Goal: Obtain resource: Download file/media

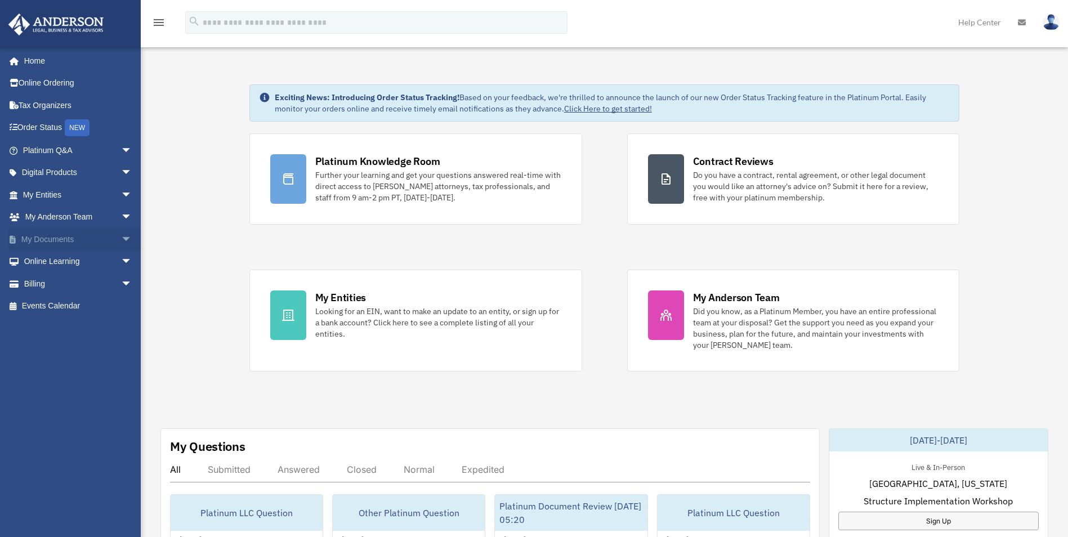
click at [121, 240] on span "arrow_drop_down" at bounding box center [132, 239] width 23 height 23
click at [54, 262] on link "Box" at bounding box center [82, 261] width 133 height 23
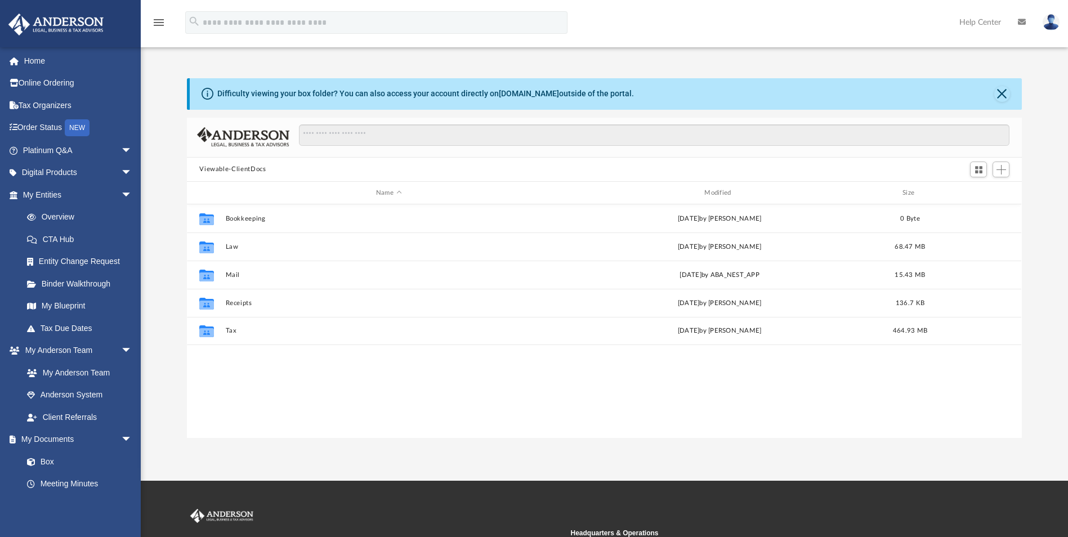
scroll to position [248, 826]
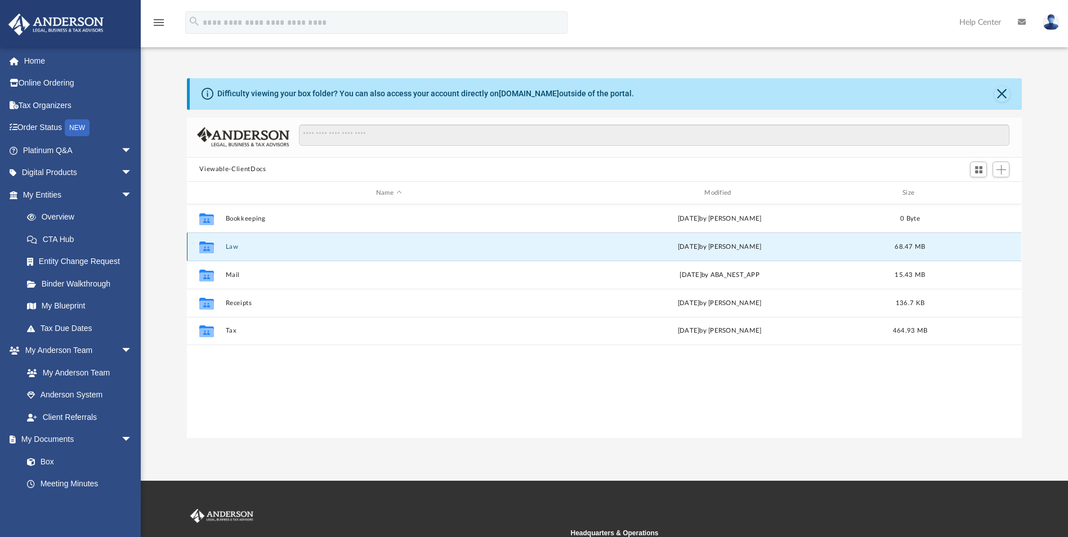
click at [235, 248] on button "Law" at bounding box center [389, 246] width 326 height 7
click at [215, 251] on icon "Collaborated Folder" at bounding box center [207, 247] width 18 height 18
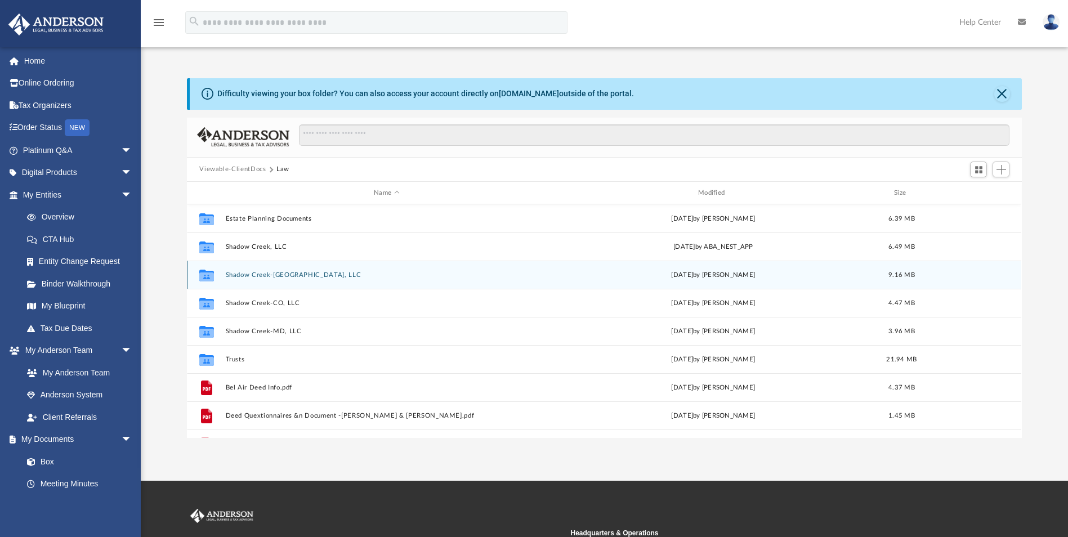
click at [207, 279] on icon "grid" at bounding box center [206, 276] width 15 height 9
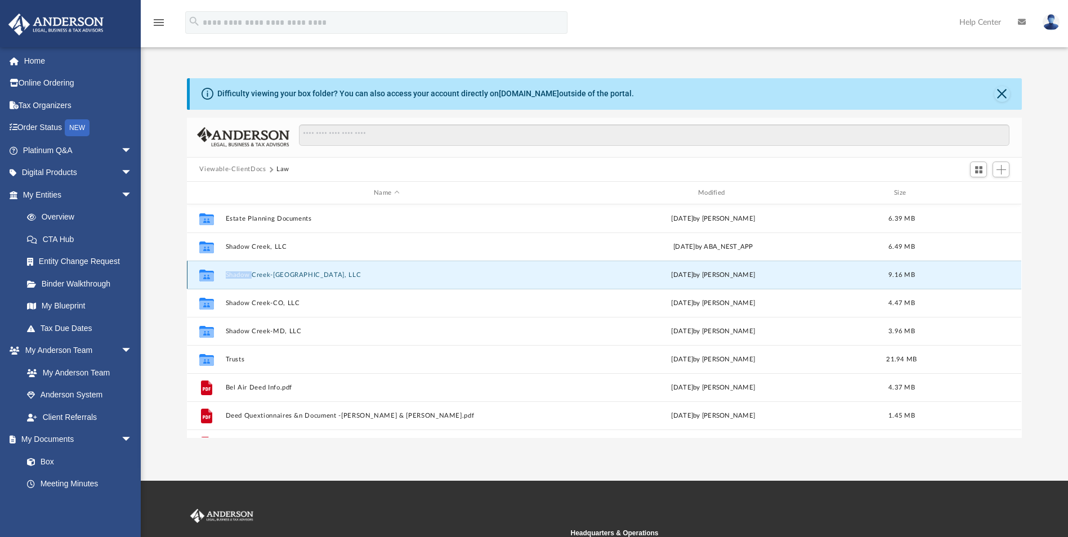
click at [207, 279] on icon "grid" at bounding box center [206, 276] width 15 height 9
drag, startPoint x: 207, startPoint y: 279, endPoint x: 245, endPoint y: 275, distance: 39.0
click at [245, 275] on button "Shadow Creek-[GEOGRAPHIC_DATA], LLC" at bounding box center [387, 274] width 322 height 7
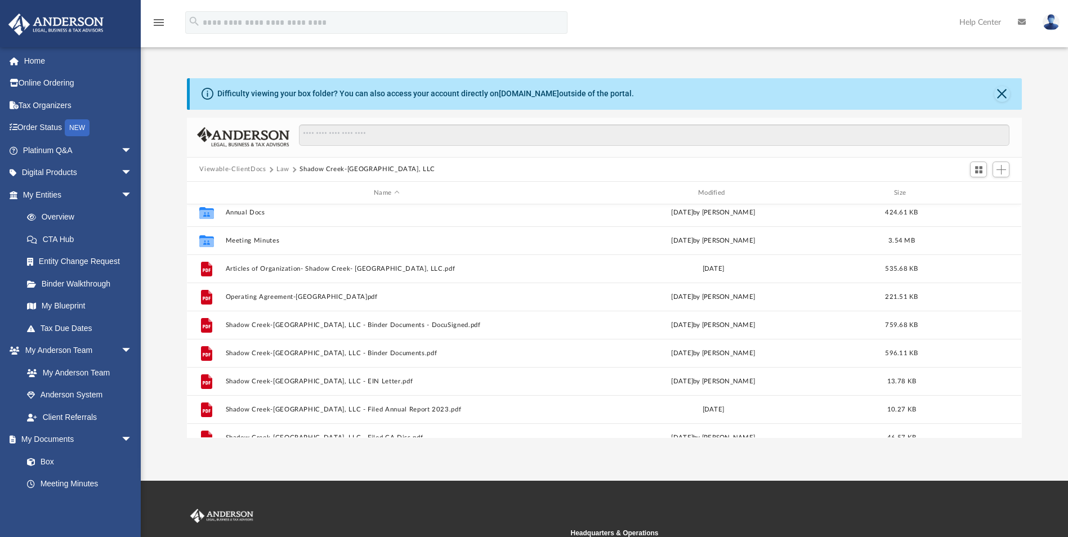
scroll to position [0, 0]
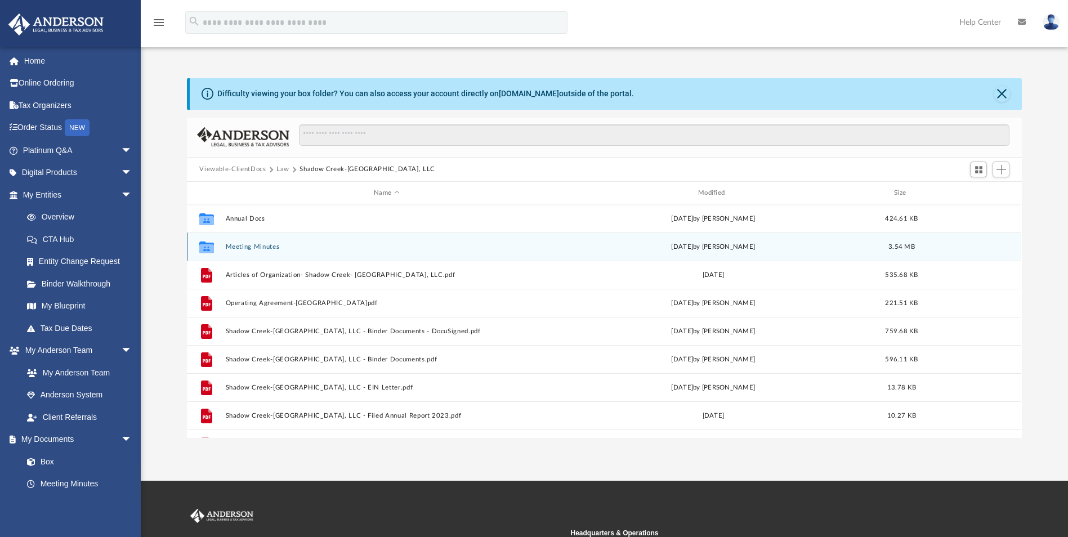
click at [211, 250] on icon "grid" at bounding box center [206, 248] width 15 height 9
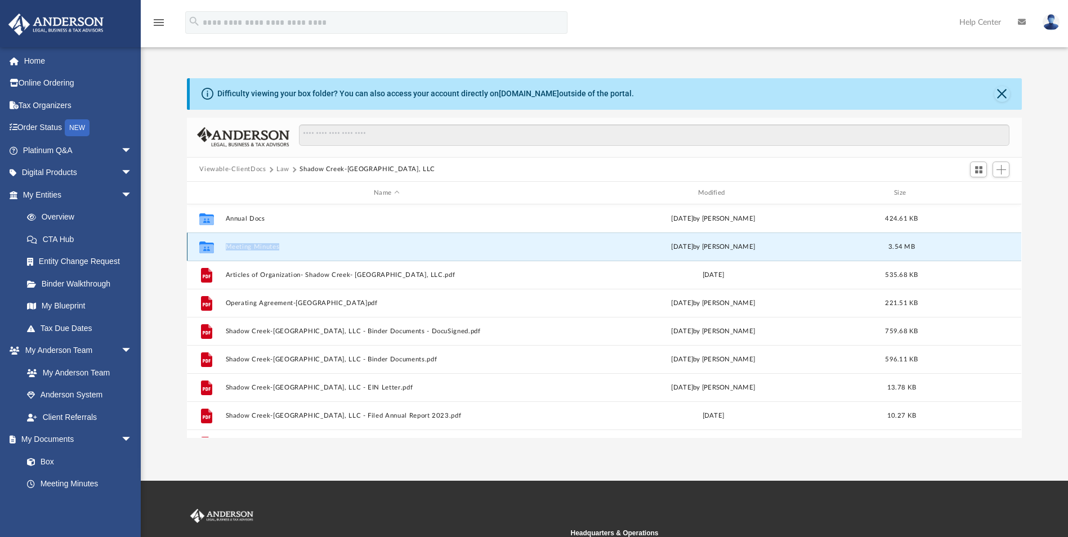
click at [211, 250] on icon "grid" at bounding box center [206, 248] width 15 height 9
drag, startPoint x: 211, startPoint y: 250, endPoint x: 242, endPoint y: 250, distance: 31.0
click at [242, 250] on button "Meeting Minutes" at bounding box center [387, 246] width 322 height 7
click at [244, 249] on button "Meeting Minutes" at bounding box center [387, 246] width 322 height 7
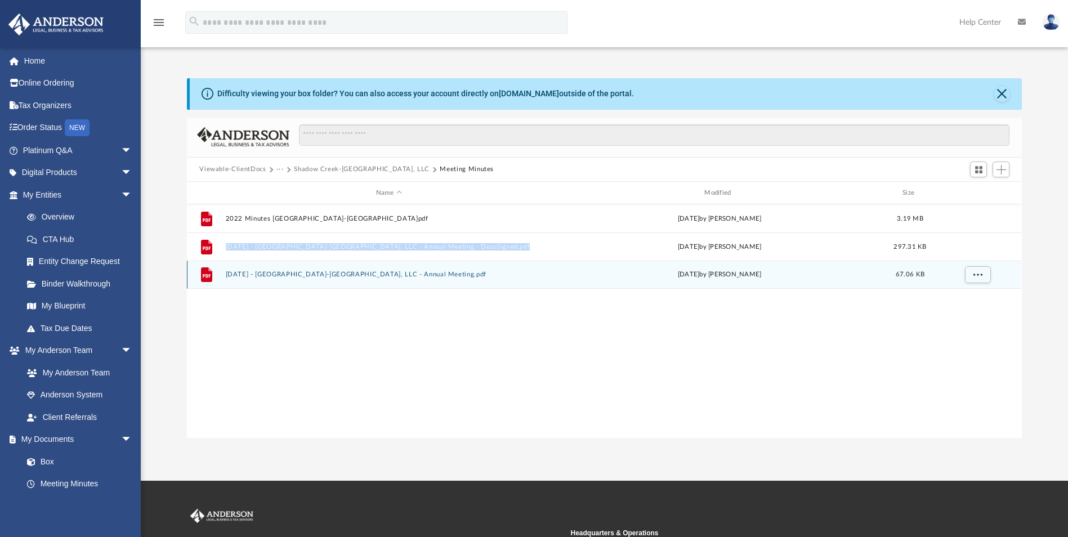
click at [338, 273] on button "[DATE] - [GEOGRAPHIC_DATA]-[GEOGRAPHIC_DATA], LLC - Annual Meeting.pdf" at bounding box center [389, 274] width 326 height 7
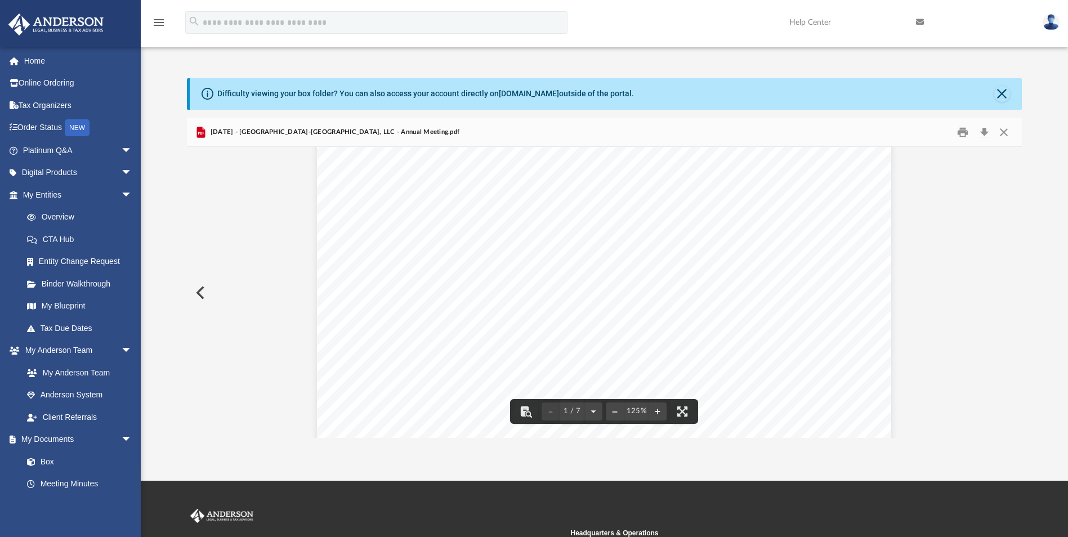
scroll to position [68, 0]
click at [437, 164] on span "MINUTES OF THE ANNUAL MEETING OF MEMBERS" at bounding box center [603, 163] width 332 height 13
click at [234, 130] on span "[DATE] - [GEOGRAPHIC_DATA]-[GEOGRAPHIC_DATA], LLC - Annual Meeting.pdf" at bounding box center [334, 132] width 252 height 10
click at [1008, 132] on button "Close" at bounding box center [1003, 131] width 20 height 17
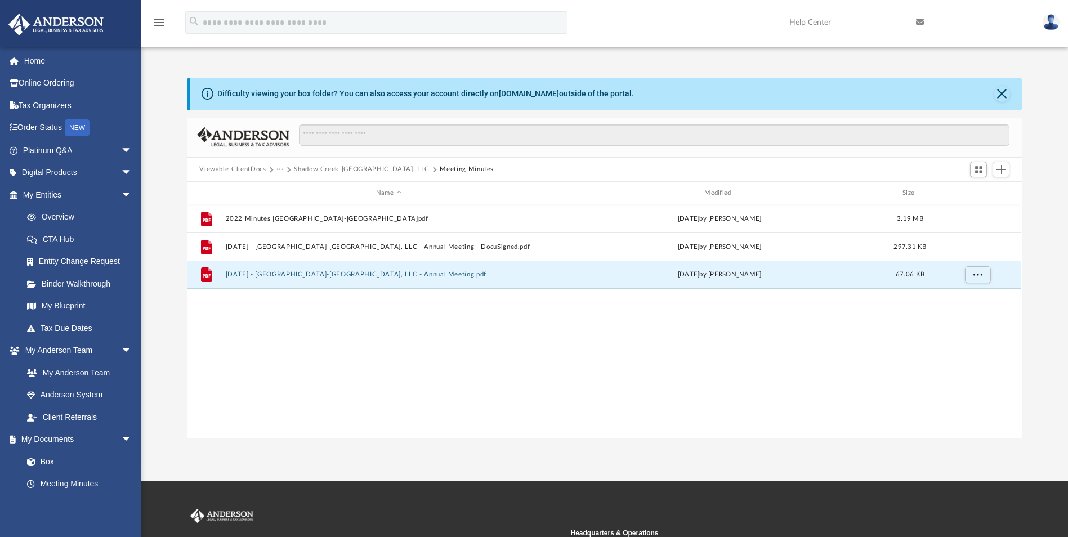
click at [256, 168] on button "Viewable-ClientDocs" at bounding box center [232, 169] width 66 height 10
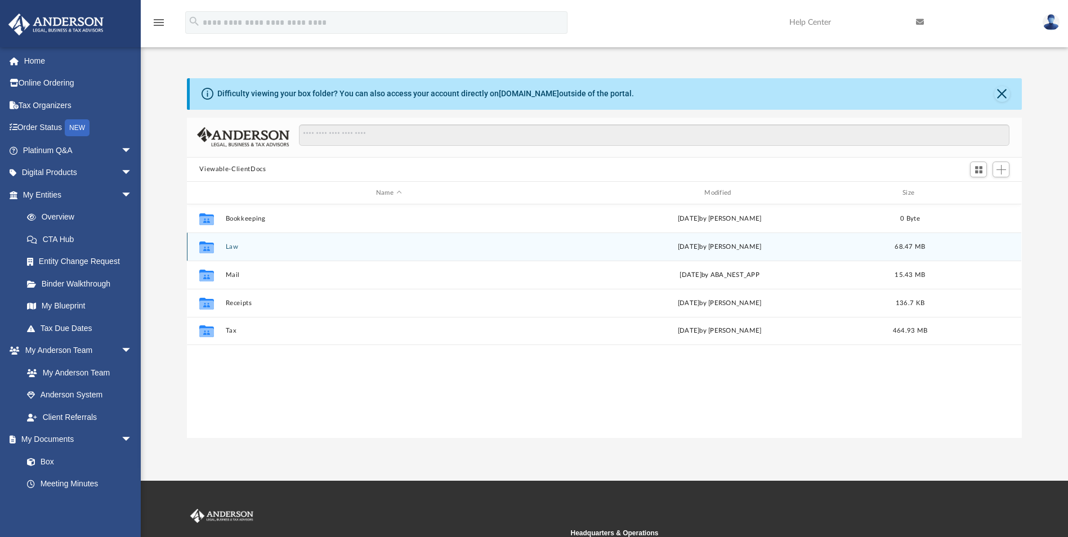
click at [211, 244] on icon "grid" at bounding box center [206, 247] width 15 height 12
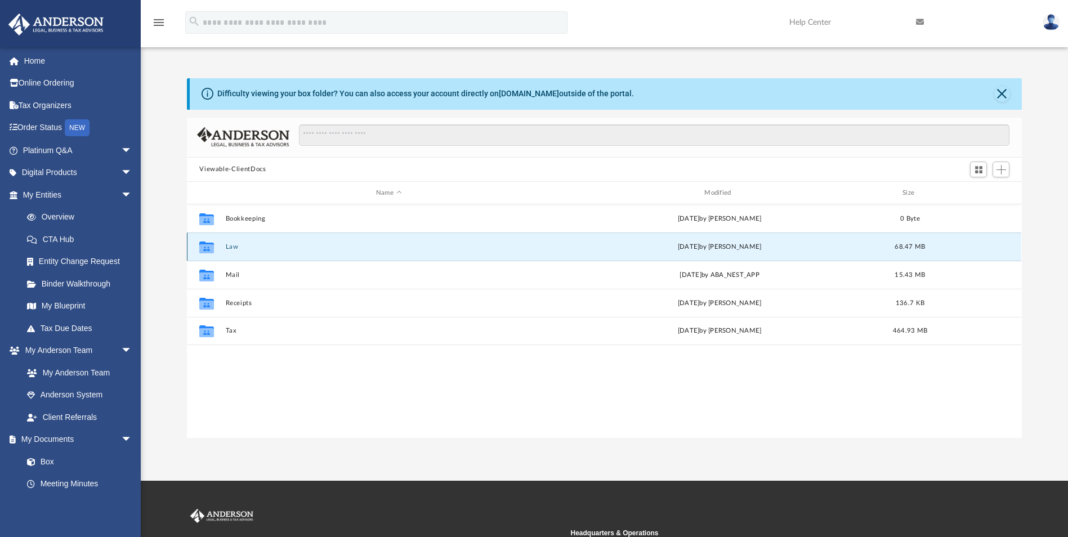
click at [228, 247] on button "Law" at bounding box center [389, 246] width 326 height 7
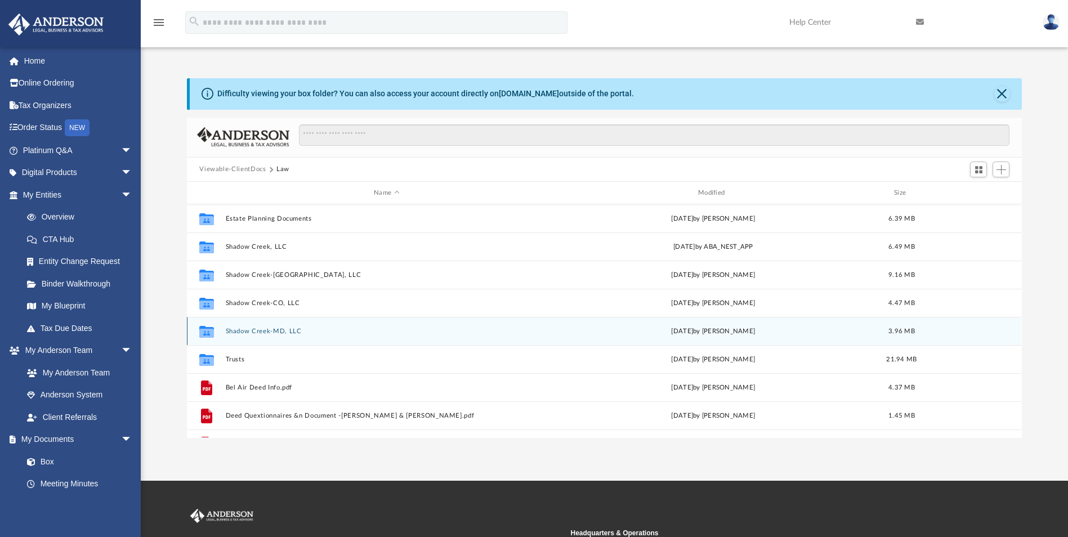
click at [242, 330] on button "Shadow Creek-MD, LLC" at bounding box center [387, 331] width 322 height 7
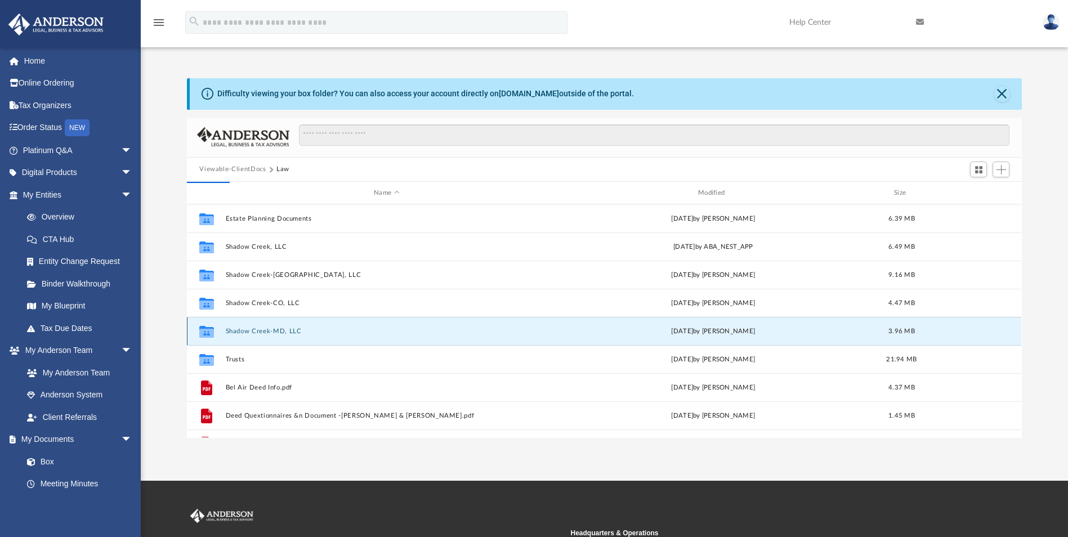
click at [242, 330] on button "Shadow Creek-MD, LLC" at bounding box center [387, 331] width 322 height 7
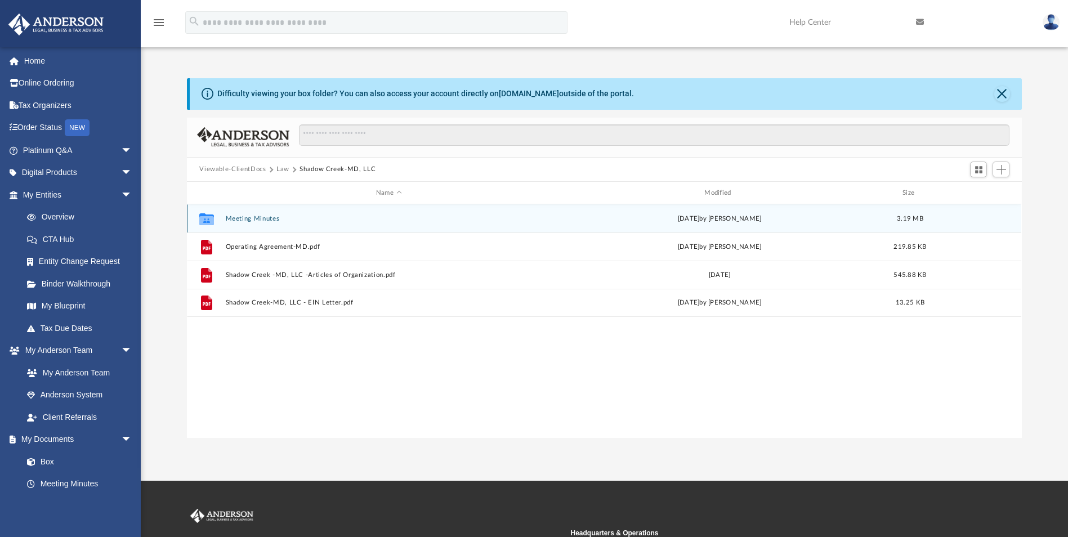
click at [242, 217] on button "Meeting Minutes" at bounding box center [389, 218] width 326 height 7
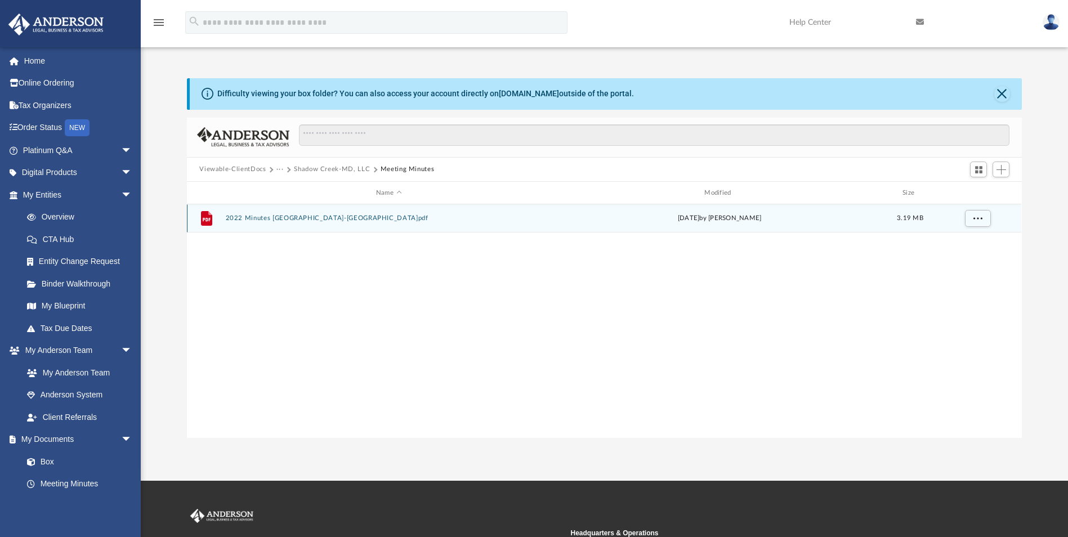
click at [245, 220] on button "2022 Minutes [GEOGRAPHIC_DATA]-[GEOGRAPHIC_DATA]pdf" at bounding box center [389, 218] width 326 height 7
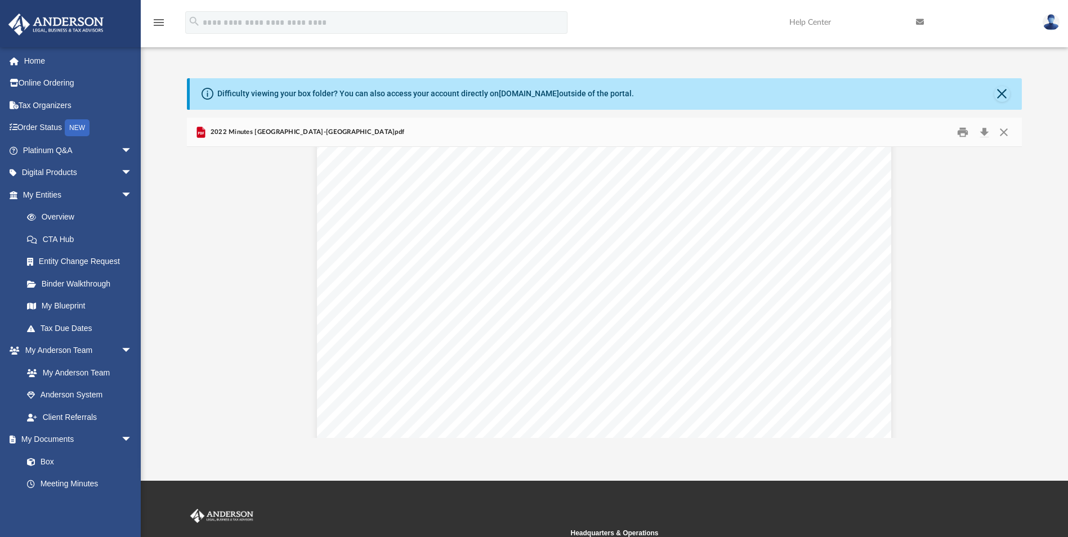
scroll to position [32, 0]
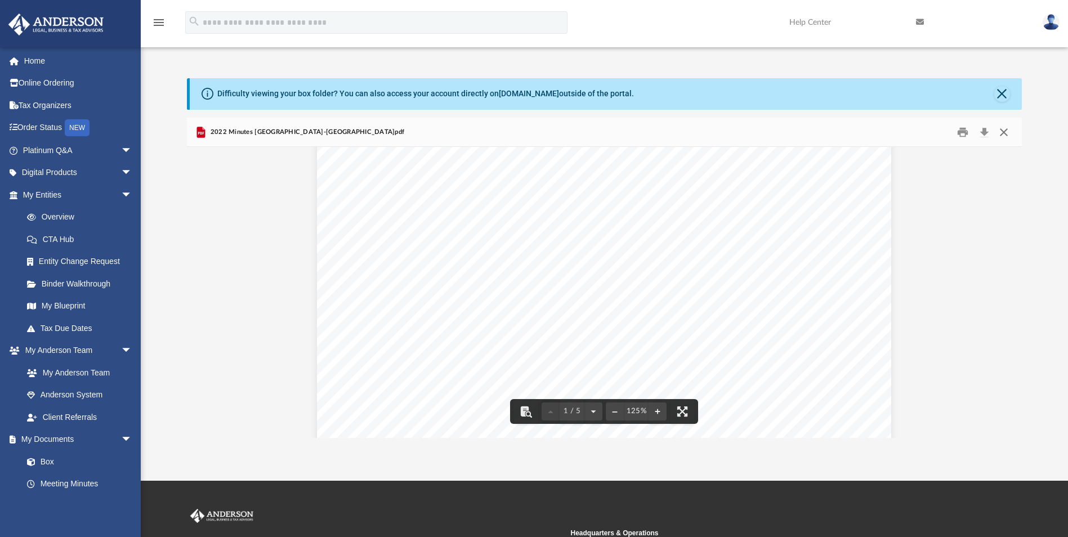
click at [1008, 136] on button "Close" at bounding box center [1003, 131] width 20 height 17
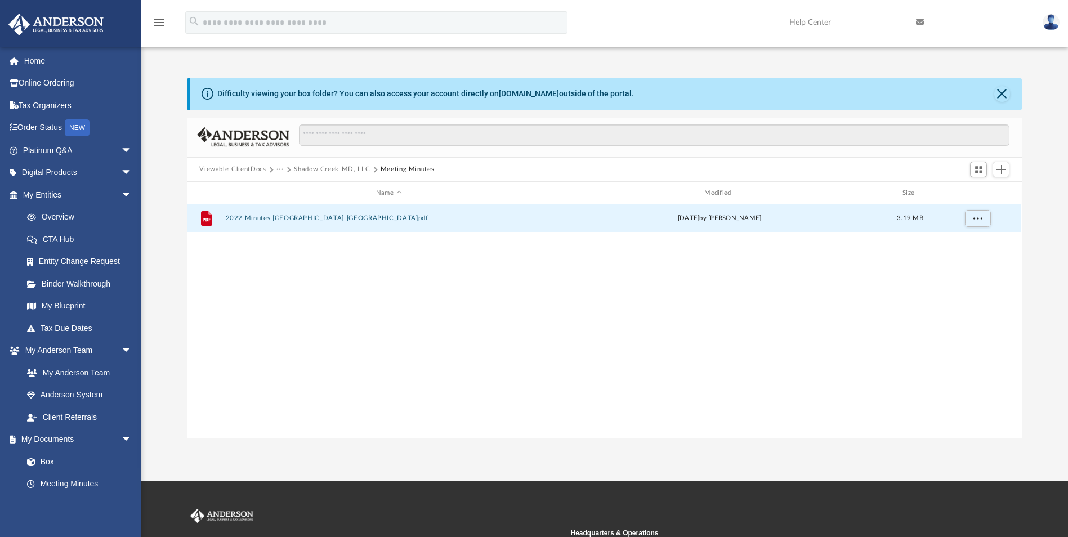
click at [299, 218] on button "2022 Minutes [GEOGRAPHIC_DATA]-[GEOGRAPHIC_DATA]pdf" at bounding box center [389, 218] width 326 height 7
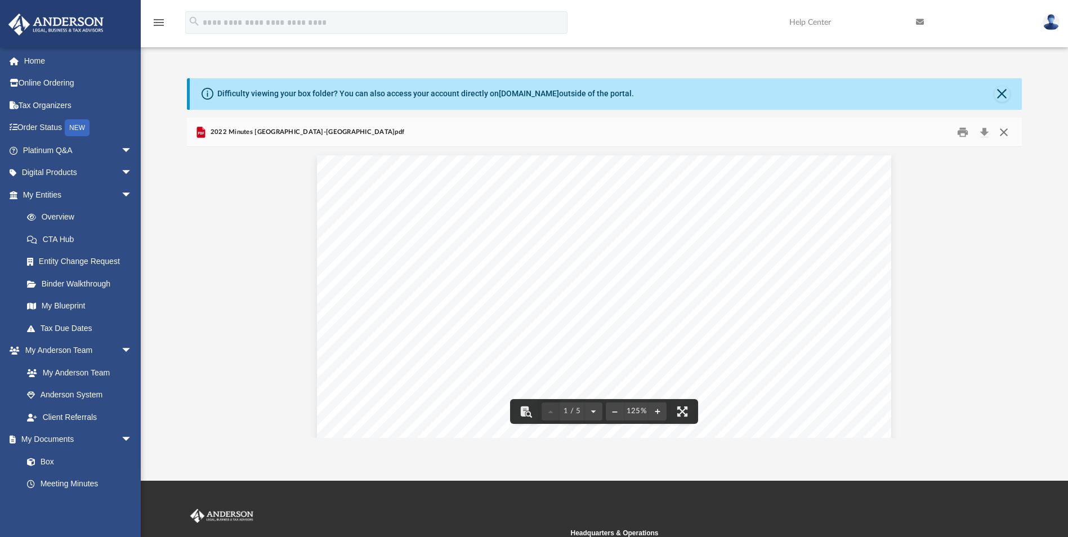
click at [1006, 128] on button "Close" at bounding box center [1003, 131] width 20 height 17
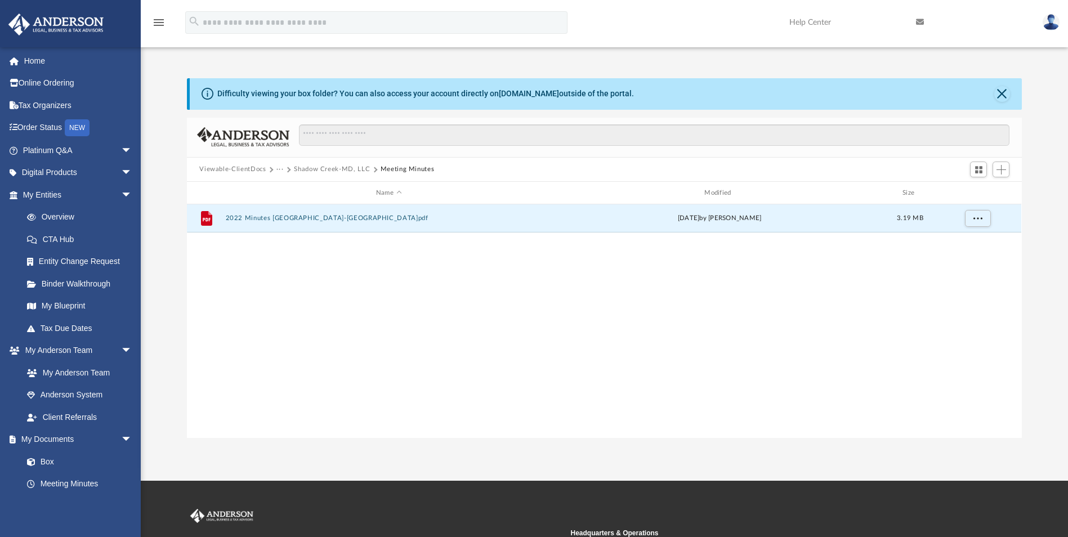
click at [328, 171] on button "Shadow Creek-MD, LLC" at bounding box center [332, 169] width 76 height 10
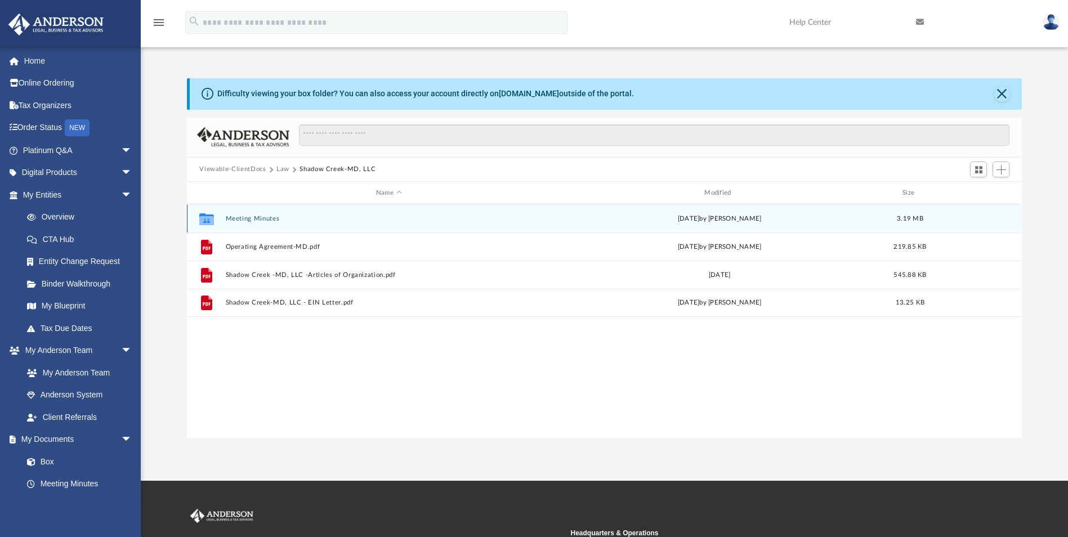
click at [256, 216] on button "Meeting Minutes" at bounding box center [389, 218] width 326 height 7
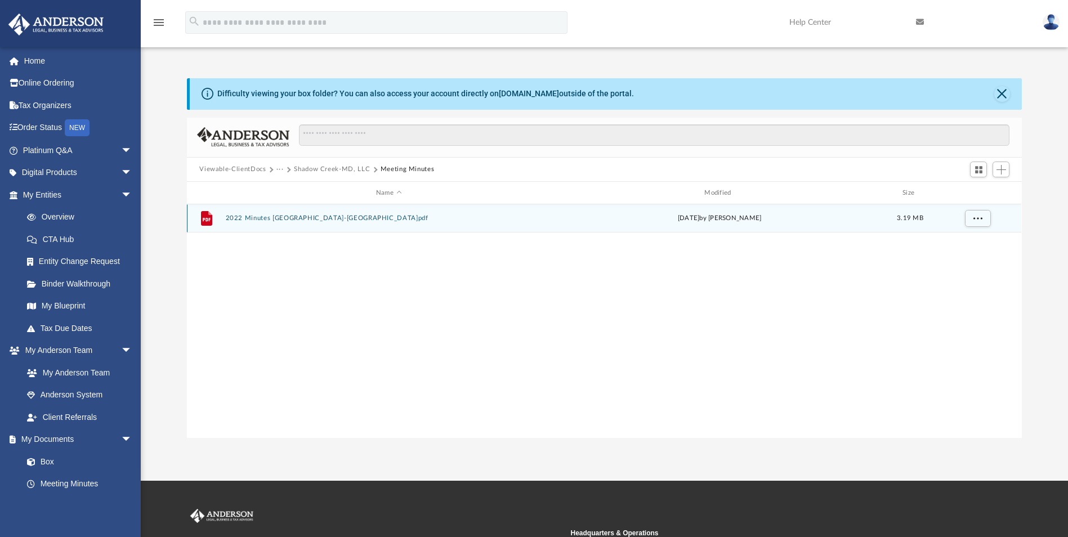
click at [274, 221] on button "2022 Minutes [GEOGRAPHIC_DATA]-[GEOGRAPHIC_DATA]pdf" at bounding box center [389, 218] width 326 height 7
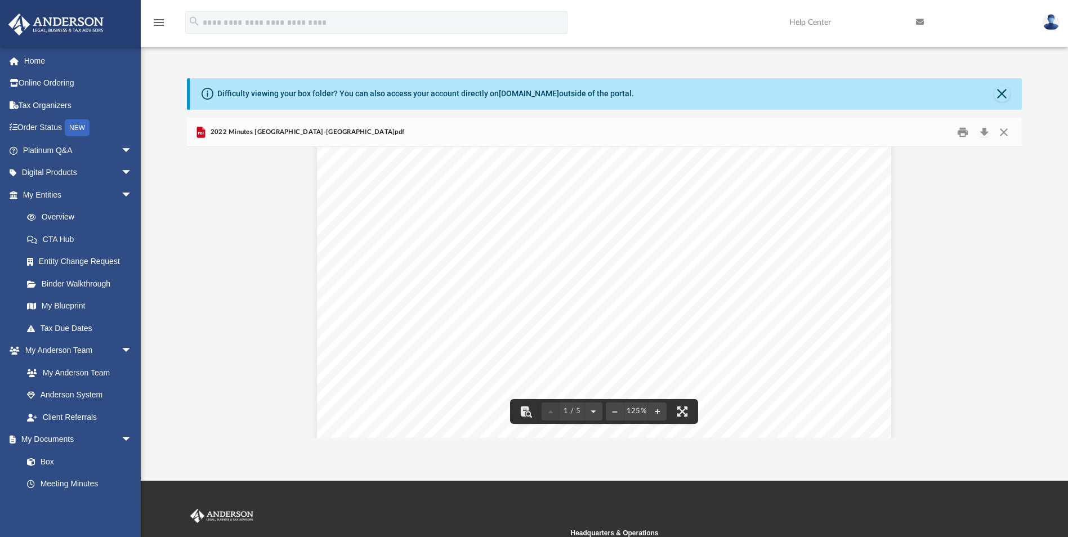
scroll to position [241, 0]
click at [1002, 91] on button "Close" at bounding box center [1002, 94] width 16 height 16
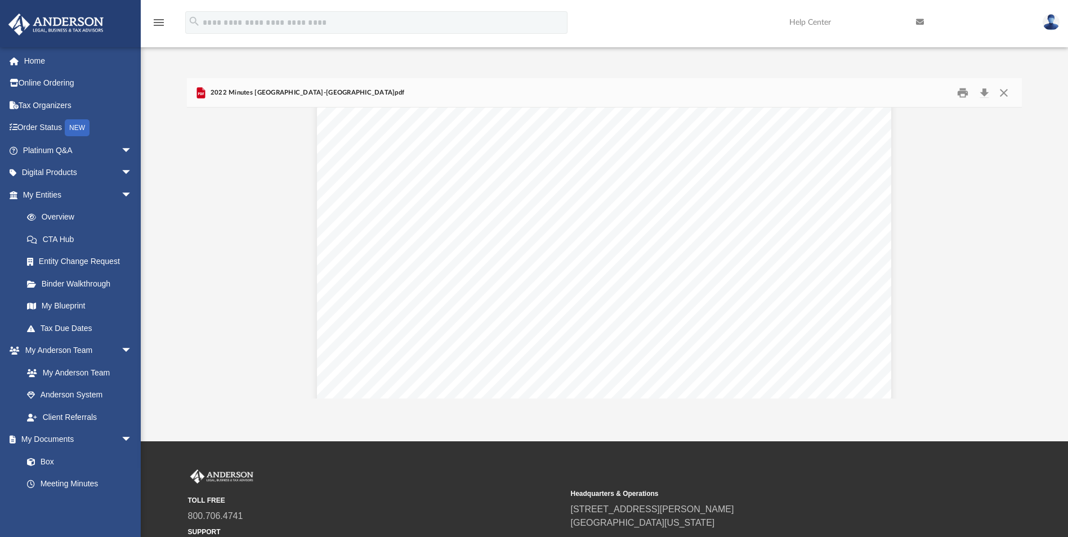
click at [1062, 23] on link at bounding box center [1051, 22] width 34 height 50
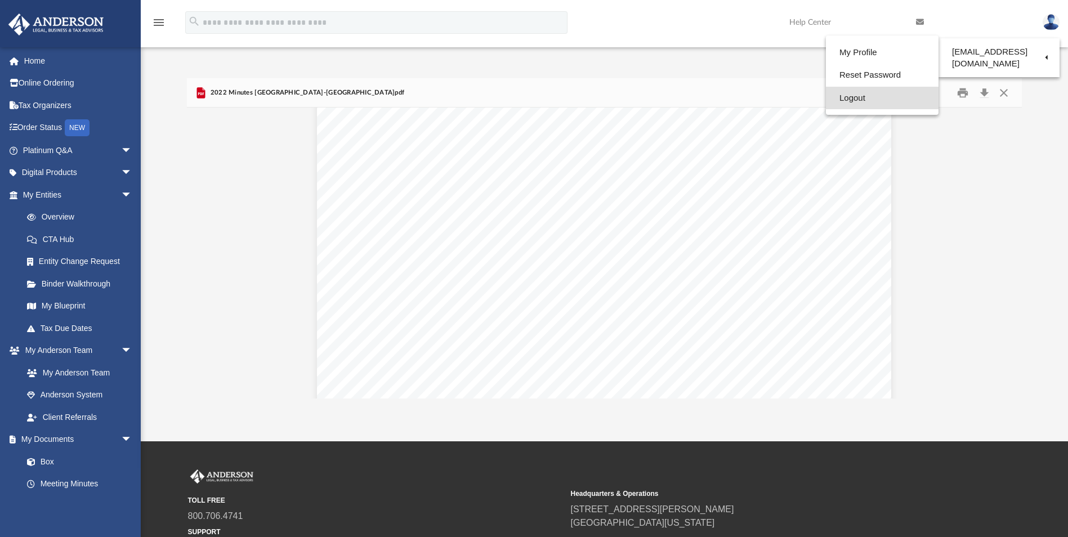
click at [845, 92] on link "Logout" at bounding box center [882, 98] width 113 height 23
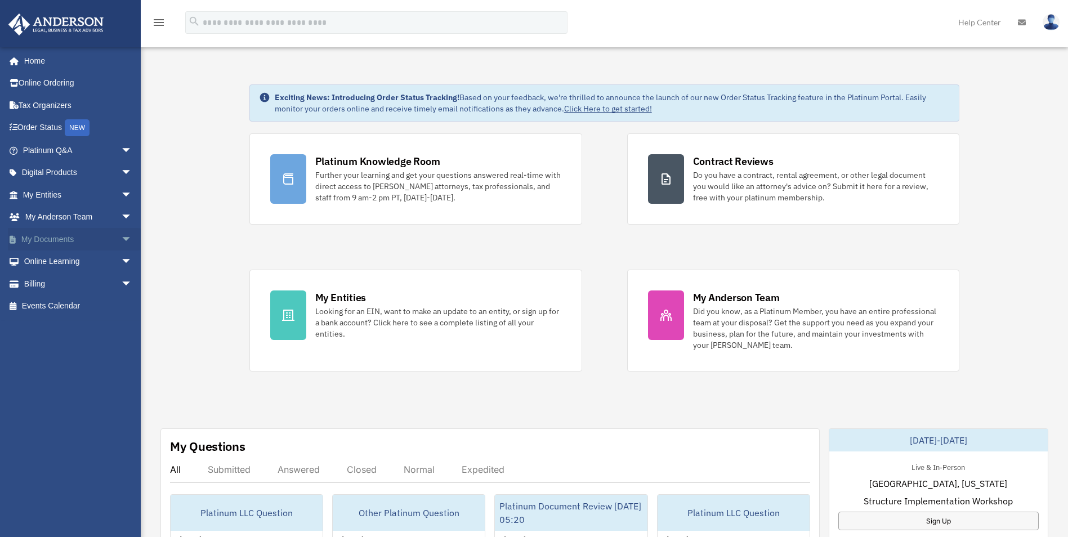
click at [121, 237] on span "arrow_drop_down" at bounding box center [132, 239] width 23 height 23
click at [60, 259] on link "Box" at bounding box center [82, 261] width 133 height 23
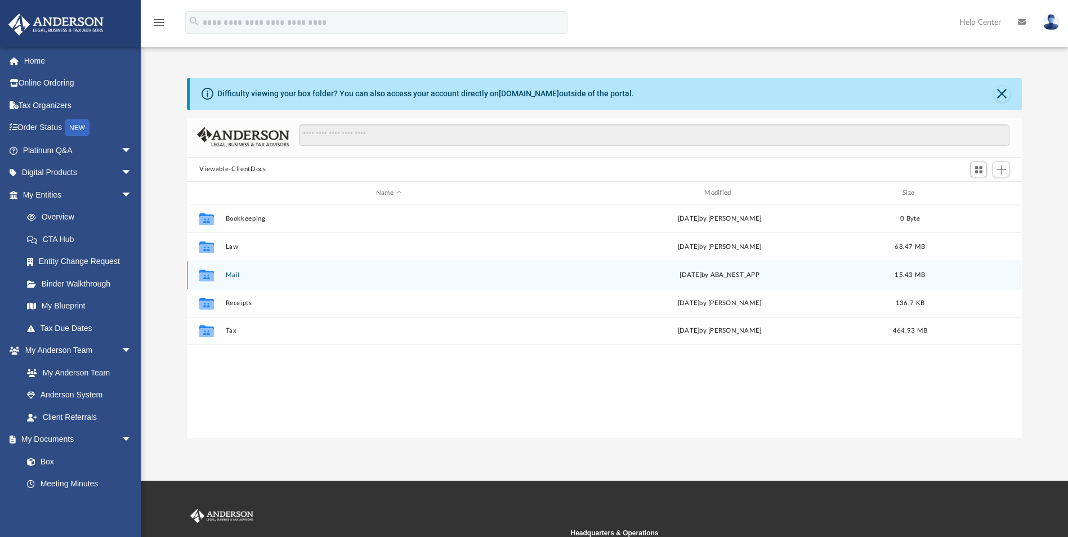
scroll to position [248, 826]
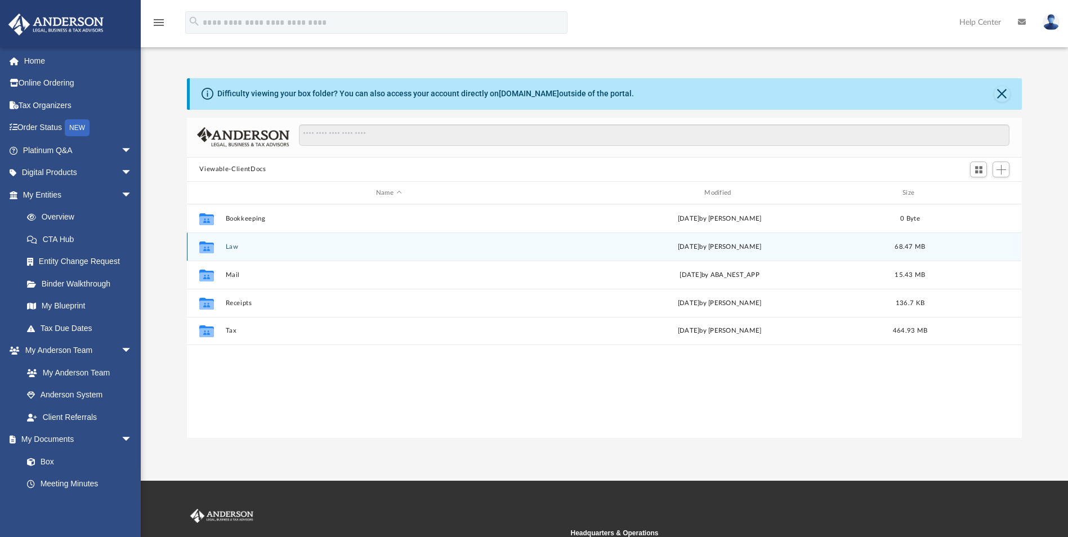
click at [226, 245] on button "Law" at bounding box center [389, 246] width 326 height 7
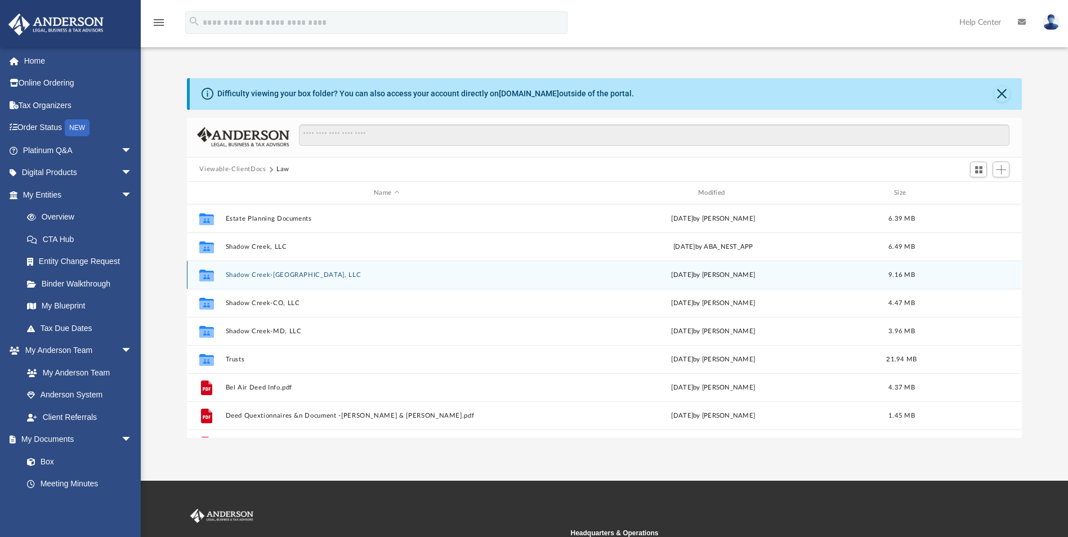
click at [250, 277] on button "Shadow Creek-[GEOGRAPHIC_DATA], LLC" at bounding box center [387, 274] width 322 height 7
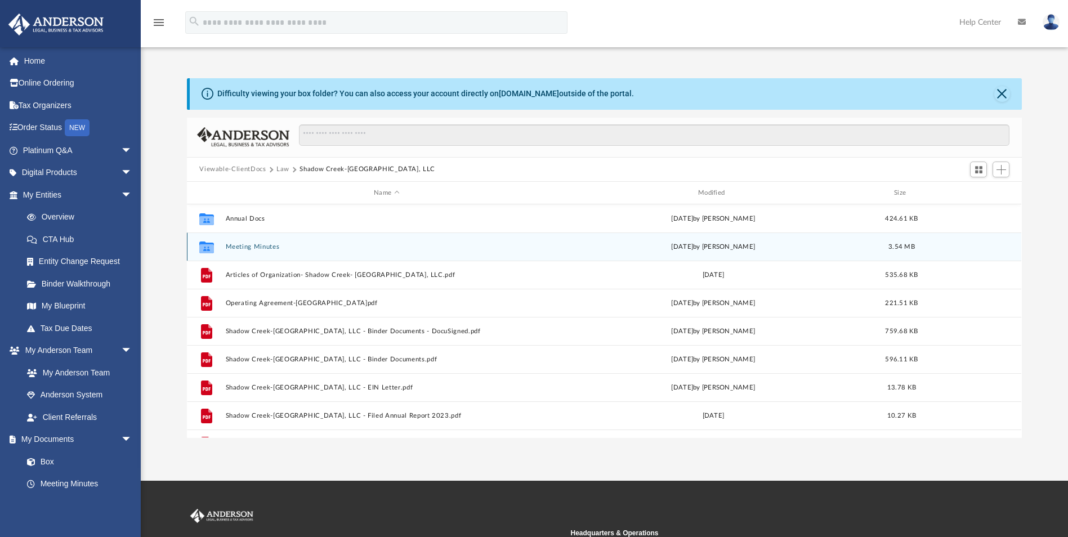
click at [244, 244] on button "Meeting Minutes" at bounding box center [387, 246] width 322 height 7
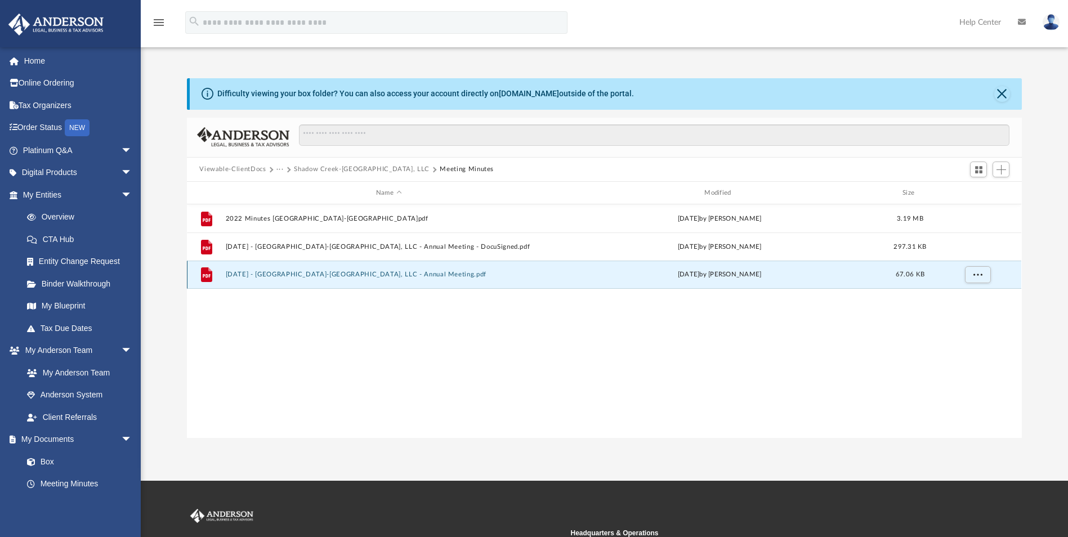
click at [284, 274] on button "[DATE] - [GEOGRAPHIC_DATA]-[GEOGRAPHIC_DATA], LLC - Annual Meeting.pdf" at bounding box center [389, 274] width 326 height 7
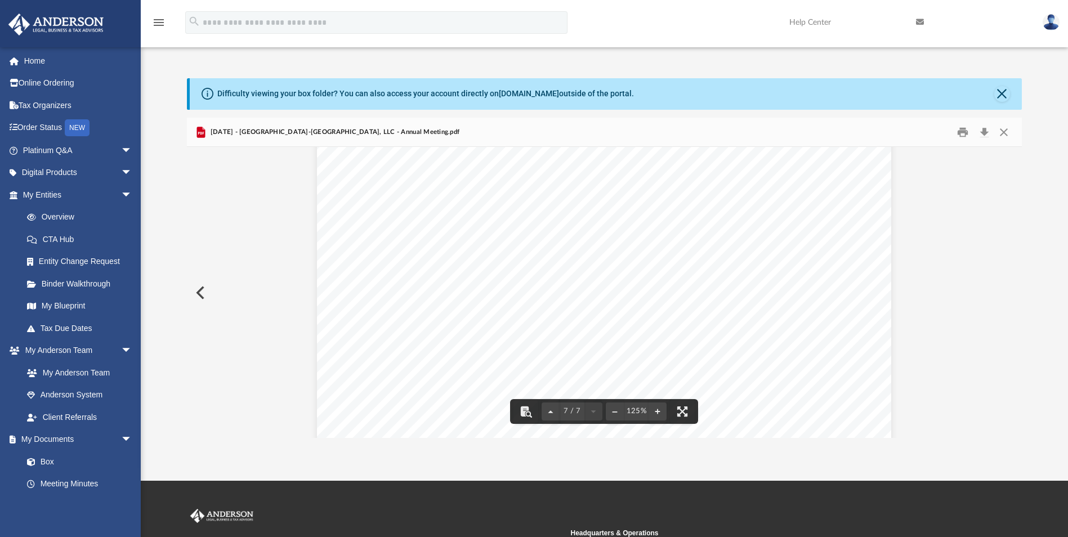
scroll to position [4695, 0]
click at [677, 284] on div "WAIVER OF NOTICE OF THE ANNUAL MEETING OF MANAGING MEMBERS OF SHADOW CREEK-CA, …" at bounding box center [604, 391] width 574 height 743
click at [1008, 135] on button "Close" at bounding box center [1003, 131] width 20 height 17
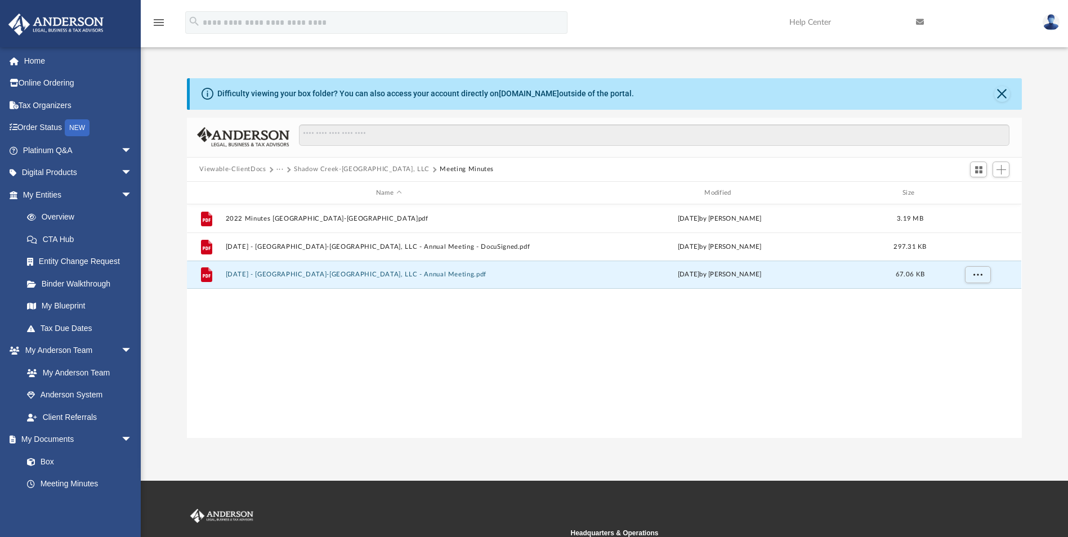
click at [250, 167] on button "Viewable-ClientDocs" at bounding box center [232, 169] width 66 height 10
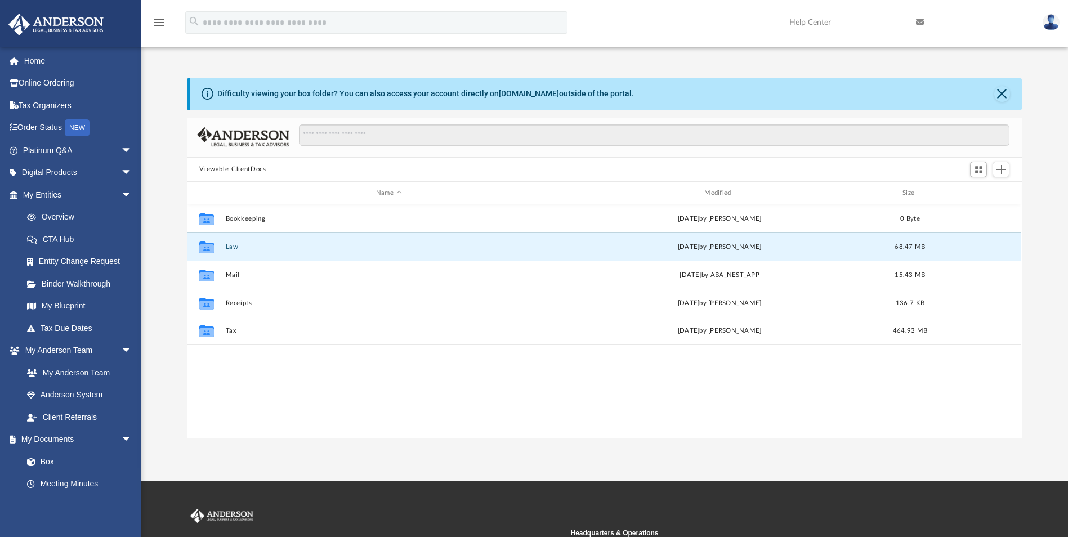
click at [228, 246] on button "Law" at bounding box center [389, 246] width 326 height 7
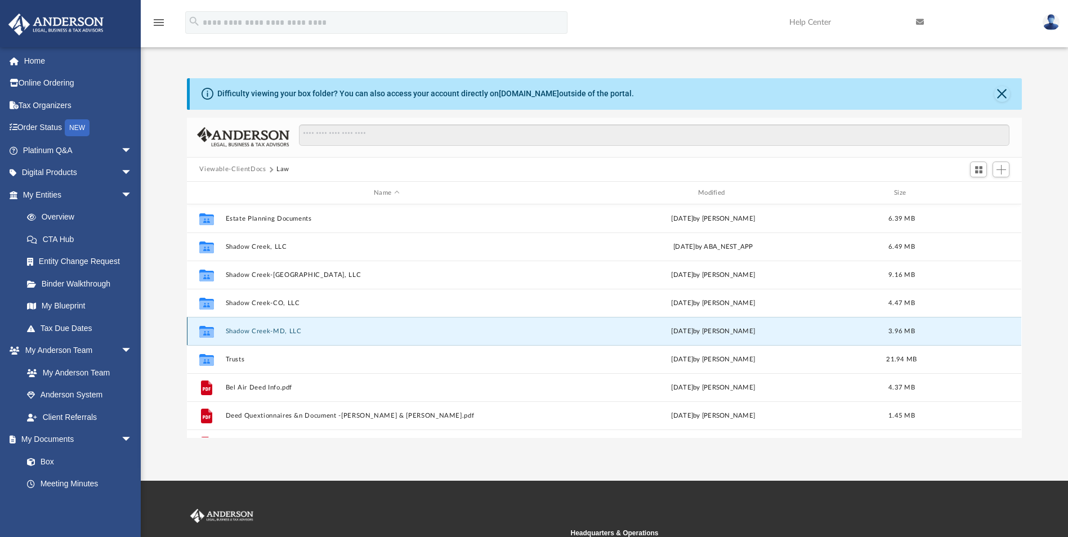
click at [248, 332] on button "Shadow Creek-MD, LLC" at bounding box center [387, 331] width 322 height 7
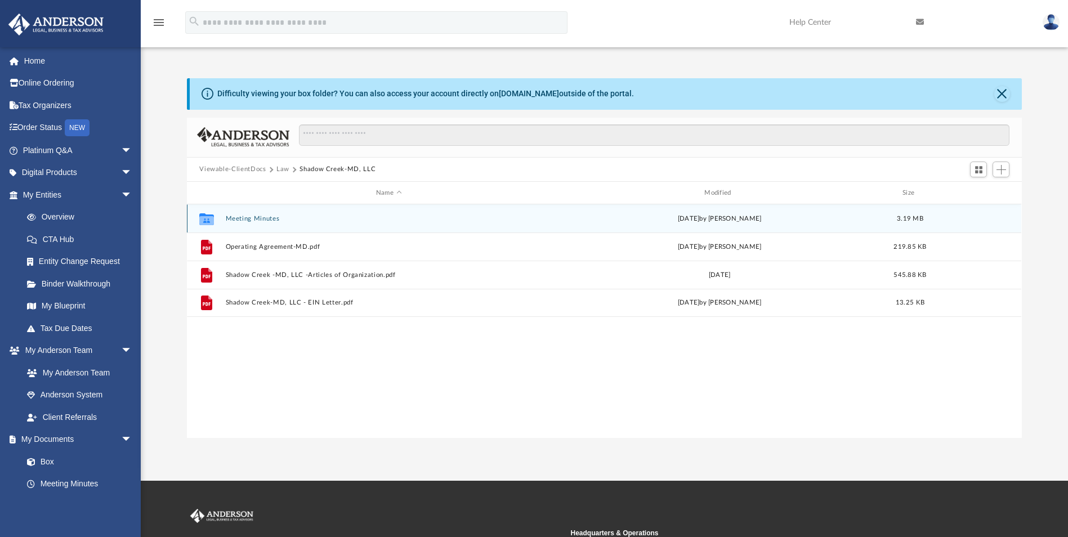
click at [247, 216] on button "Meeting Minutes" at bounding box center [389, 218] width 326 height 7
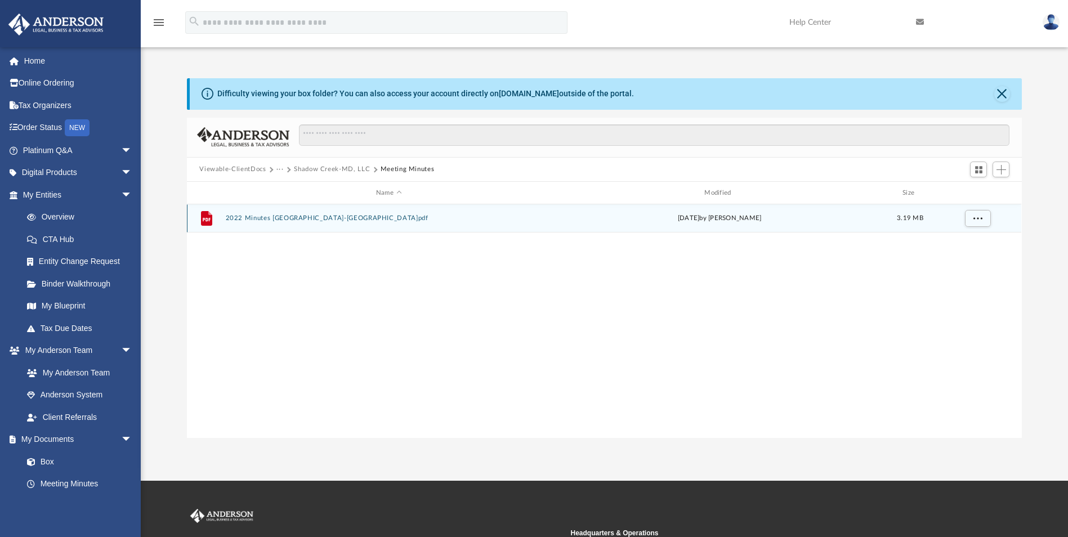
click at [299, 220] on button "2022 Minutes [GEOGRAPHIC_DATA]-[GEOGRAPHIC_DATA]pdf" at bounding box center [389, 218] width 326 height 7
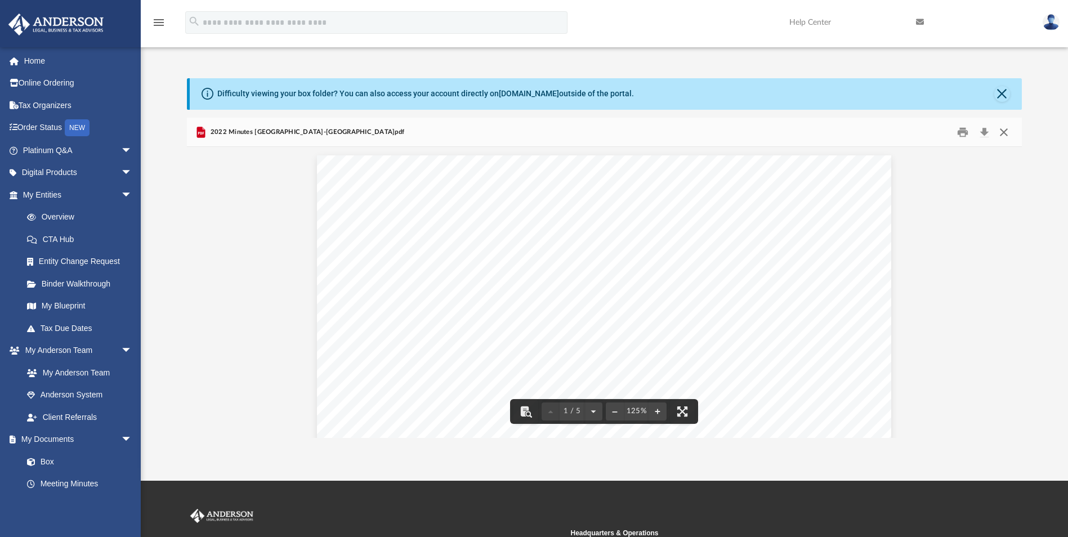
click at [1003, 133] on button "Close" at bounding box center [1003, 131] width 20 height 17
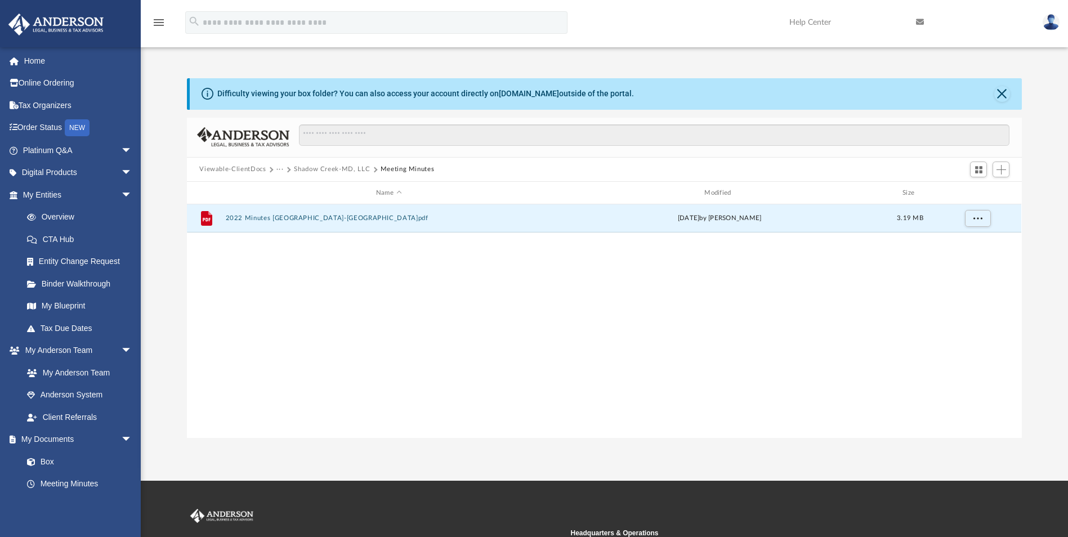
click at [250, 170] on button "Viewable-ClientDocs" at bounding box center [232, 169] width 66 height 10
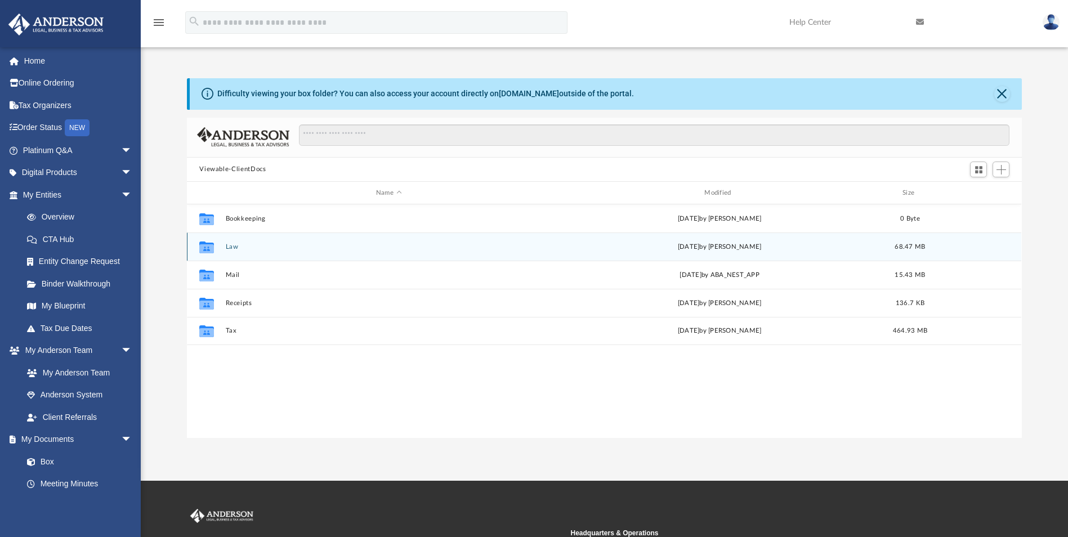
click at [227, 241] on div "Collaborated Folder Law [DATE] by [PERSON_NAME] 68.47 MB" at bounding box center [604, 246] width 834 height 28
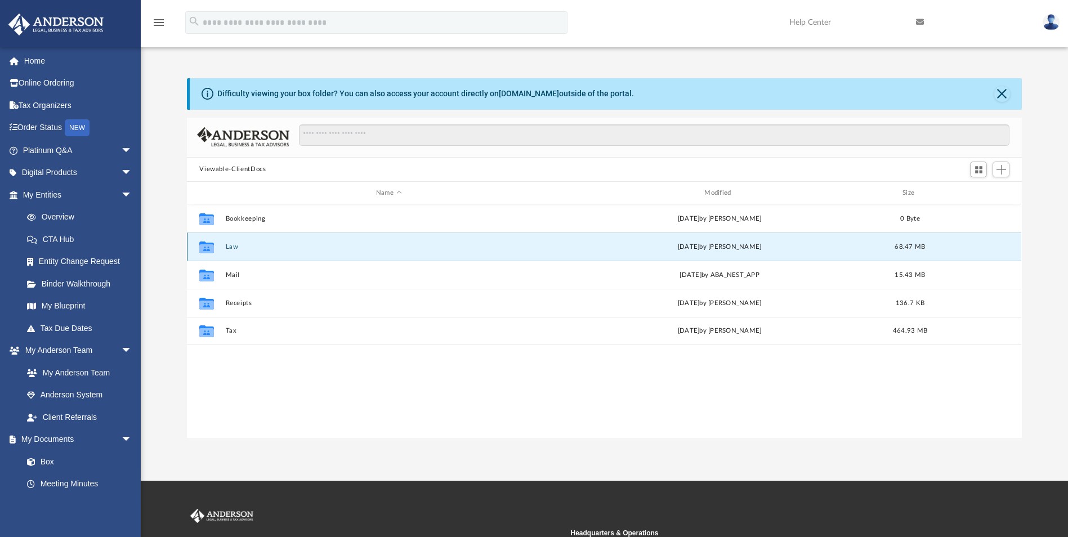
click at [227, 247] on button "Law" at bounding box center [389, 246] width 326 height 7
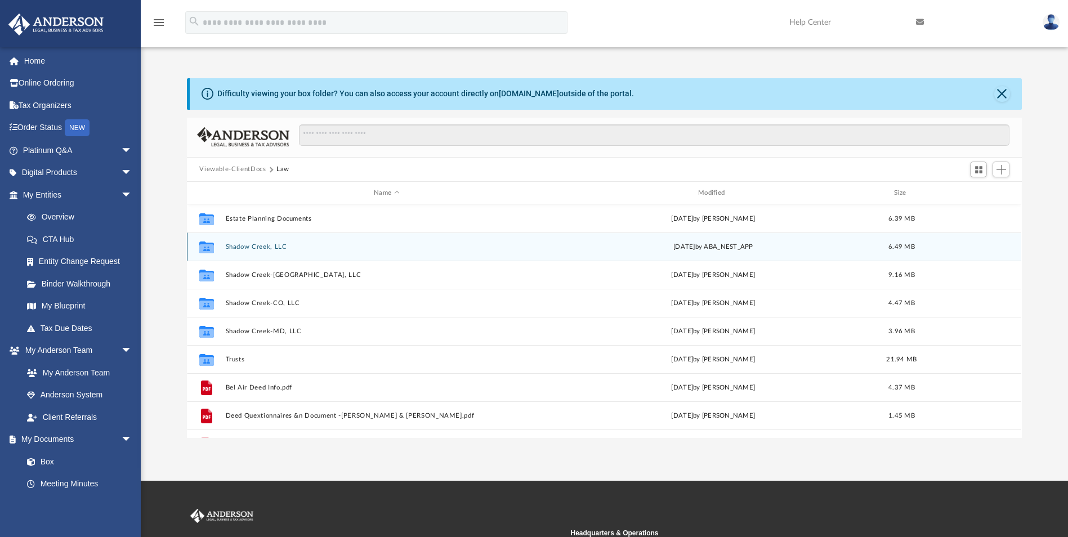
click at [247, 247] on button "Shadow Creek, LLC" at bounding box center [387, 246] width 322 height 7
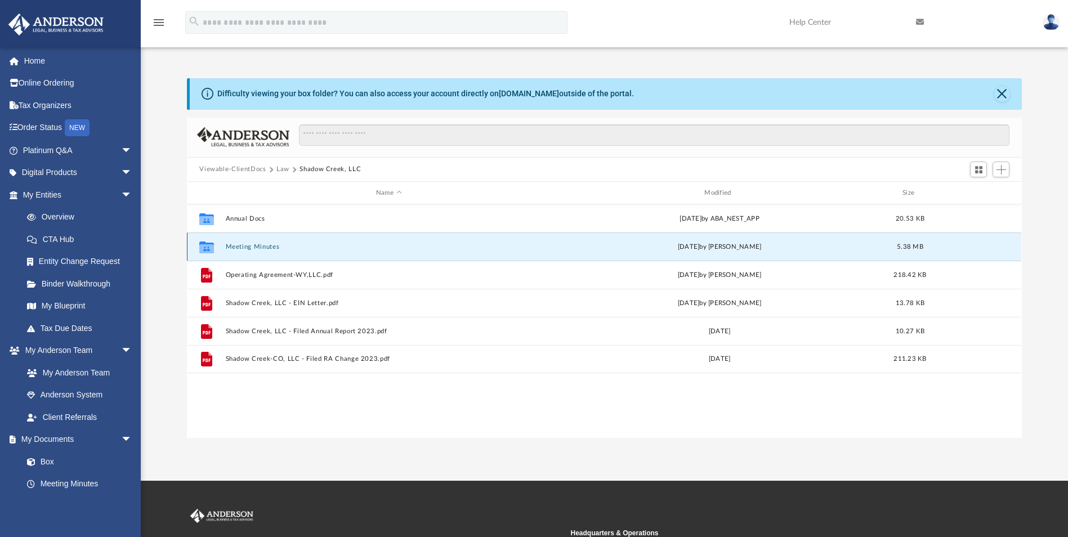
click at [253, 246] on button "Meeting Minutes" at bounding box center [389, 246] width 326 height 7
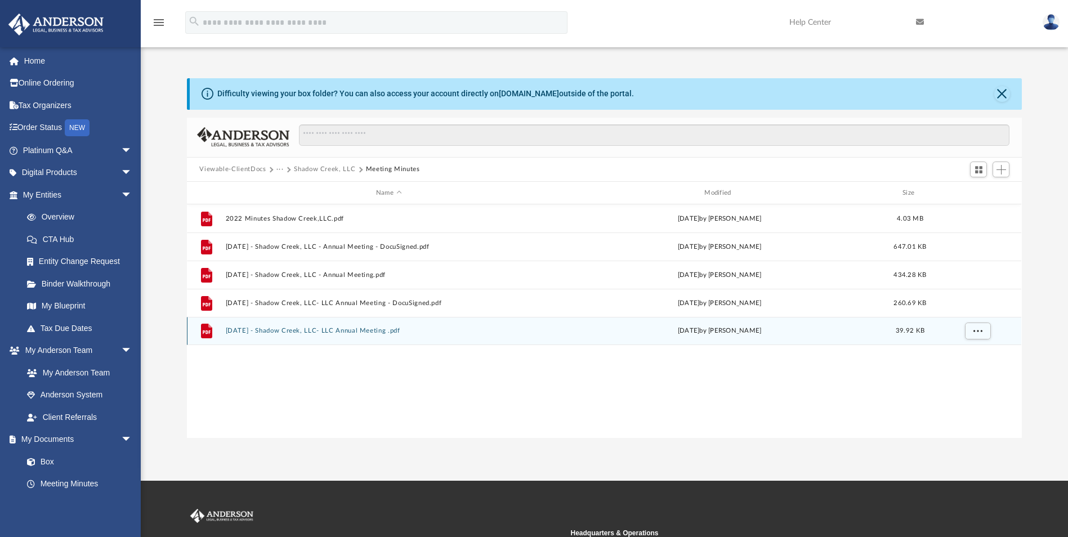
click at [288, 331] on button "2024.6.29 - Shadow Creek, LLC- LLC Annual Meeting .pdf" at bounding box center [389, 331] width 326 height 7
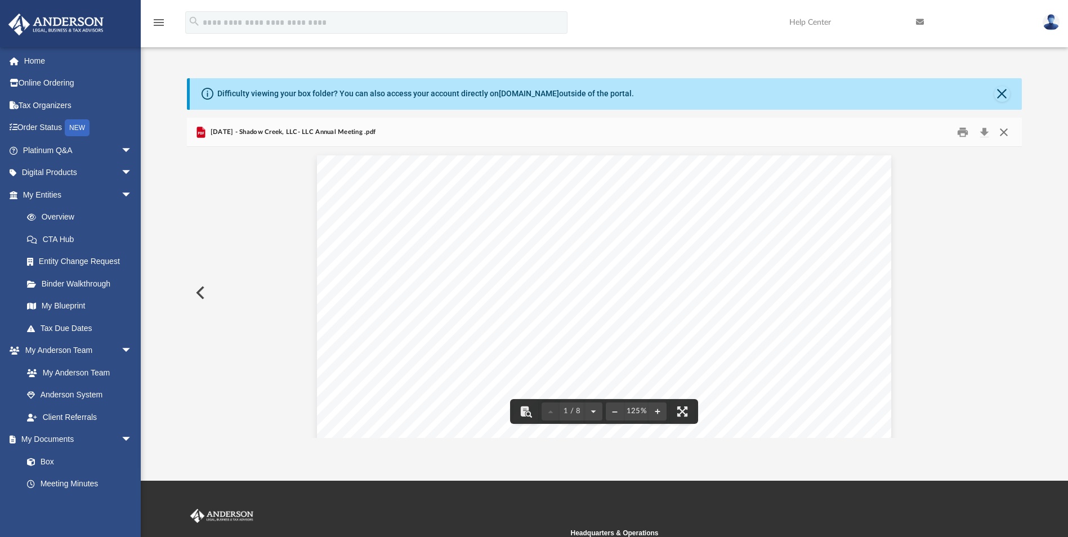
click at [1002, 131] on button "Close" at bounding box center [1003, 131] width 20 height 17
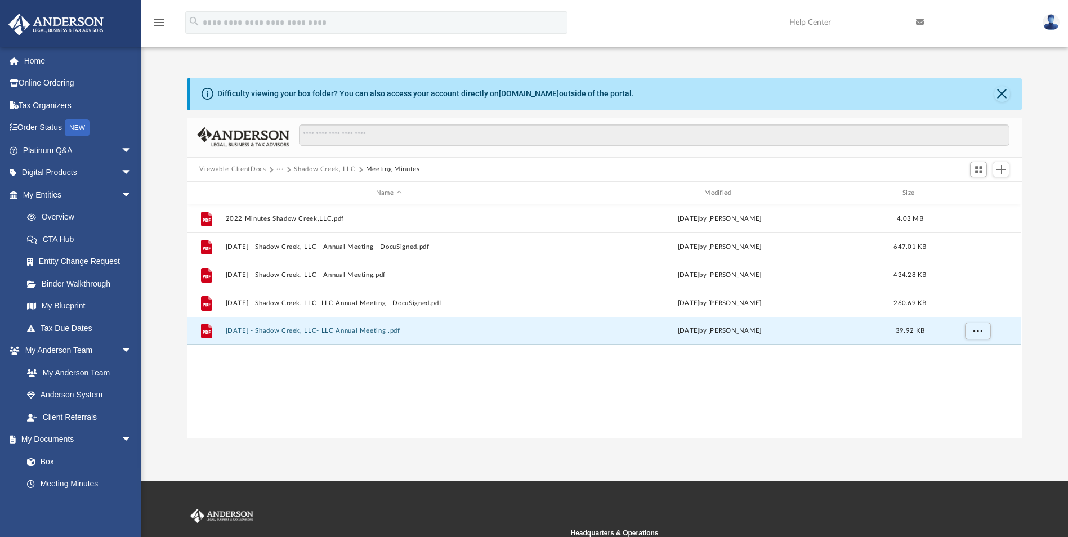
click at [240, 168] on button "Viewable-ClientDocs" at bounding box center [232, 169] width 66 height 10
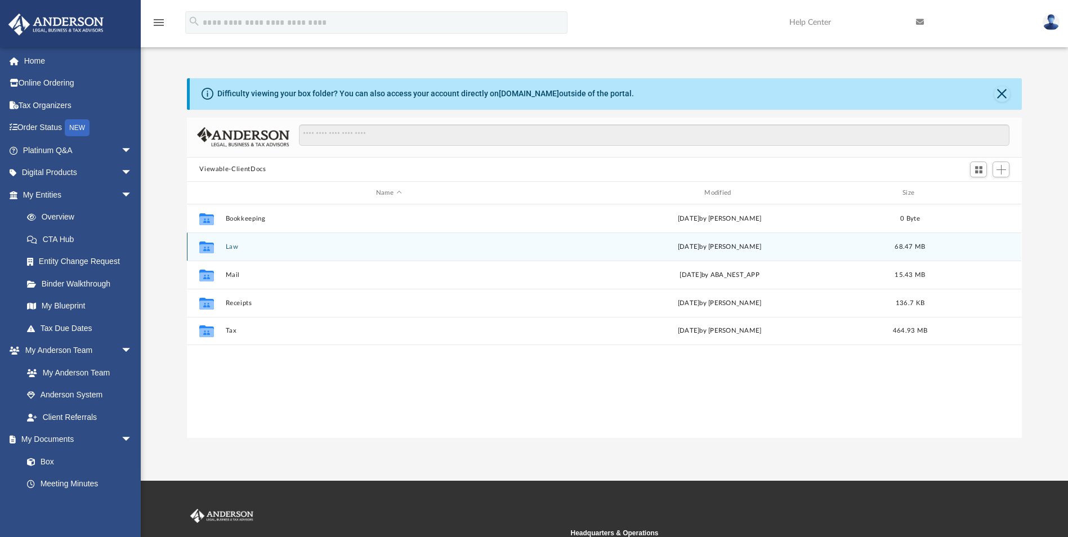
click at [222, 244] on div "Collaborated Folder Law [DATE] by [PERSON_NAME] 68.47 MB" at bounding box center [604, 246] width 834 height 28
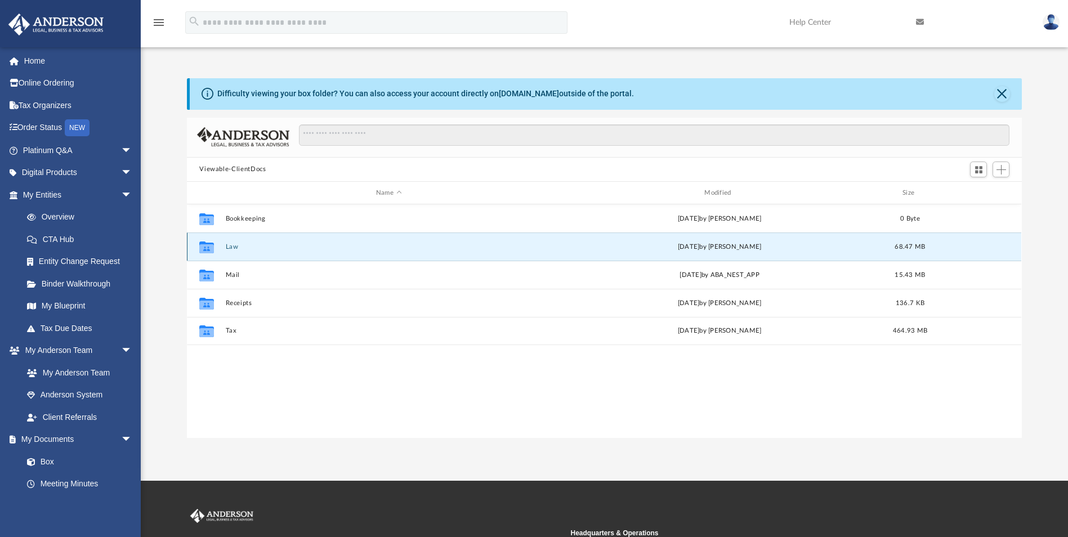
click at [214, 245] on icon "Collaborated Folder" at bounding box center [207, 247] width 18 height 18
click at [232, 248] on button "Law" at bounding box center [389, 246] width 326 height 7
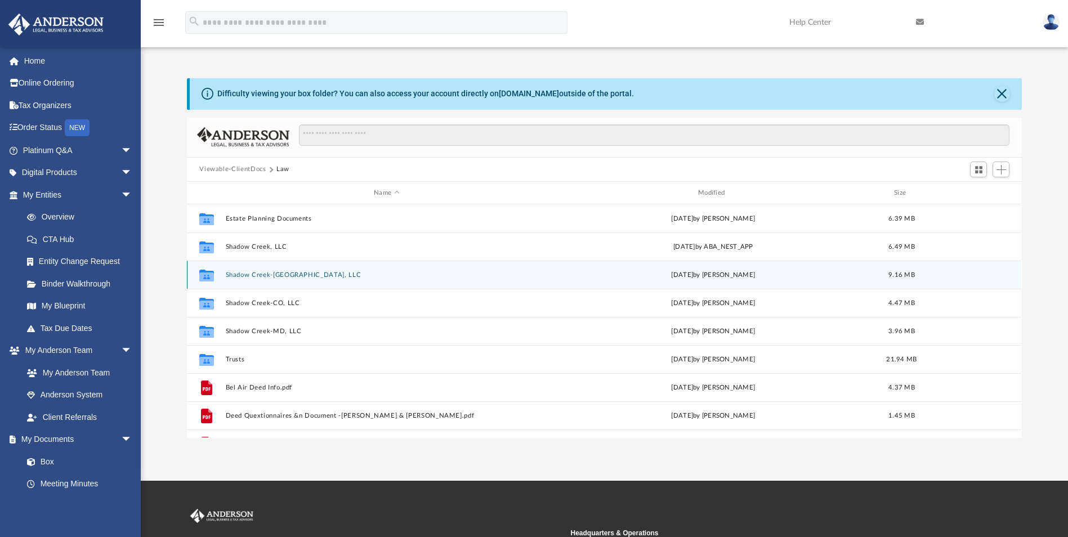
click at [265, 276] on button "Shadow Creek-[GEOGRAPHIC_DATA], LLC" at bounding box center [387, 274] width 322 height 7
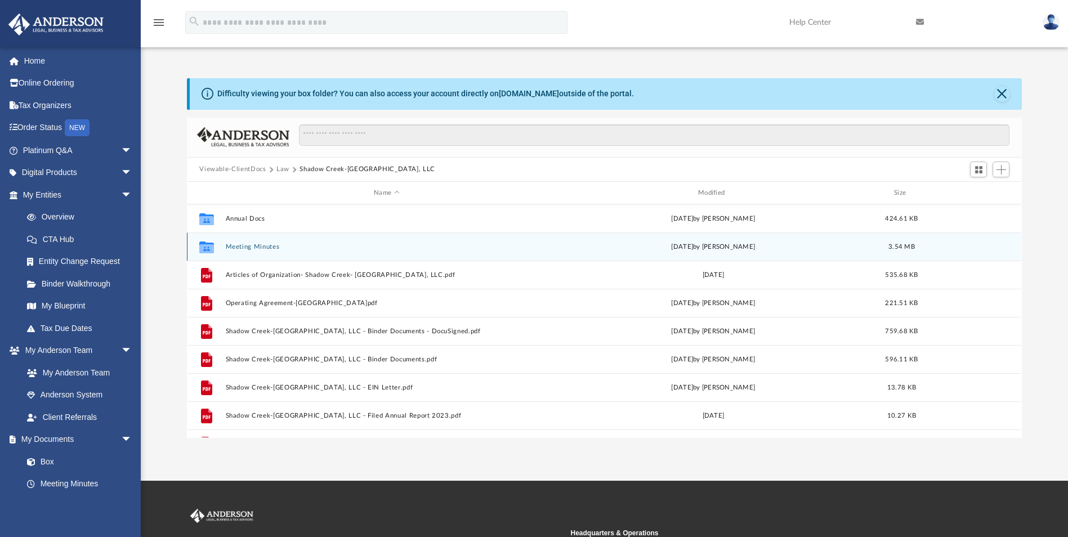
click at [261, 247] on button "Meeting Minutes" at bounding box center [387, 246] width 322 height 7
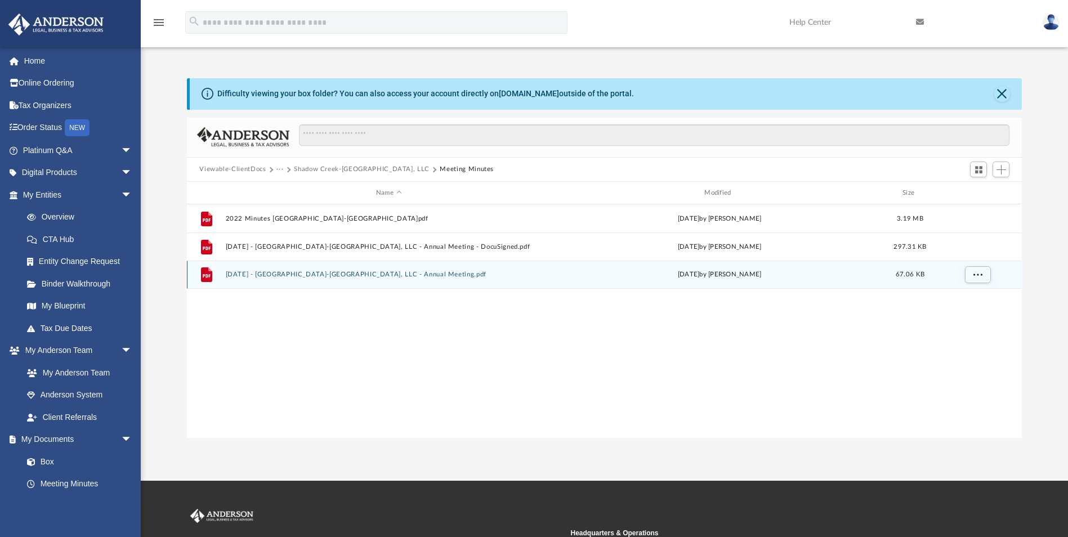
click at [267, 272] on button "[DATE] - [GEOGRAPHIC_DATA]-[GEOGRAPHIC_DATA], LLC - Annual Meeting.pdf" at bounding box center [389, 274] width 326 height 7
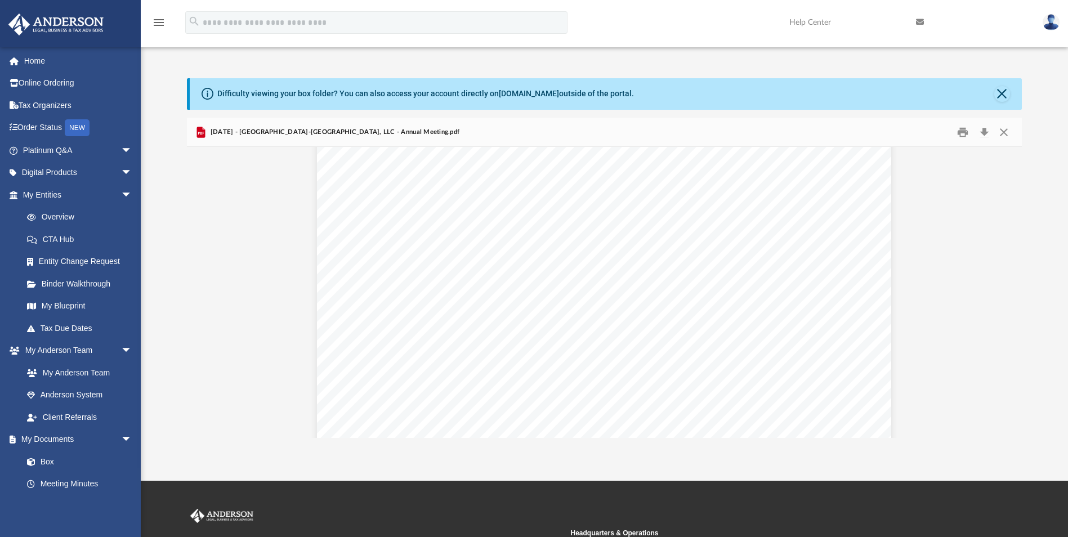
scroll to position [4937, 0]
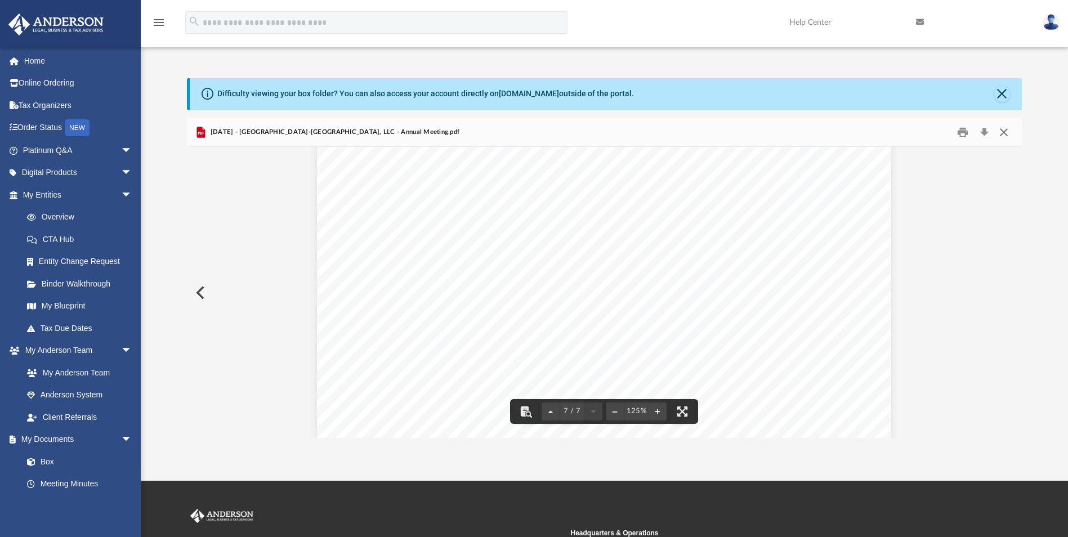
click at [1001, 133] on button "Close" at bounding box center [1003, 131] width 20 height 17
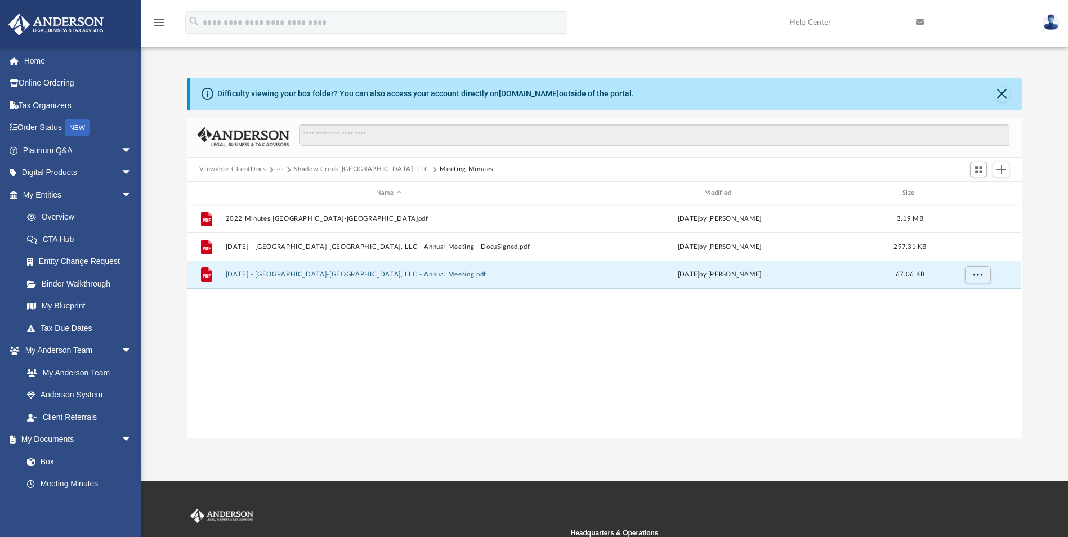
click at [248, 169] on button "Viewable-ClientDocs" at bounding box center [232, 169] width 66 height 10
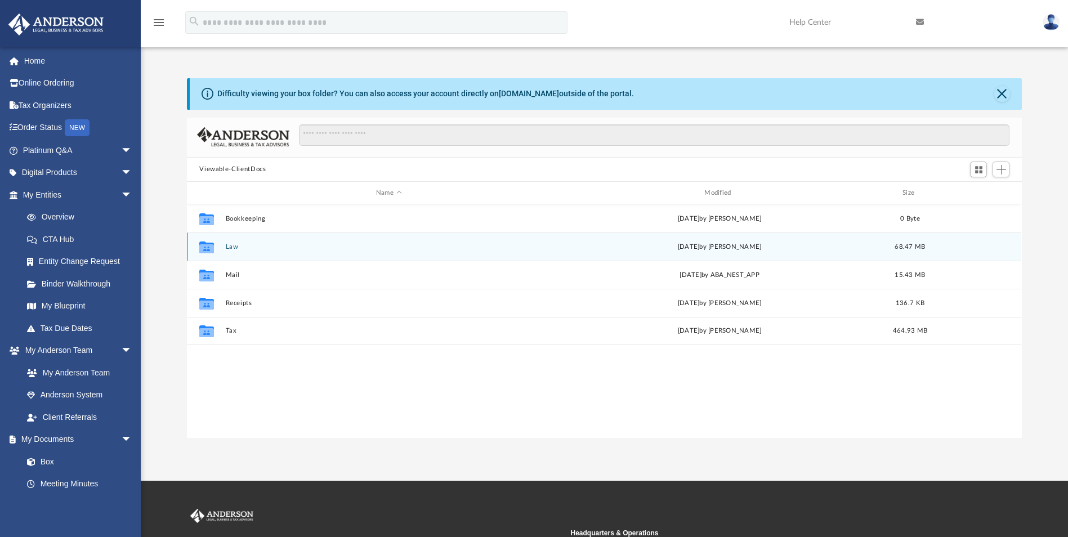
click at [236, 246] on button "Law" at bounding box center [389, 246] width 326 height 7
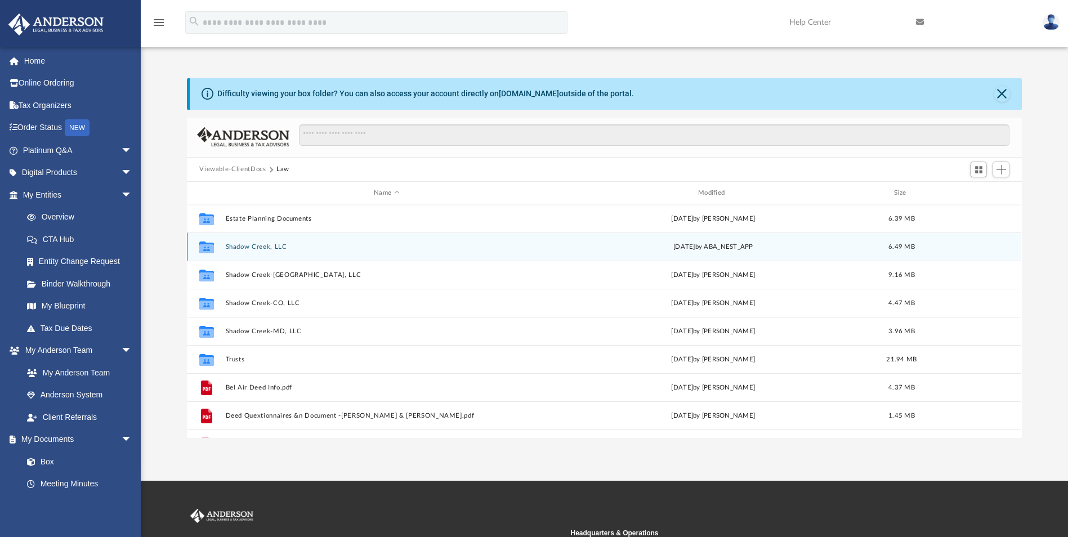
click at [256, 249] on button "Shadow Creek, LLC" at bounding box center [387, 246] width 322 height 7
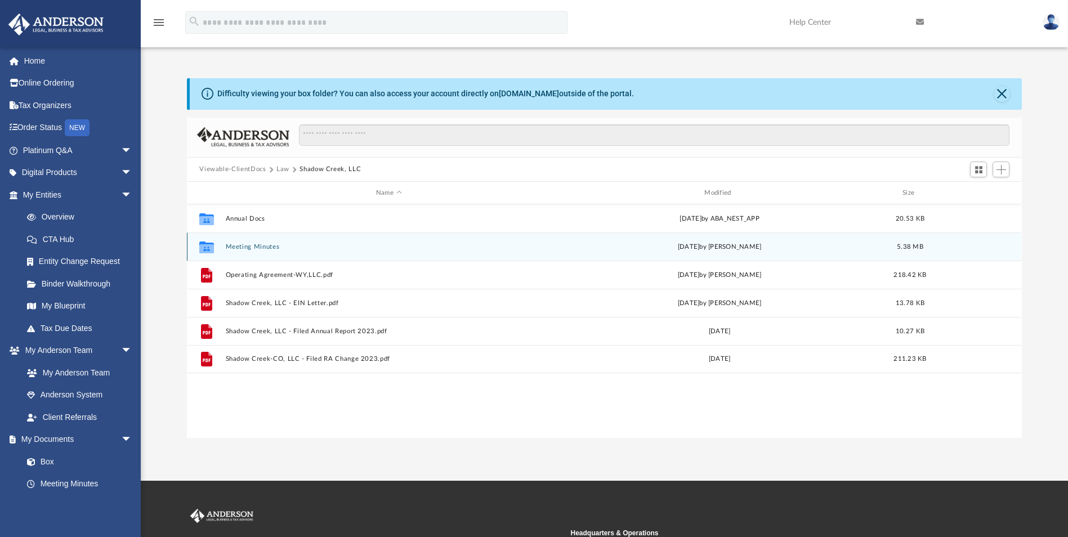
click at [260, 250] on button "Meeting Minutes" at bounding box center [389, 246] width 326 height 7
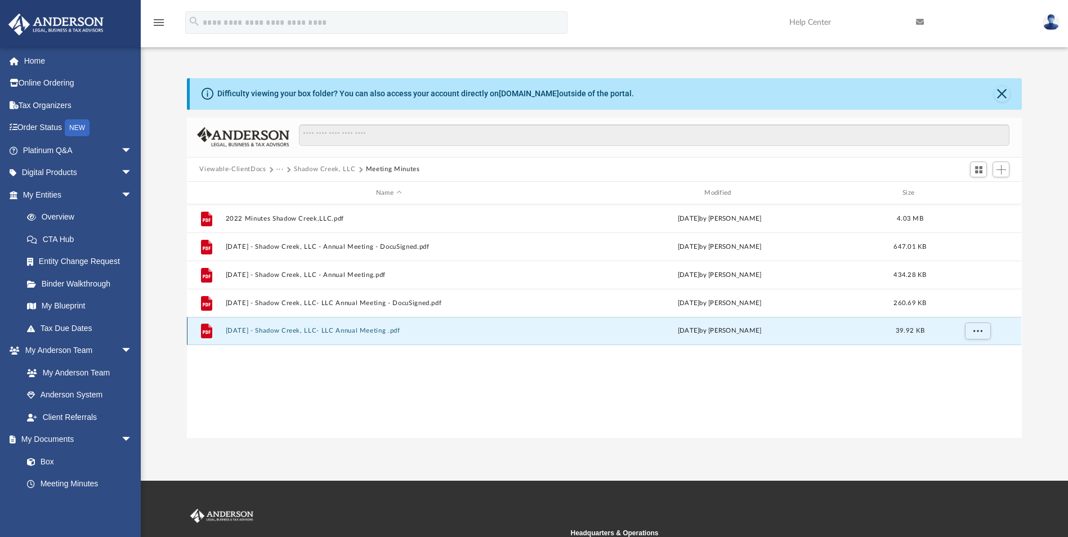
click at [355, 334] on button "2024.6.29 - Shadow Creek, LLC- LLC Annual Meeting .pdf" at bounding box center [389, 331] width 326 height 7
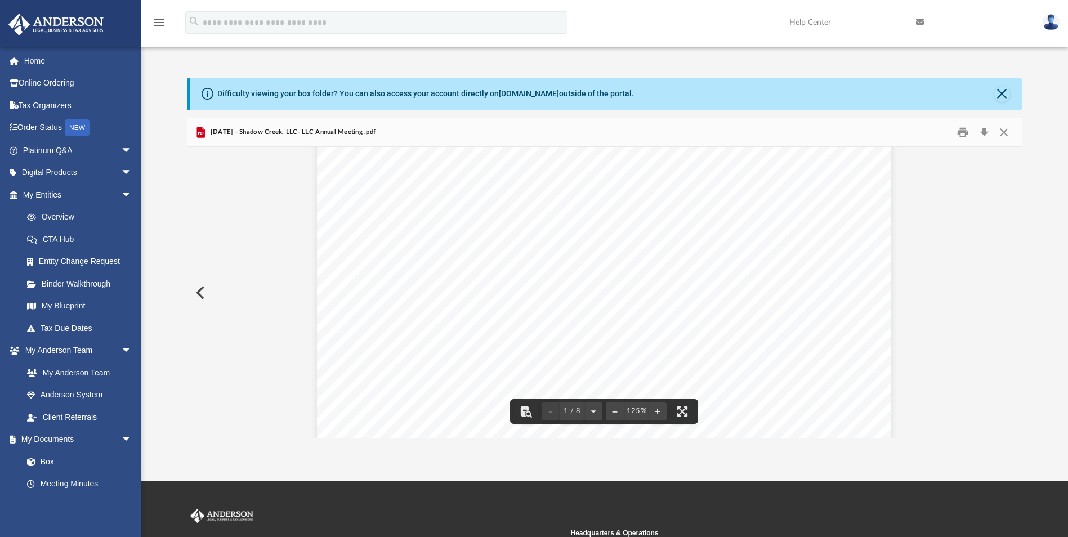
scroll to position [0, 0]
click at [1005, 131] on button "Close" at bounding box center [1003, 131] width 20 height 17
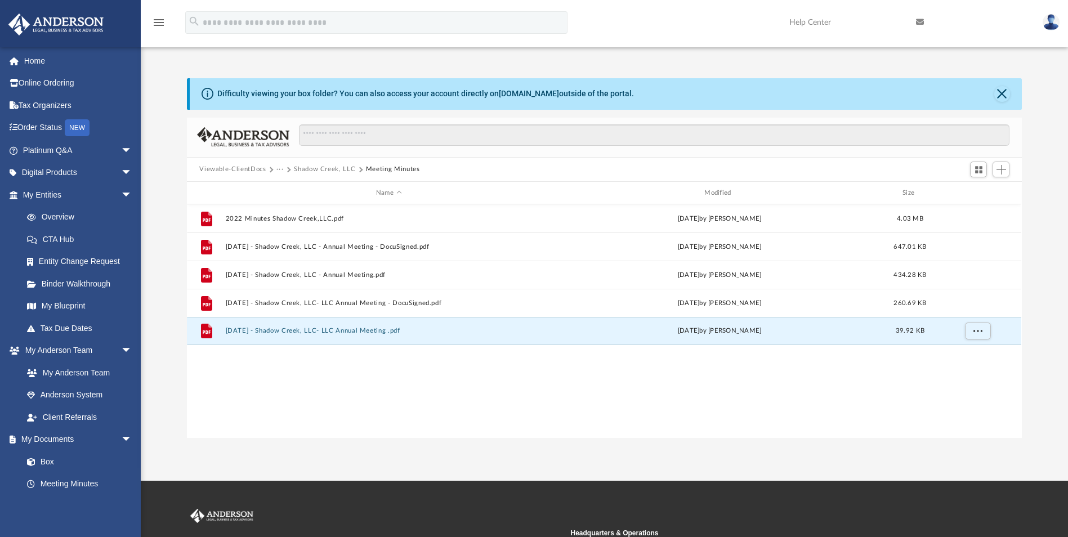
click at [253, 172] on button "Viewable-ClientDocs" at bounding box center [232, 169] width 66 height 10
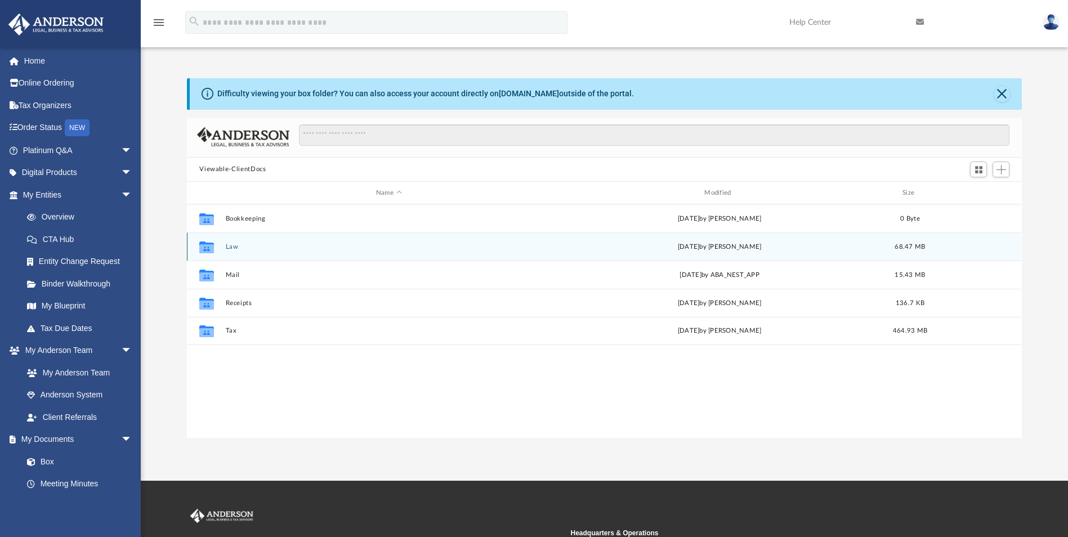
click at [226, 243] on button "Law" at bounding box center [389, 246] width 326 height 7
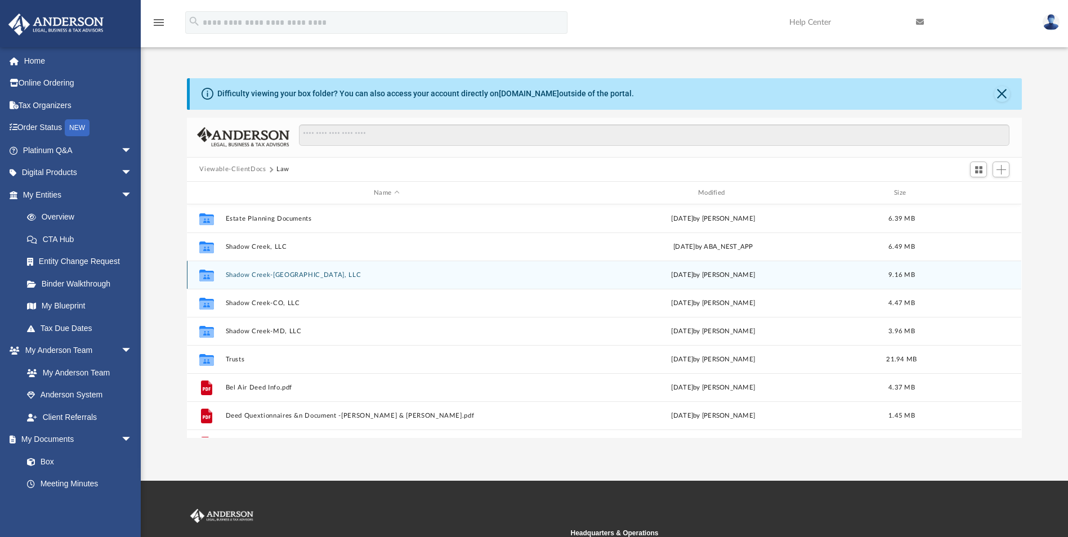
click at [259, 278] on button "Shadow Creek-[GEOGRAPHIC_DATA], LLC" at bounding box center [387, 274] width 322 height 7
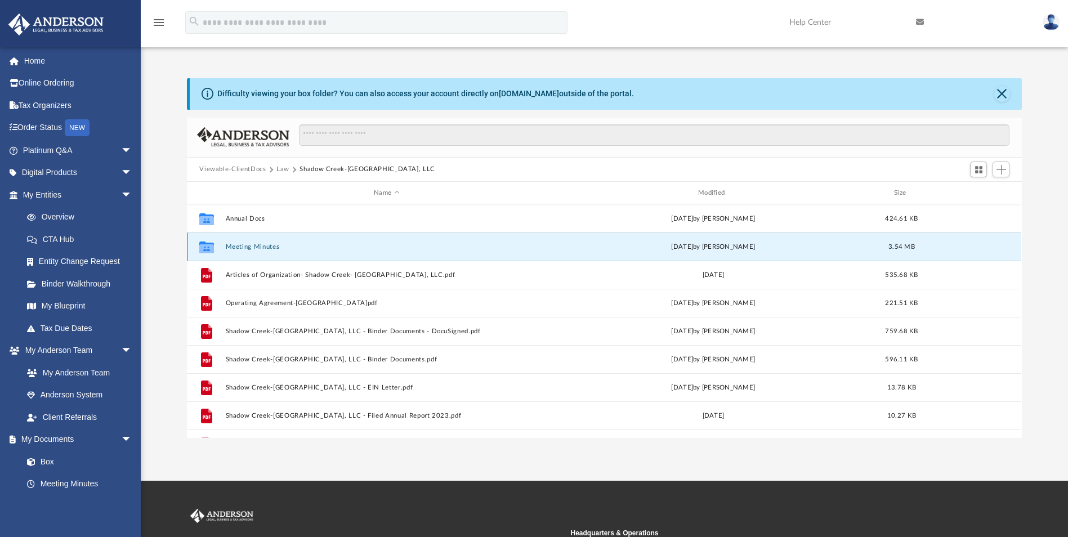
click at [254, 248] on button "Meeting Minutes" at bounding box center [387, 246] width 322 height 7
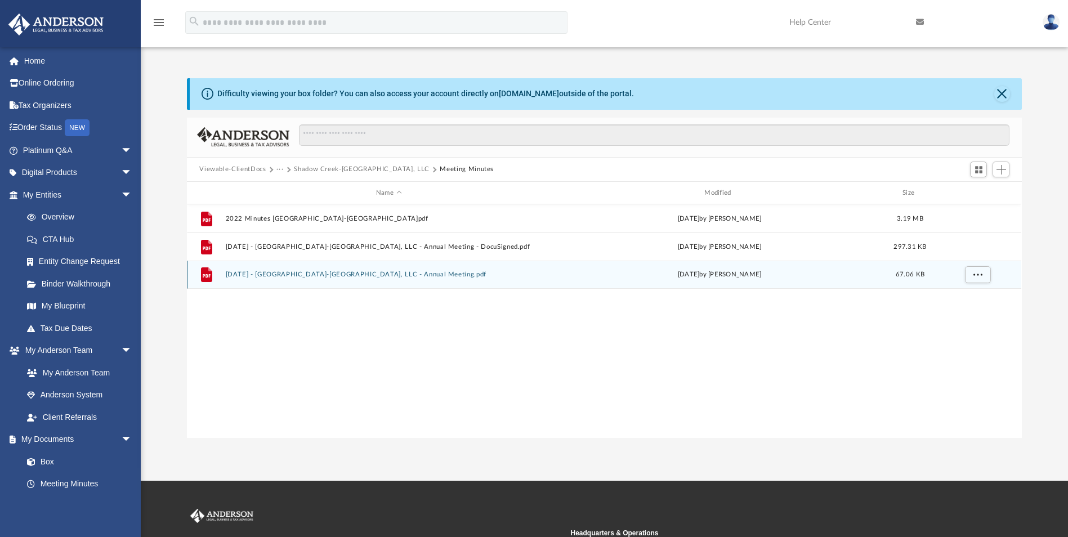
click at [265, 272] on button "[DATE] - [GEOGRAPHIC_DATA]-[GEOGRAPHIC_DATA], LLC - Annual Meeting.pdf" at bounding box center [389, 274] width 326 height 7
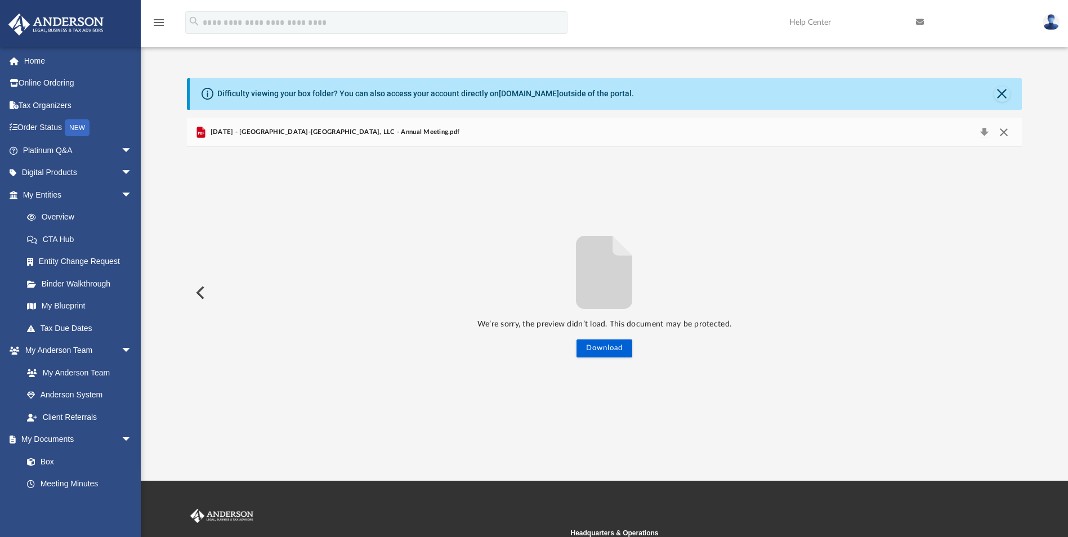
click at [1002, 133] on button "Close" at bounding box center [1003, 132] width 20 height 16
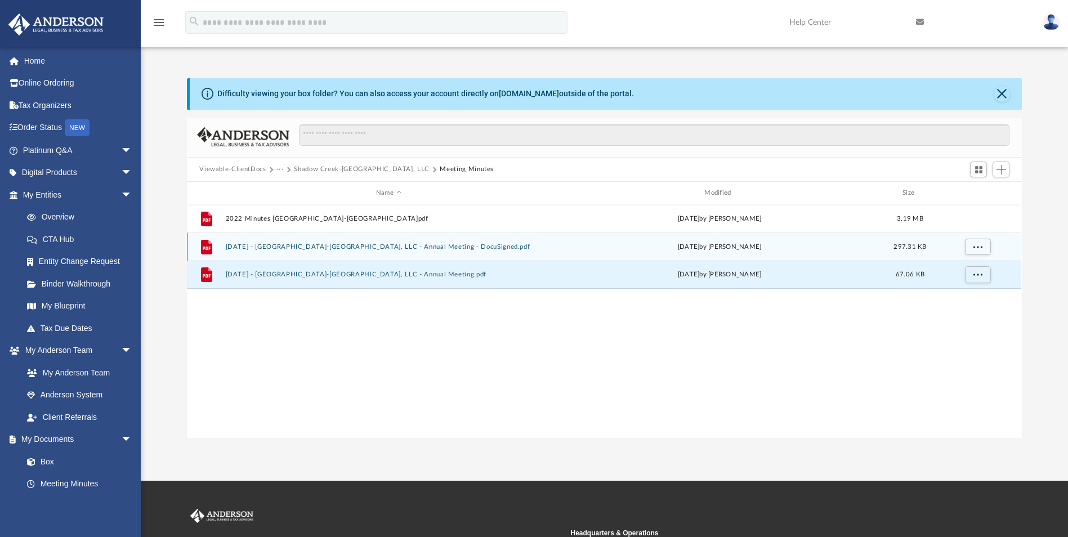
click at [288, 250] on button "[DATE] - [GEOGRAPHIC_DATA]-[GEOGRAPHIC_DATA], LLC - Annual Meeting - DocuSigned…" at bounding box center [389, 246] width 326 height 7
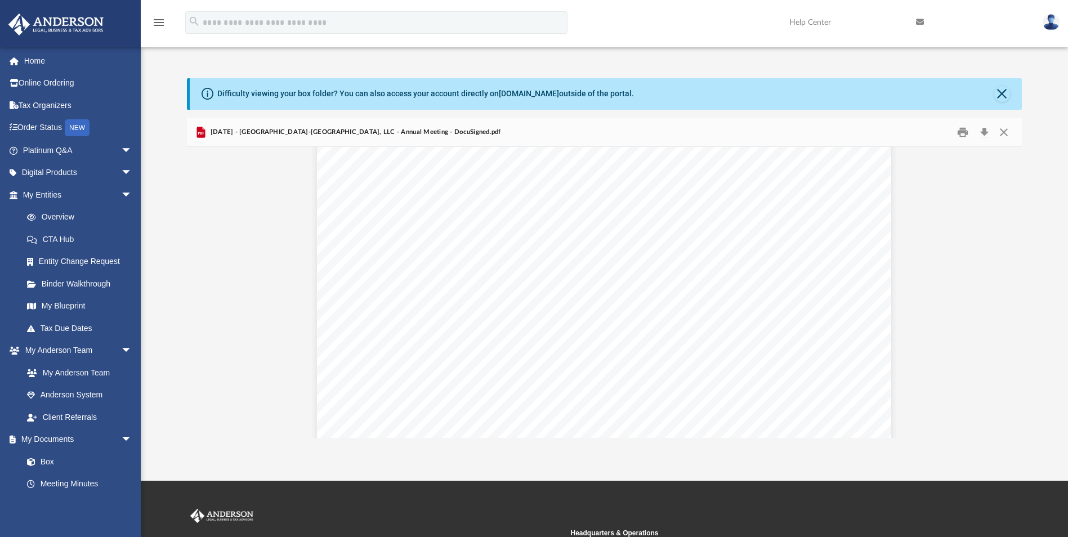
scroll to position [2418, 0]
click at [1006, 133] on button "Close" at bounding box center [1003, 131] width 20 height 17
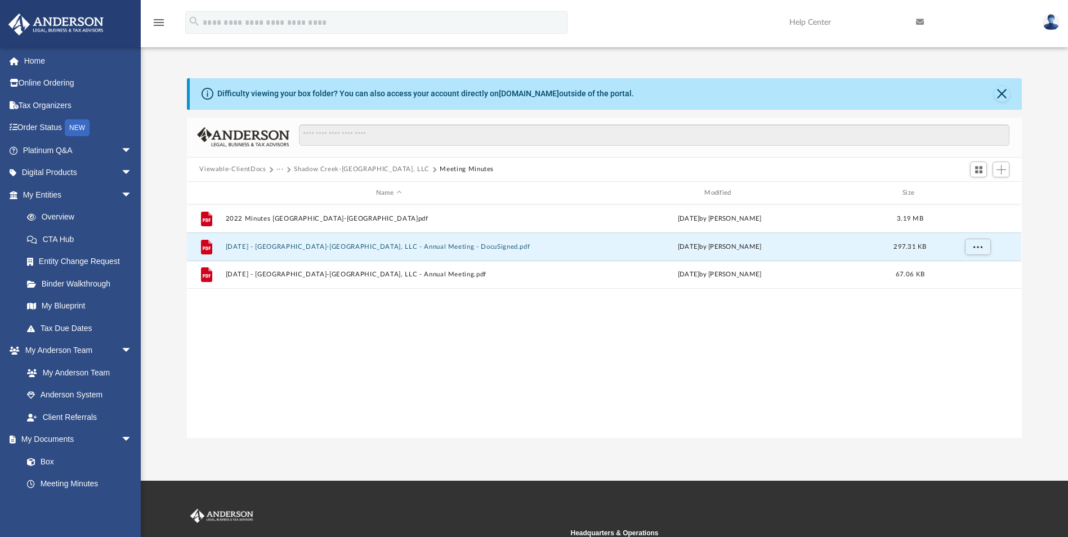
click at [256, 171] on button "Viewable-ClientDocs" at bounding box center [232, 169] width 66 height 10
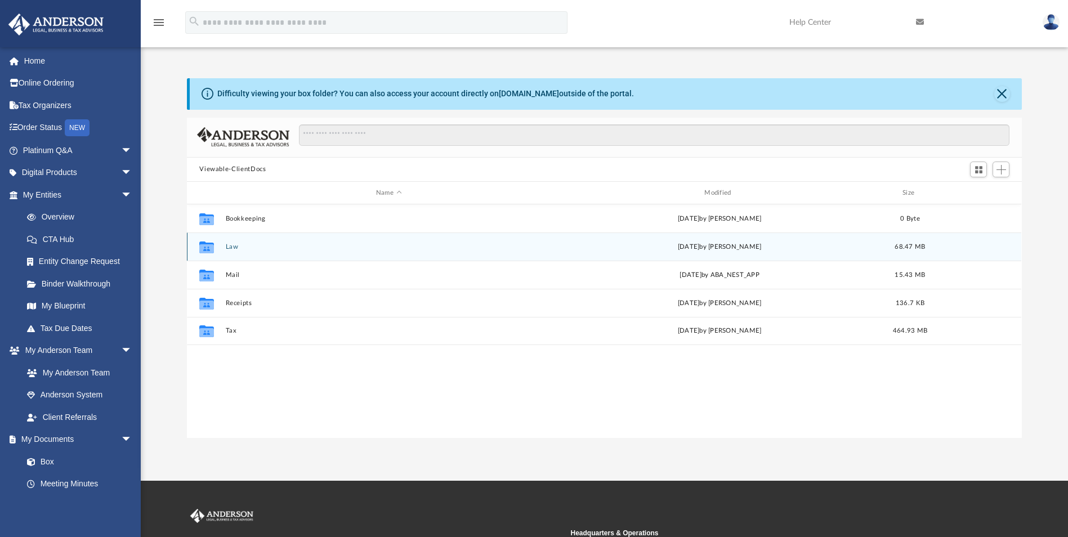
click at [228, 246] on button "Law" at bounding box center [389, 246] width 326 height 7
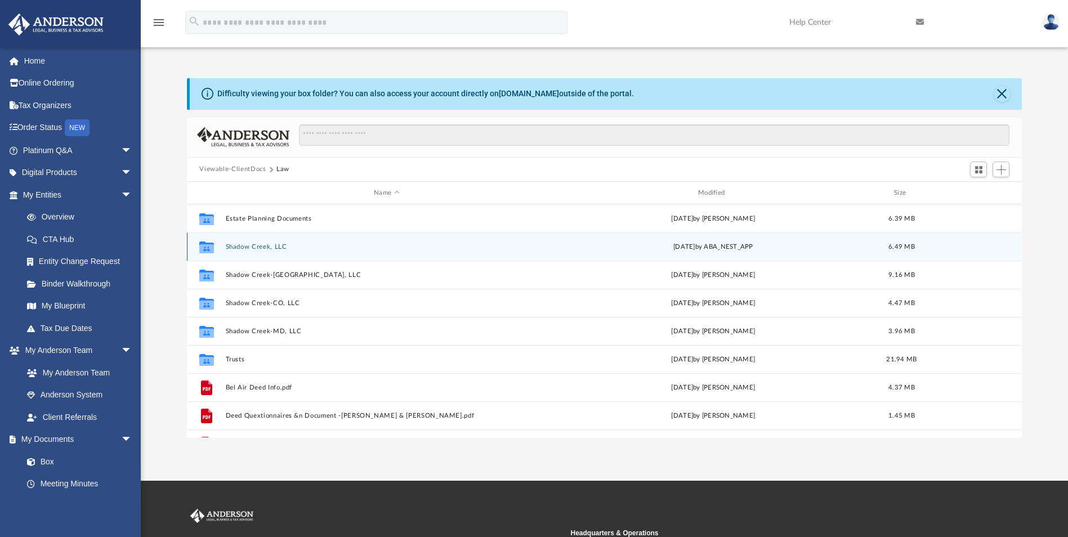
click at [245, 249] on button "Shadow Creek, LLC" at bounding box center [387, 246] width 322 height 7
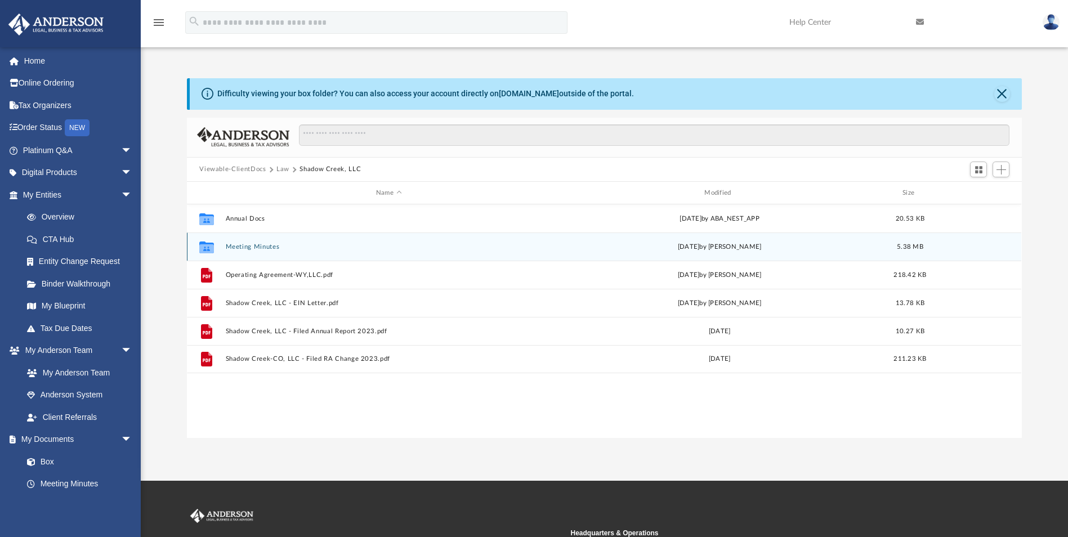
click at [245, 248] on button "Meeting Minutes" at bounding box center [389, 246] width 326 height 7
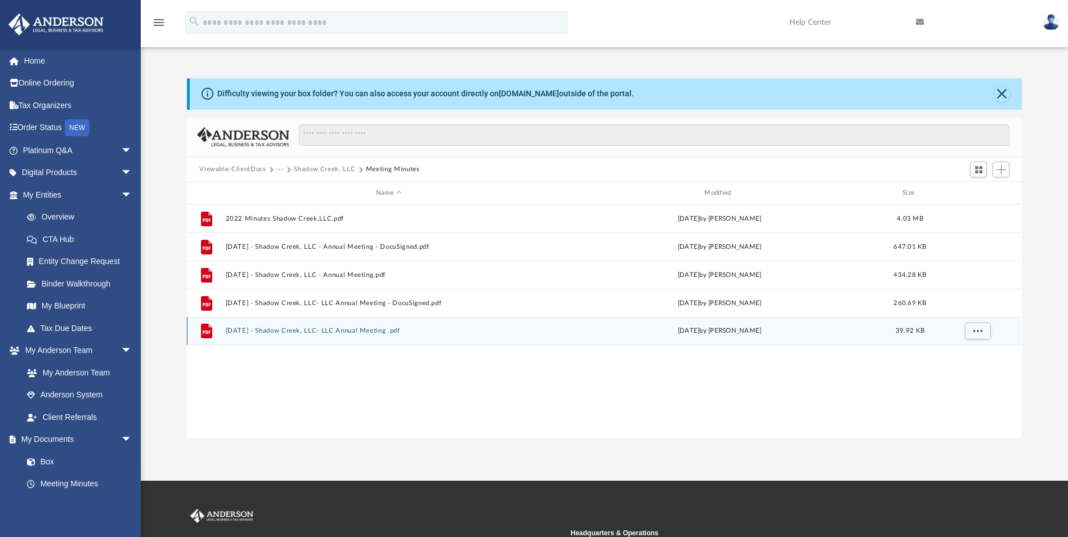
click at [293, 334] on button "2024.6.29 - Shadow Creek, LLC- LLC Annual Meeting .pdf" at bounding box center [389, 331] width 326 height 7
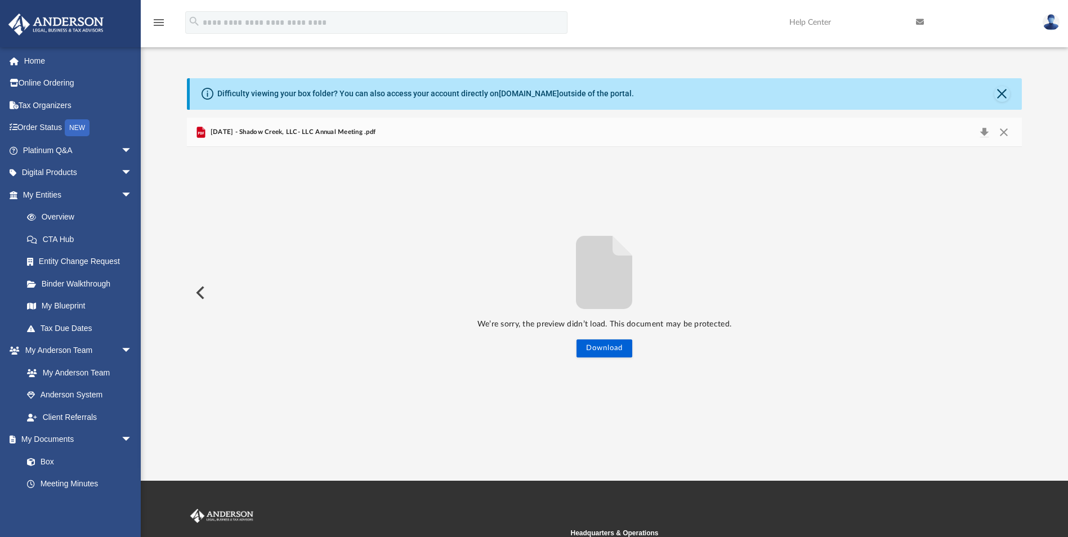
click at [289, 131] on span "2024.6.29 - Shadow Creek, LLC- LLC Annual Meeting .pdf" at bounding box center [292, 132] width 168 height 10
click at [1006, 129] on button "Close" at bounding box center [1003, 132] width 20 height 16
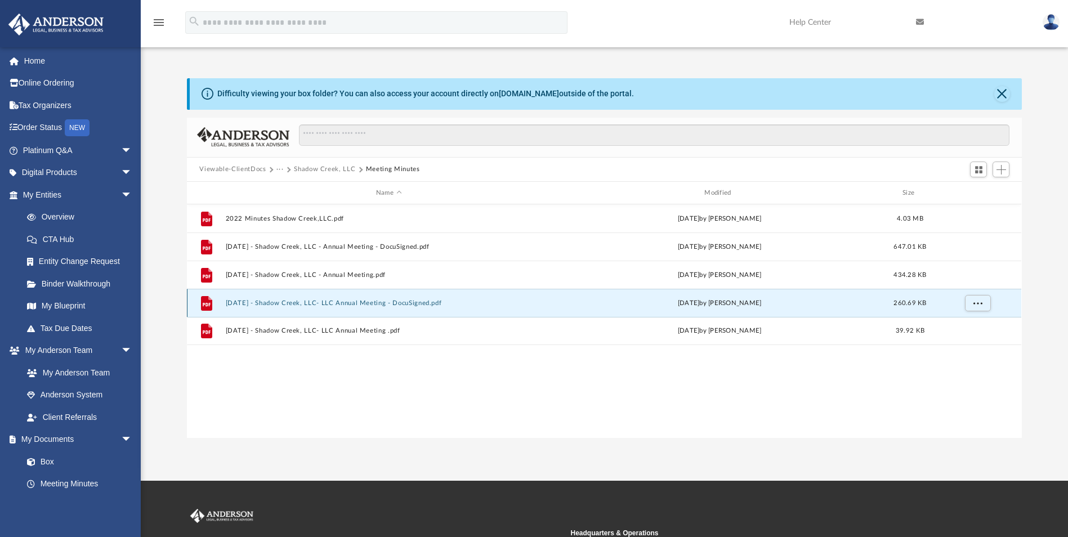
click at [323, 306] on button "2024.6.29 - Shadow Creek, LLC- LLC Annual Meeting - DocuSigned.pdf" at bounding box center [389, 302] width 326 height 7
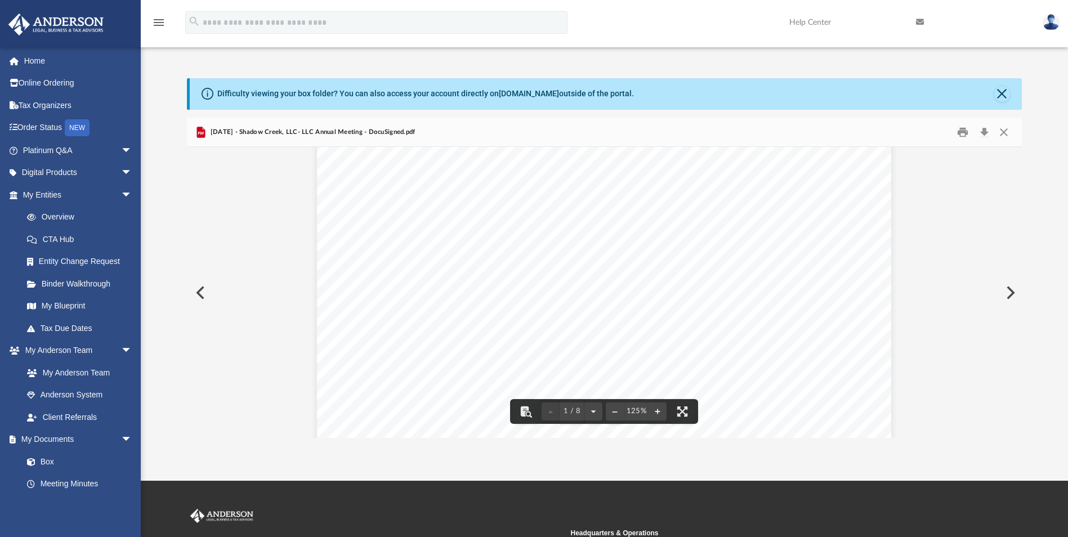
scroll to position [388, 0]
drag, startPoint x: 1018, startPoint y: 182, endPoint x: 1020, endPoint y: 191, distance: 9.3
click at [1020, 191] on div "Viewable-ClientDocs ··· Shadow Creek, LLC Meeting Minutes Name Modified Size Fi…" at bounding box center [604, 278] width 834 height 320
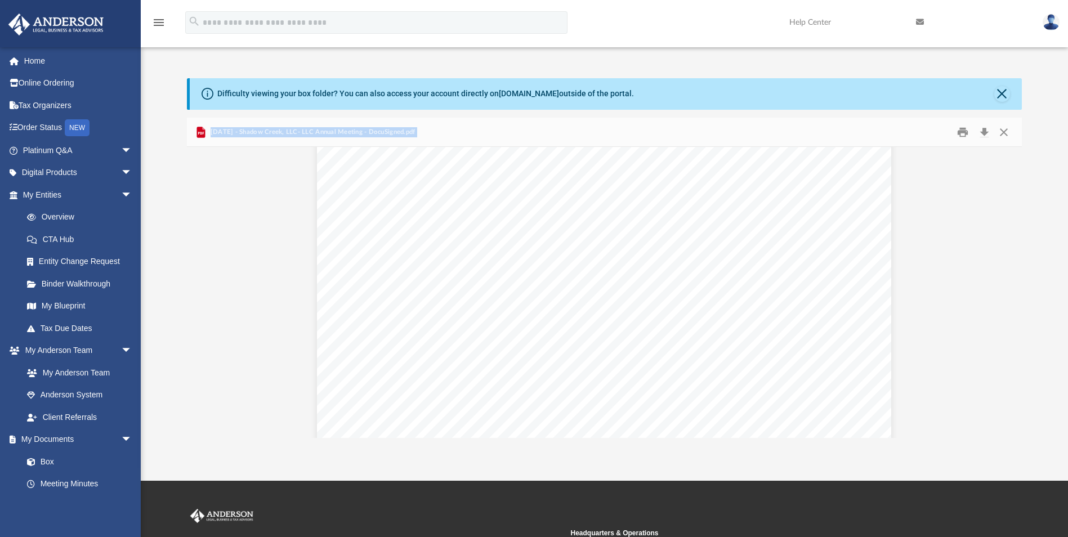
scroll to position [2688, 0]
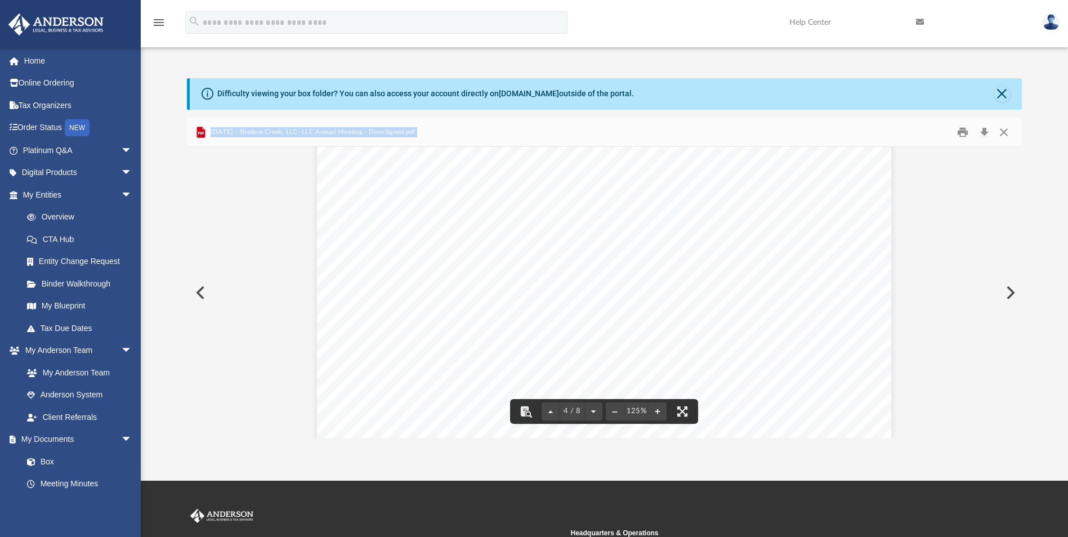
click at [1018, 283] on button "Preview" at bounding box center [1009, 293] width 25 height 32
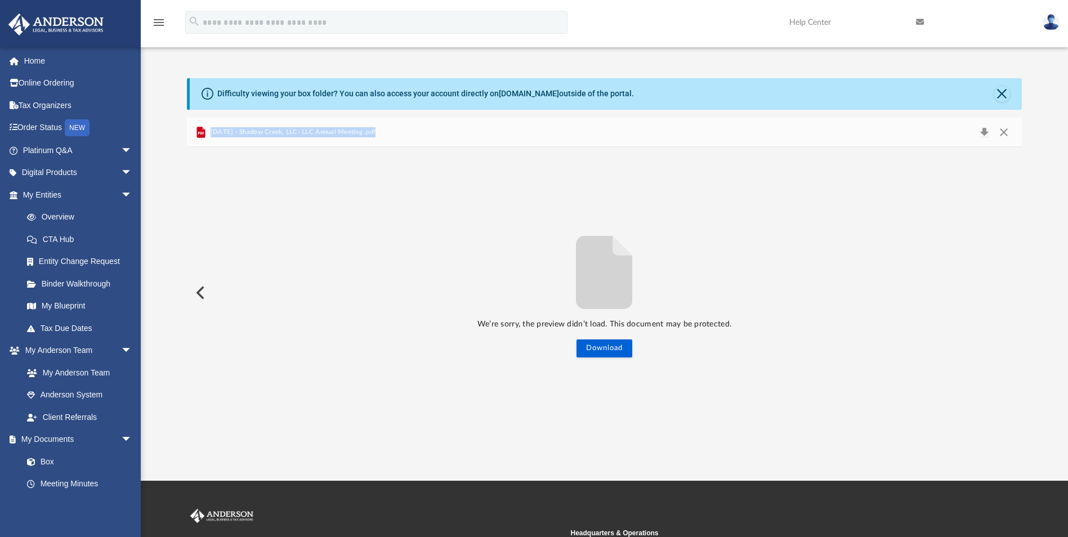
click at [206, 293] on button "Preview" at bounding box center [199, 293] width 25 height 32
click at [203, 294] on button "Preview" at bounding box center [199, 293] width 25 height 32
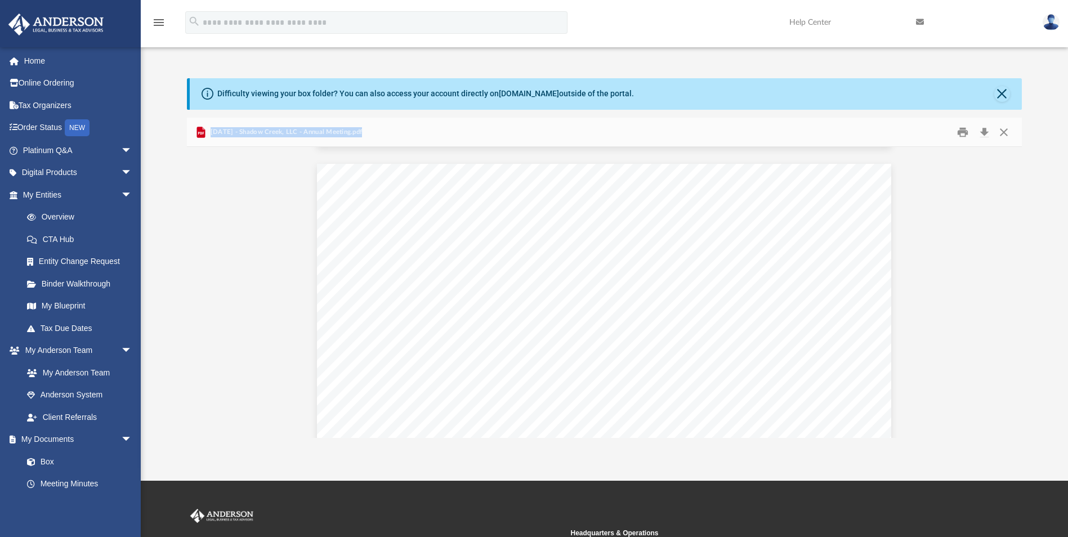
scroll to position [3807, 0]
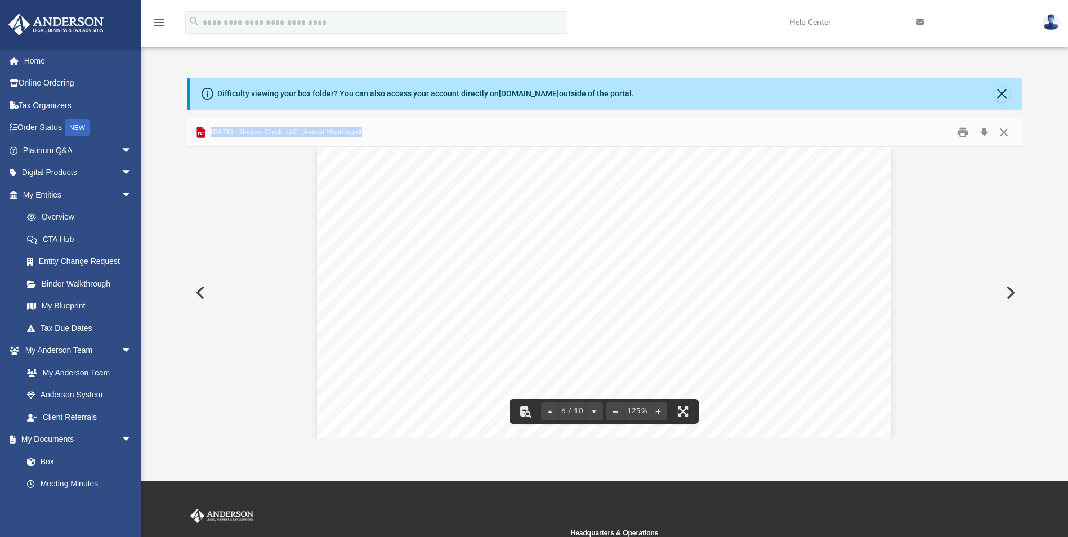
click at [538, 423] on div "File preview" at bounding box center [525, 411] width 25 height 25
click at [486, 375] on div "MINUTES OF THE ANNUAL MEETING OF MANAGERS OF SHADOW CREEK, LLC A DULY FORMED LI…" at bounding box center [604, 518] width 574 height 743
click at [1019, 297] on button "Preview" at bounding box center [1009, 293] width 25 height 32
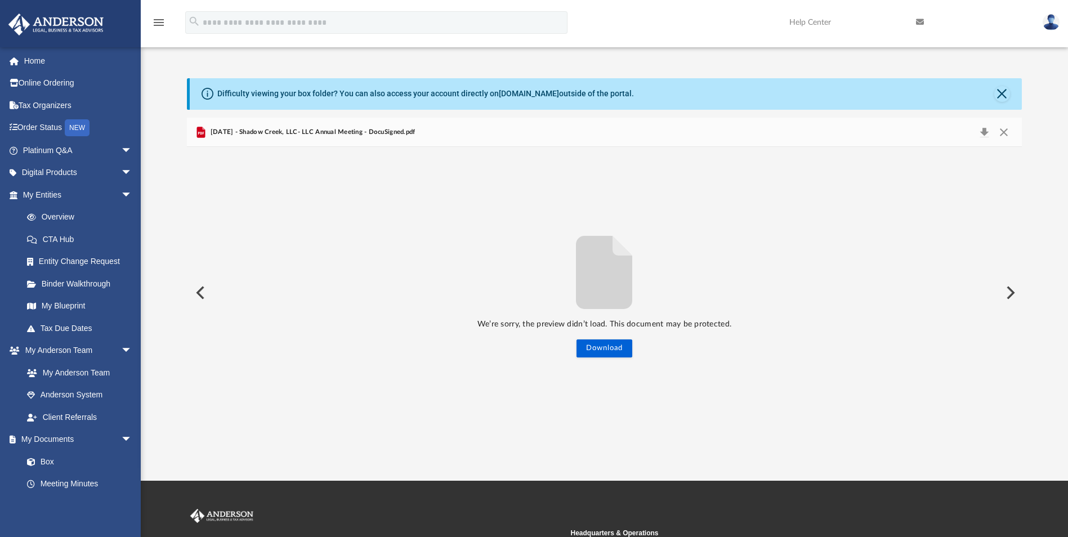
click at [207, 291] on button "Preview" at bounding box center [199, 293] width 25 height 32
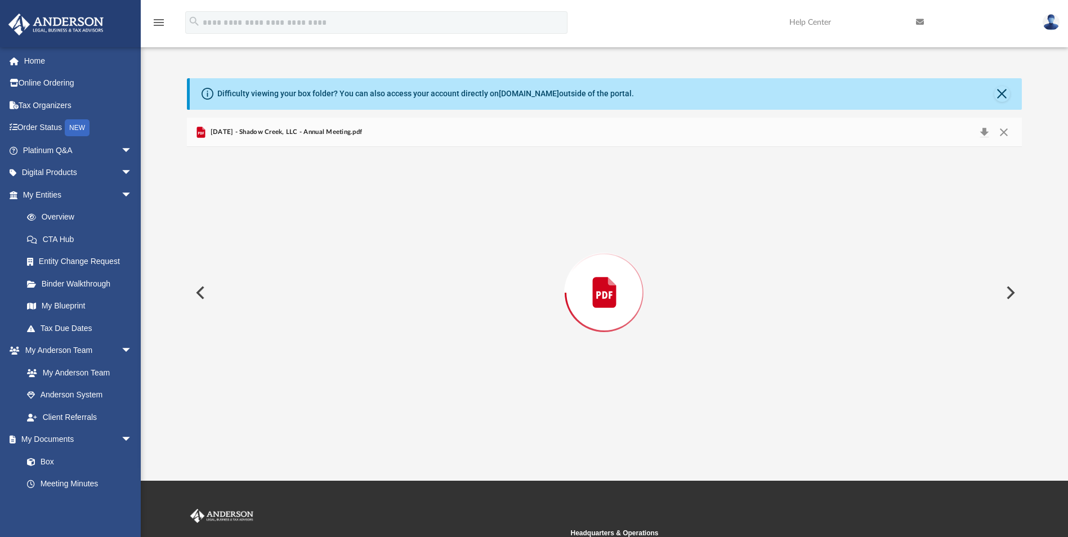
scroll to position [3799, 0]
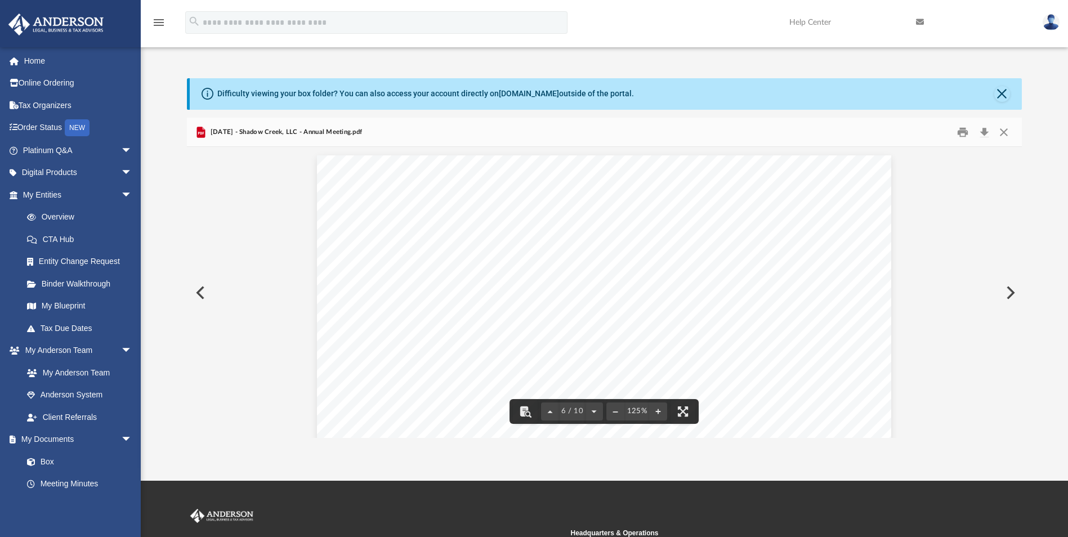
click at [1019, 301] on button "Preview" at bounding box center [1009, 293] width 25 height 32
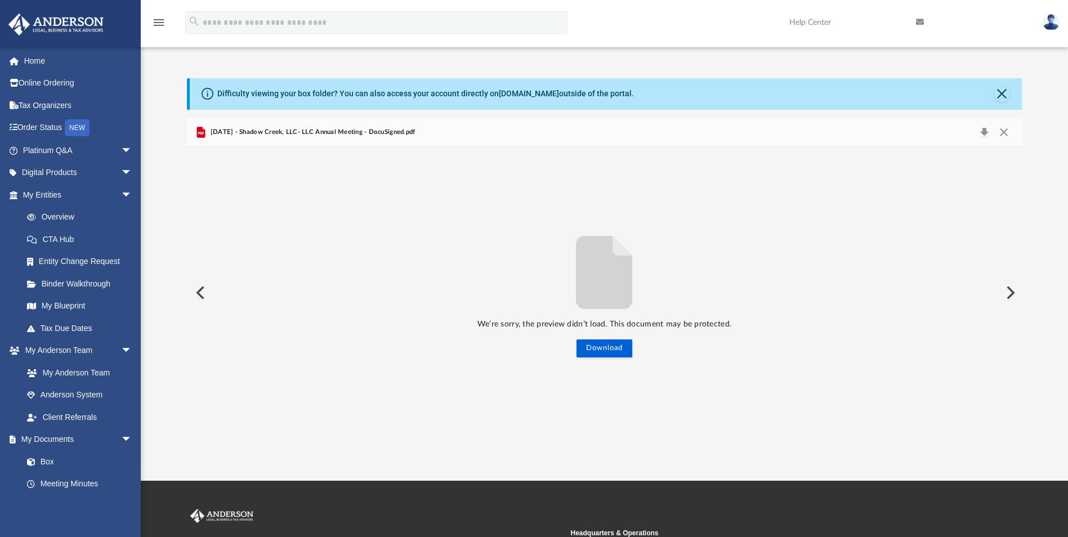
click at [201, 296] on button "Preview" at bounding box center [199, 293] width 25 height 32
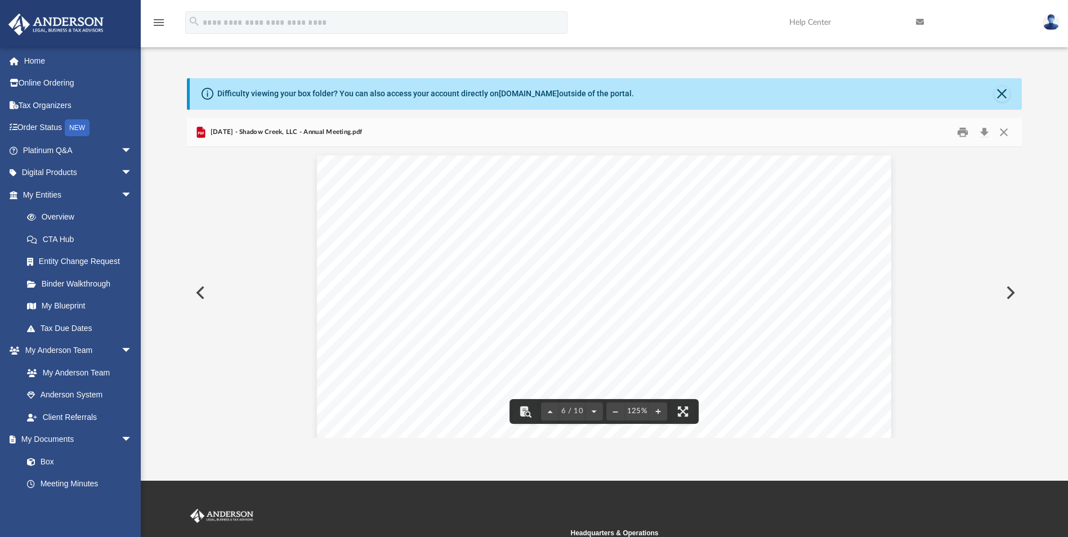
scroll to position [4054, 0]
drag, startPoint x: 1019, startPoint y: 307, endPoint x: 1019, endPoint y: 300, distance: 6.8
click at [1019, 300] on button "Preview" at bounding box center [1009, 293] width 25 height 32
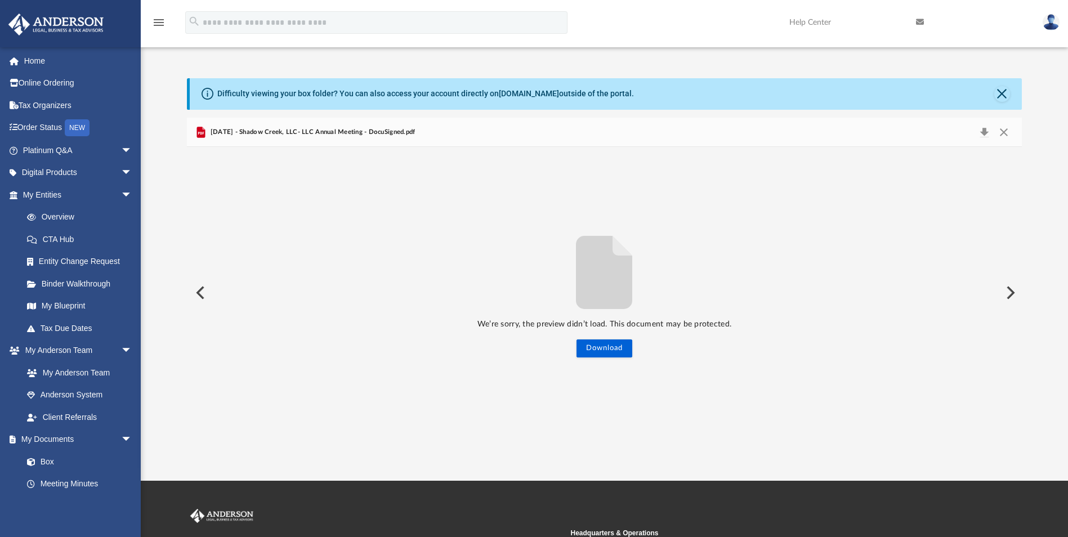
click at [189, 295] on button "Preview" at bounding box center [199, 293] width 25 height 32
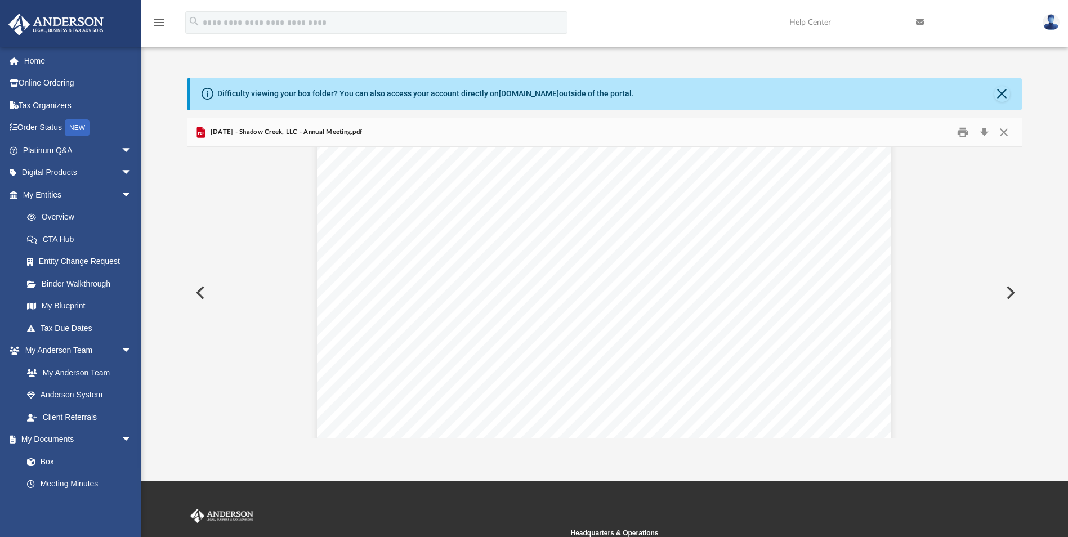
scroll to position [811, 0]
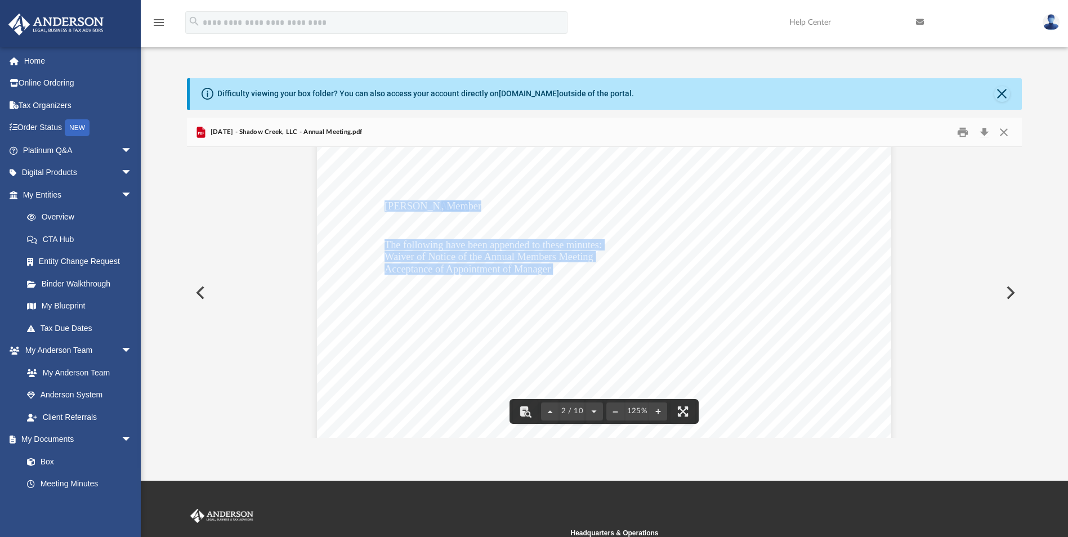
drag, startPoint x: 381, startPoint y: 242, endPoint x: 550, endPoint y: 271, distance: 171.9
click at [550, 271] on div "The following have been appended to these minutes: Waiver of Notice of the Annu…" at bounding box center [604, 476] width 574 height 743
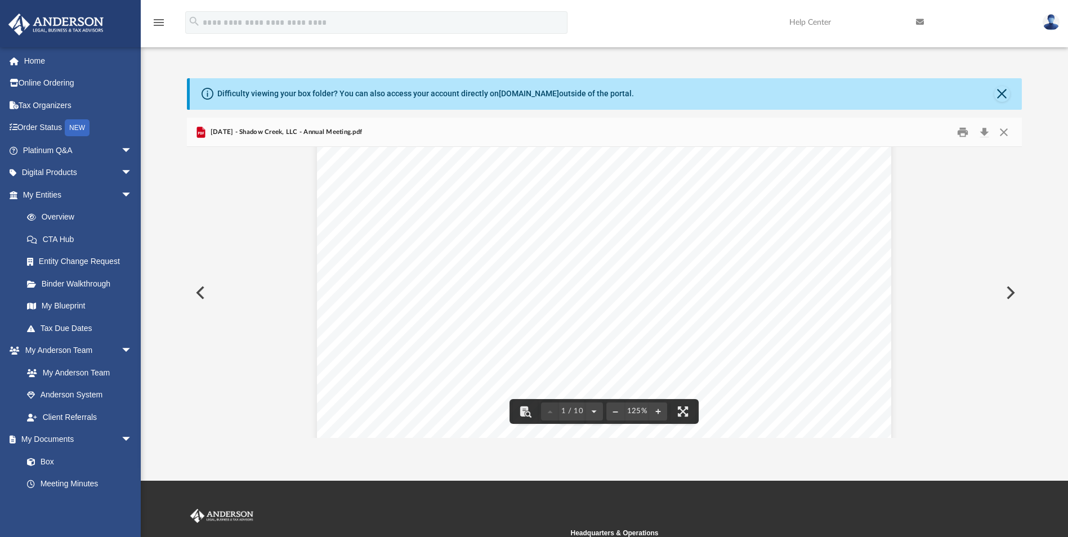
scroll to position [0, 0]
click at [652, 341] on span "The following Member(s) of the Limited Liability Company were present, represen…" at bounding box center [620, 337] width 395 height 10
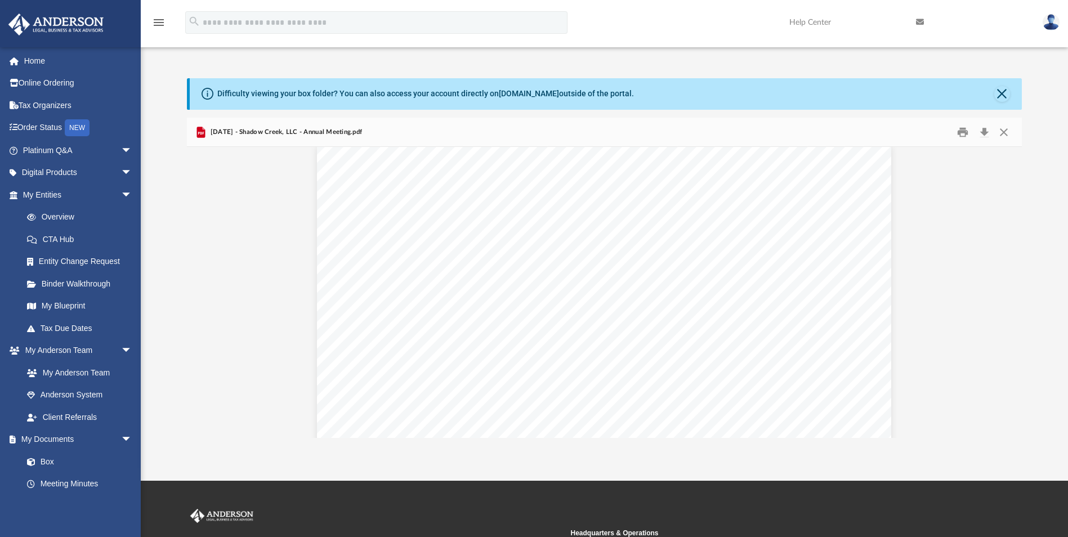
scroll to position [4623, 0]
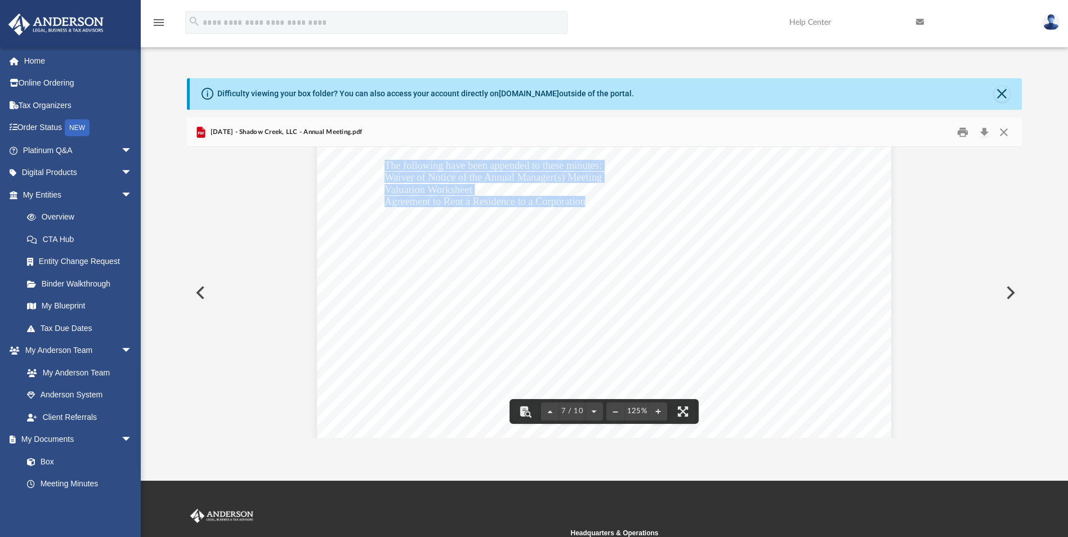
drag, startPoint x: 380, startPoint y: 167, endPoint x: 575, endPoint y: 208, distance: 199.0
click at [575, 208] on div "The following have been appended to these minutes: Waiver of Notice of the Annu…" at bounding box center [604, 463] width 574 height 743
drag, startPoint x: 809, startPoint y: 380, endPoint x: 888, endPoint y: 361, distance: 81.1
click at [809, 380] on div "The following have been appended to these minutes: Waiver of Notice of the Annu…" at bounding box center [604, 463] width 574 height 743
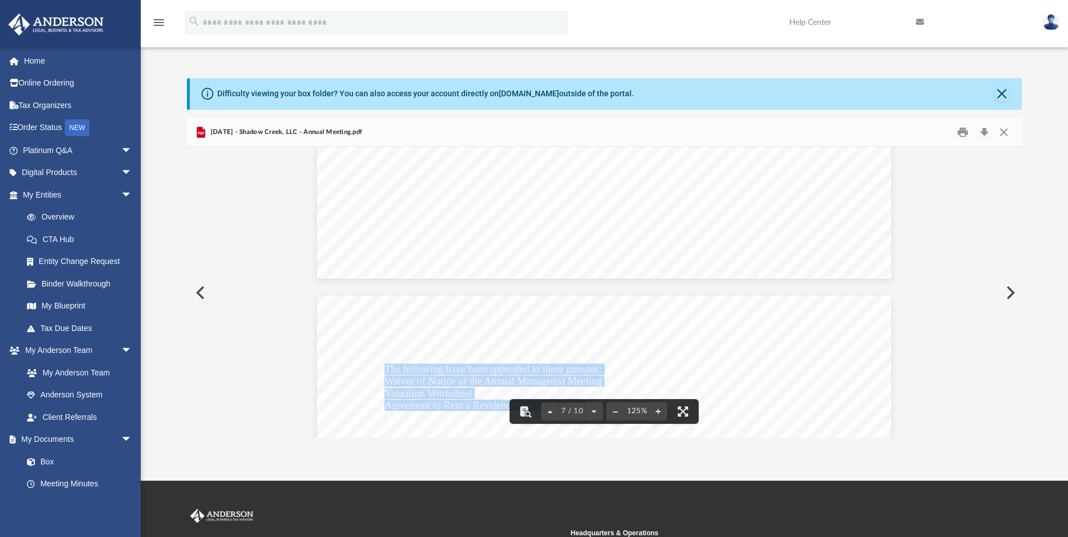
scroll to position [4509, 0]
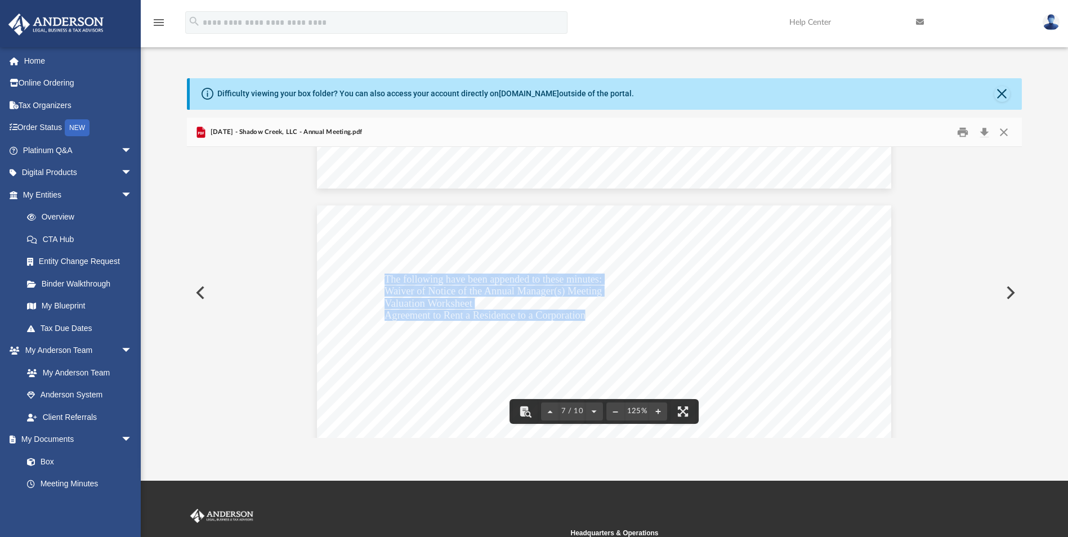
click at [432, 279] on span "The following have been appended to these minutes:" at bounding box center [492, 279] width 217 height 10
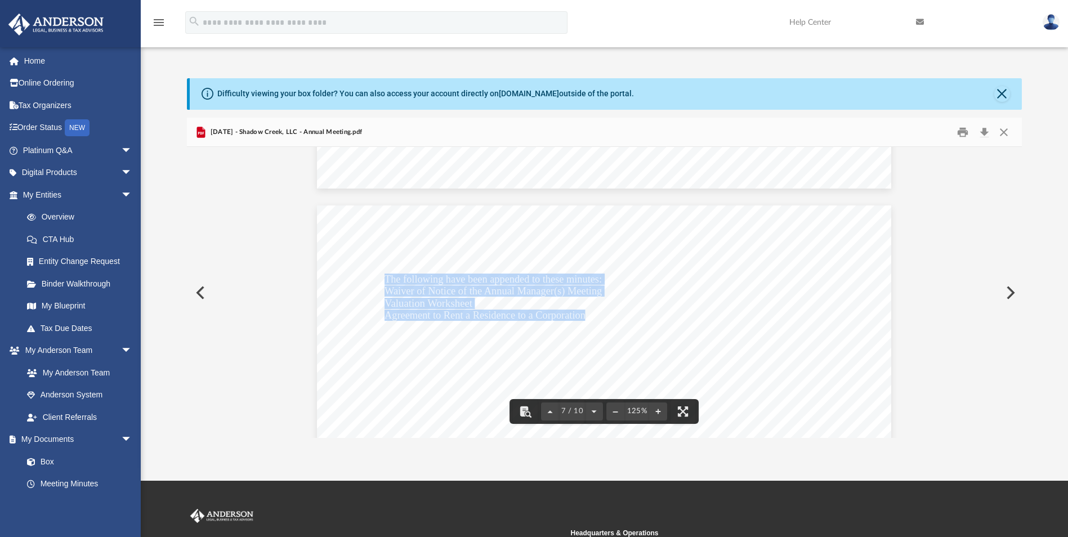
drag, startPoint x: 382, startPoint y: 279, endPoint x: 584, endPoint y: 313, distance: 204.3
drag, startPoint x: 856, startPoint y: 401, endPoint x: 860, endPoint y: 407, distance: 6.9
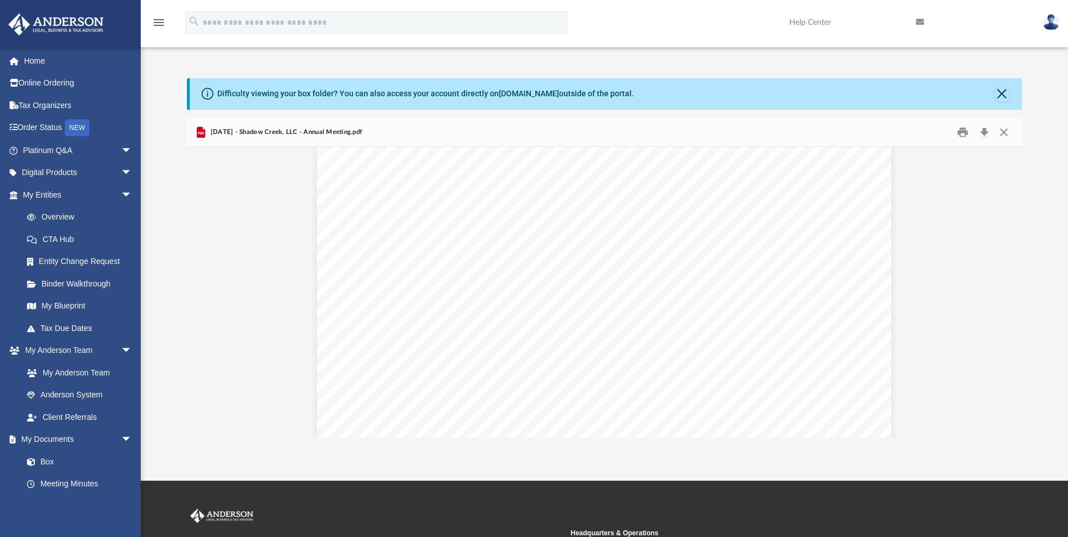
scroll to position [2342, 0]
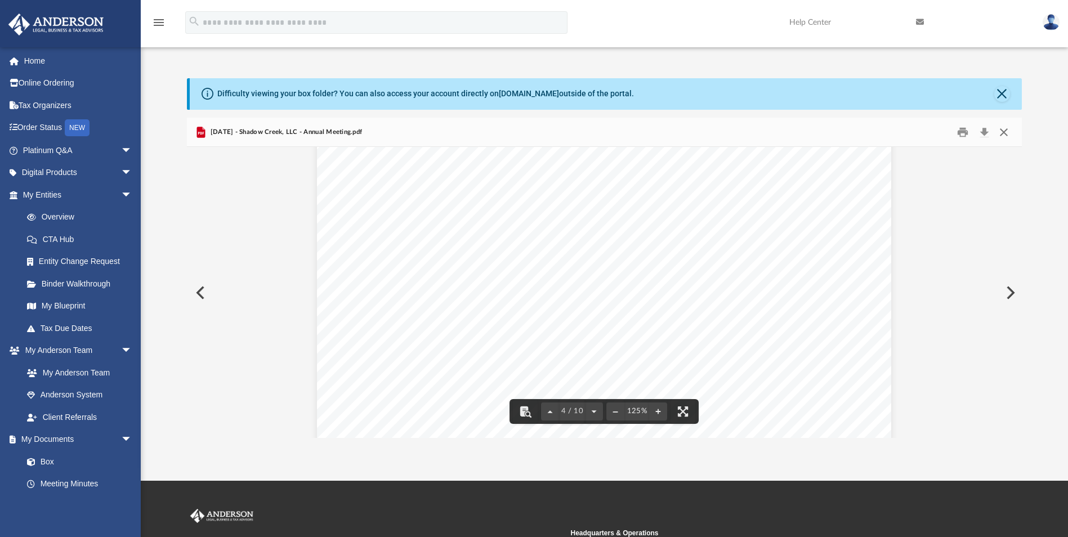
click at [1011, 132] on button "Close" at bounding box center [1003, 131] width 20 height 17
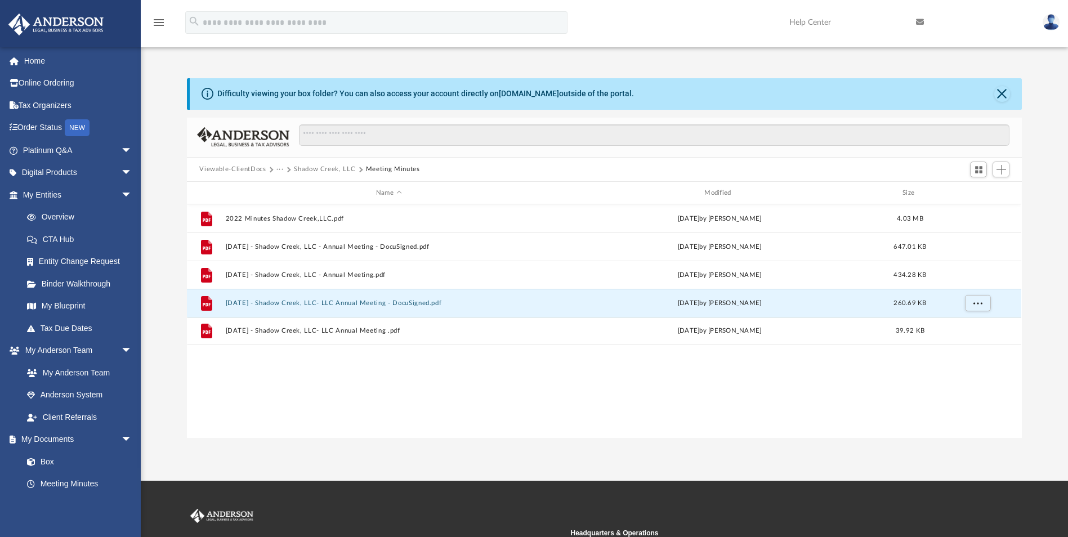
click at [247, 174] on div "Viewable-ClientDocs ··· Shadow Creek, LLC Meeting Minutes" at bounding box center [604, 170] width 834 height 25
click at [247, 170] on button "Viewable-ClientDocs" at bounding box center [232, 169] width 66 height 10
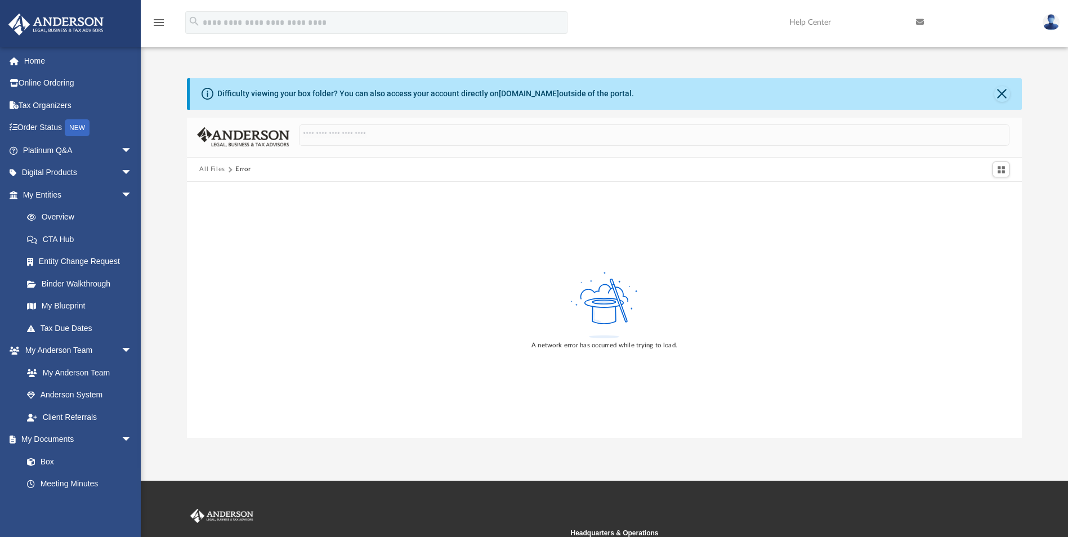
click at [215, 170] on button "All Files" at bounding box center [212, 169] width 26 height 10
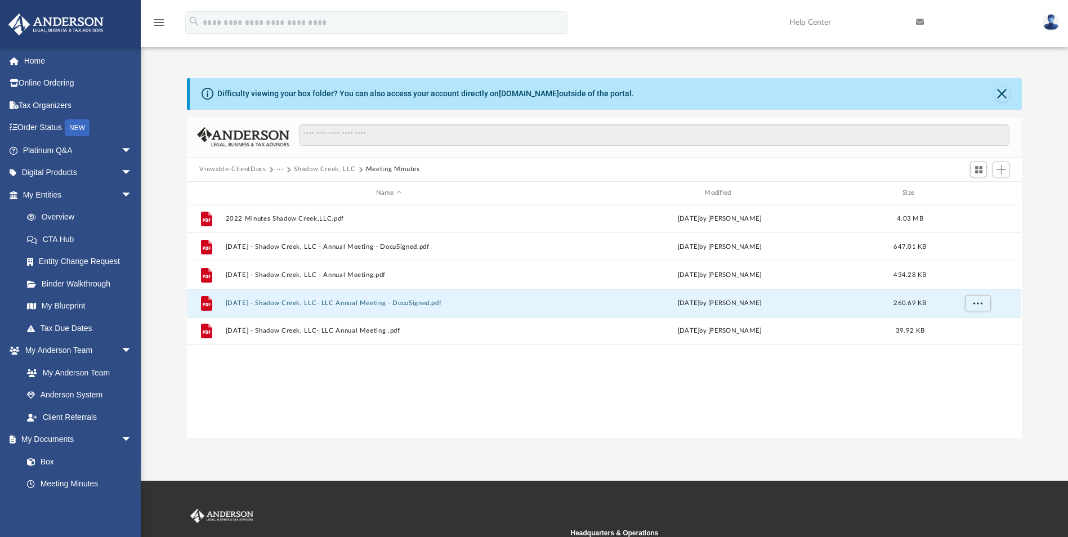
scroll to position [248, 826]
click at [243, 171] on button "Viewable-ClientDocs" at bounding box center [232, 169] width 66 height 10
click at [244, 169] on button "Viewable-ClientDocs" at bounding box center [232, 169] width 66 height 10
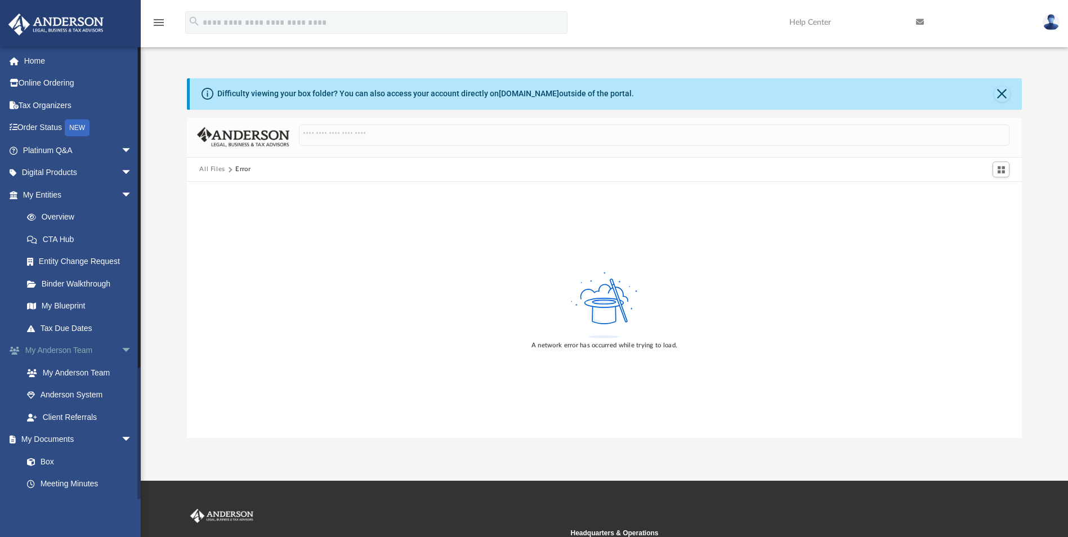
click at [121, 351] on span "arrow_drop_down" at bounding box center [132, 350] width 23 height 23
click at [56, 390] on link "Box" at bounding box center [82, 395] width 133 height 23
click at [48, 396] on link "Box" at bounding box center [82, 395] width 133 height 23
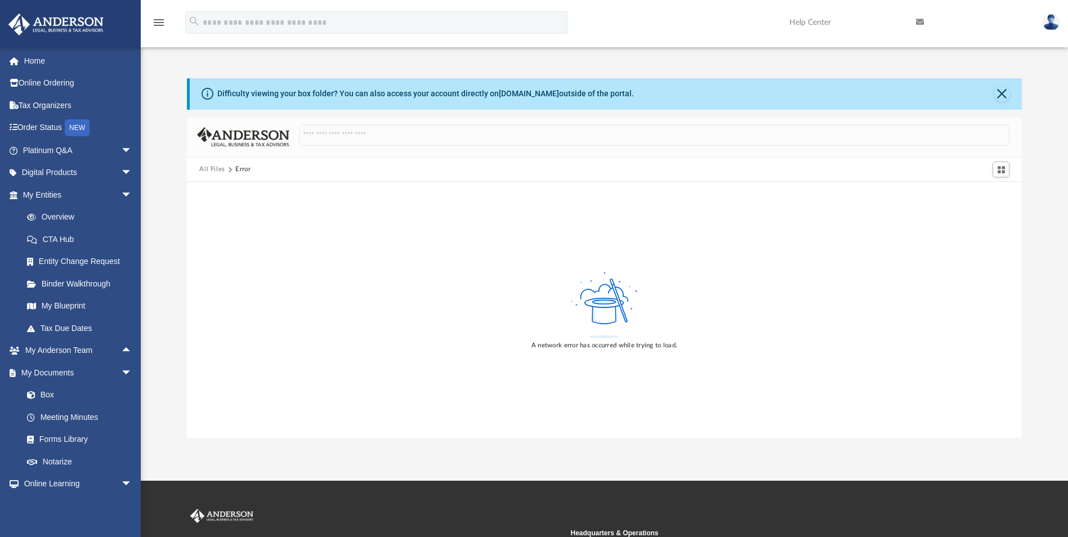
click at [217, 171] on button "All Files" at bounding box center [212, 169] width 26 height 10
click at [272, 144] on img at bounding box center [243, 137] width 92 height 20
click at [1050, 26] on img at bounding box center [1050, 22] width 17 height 16
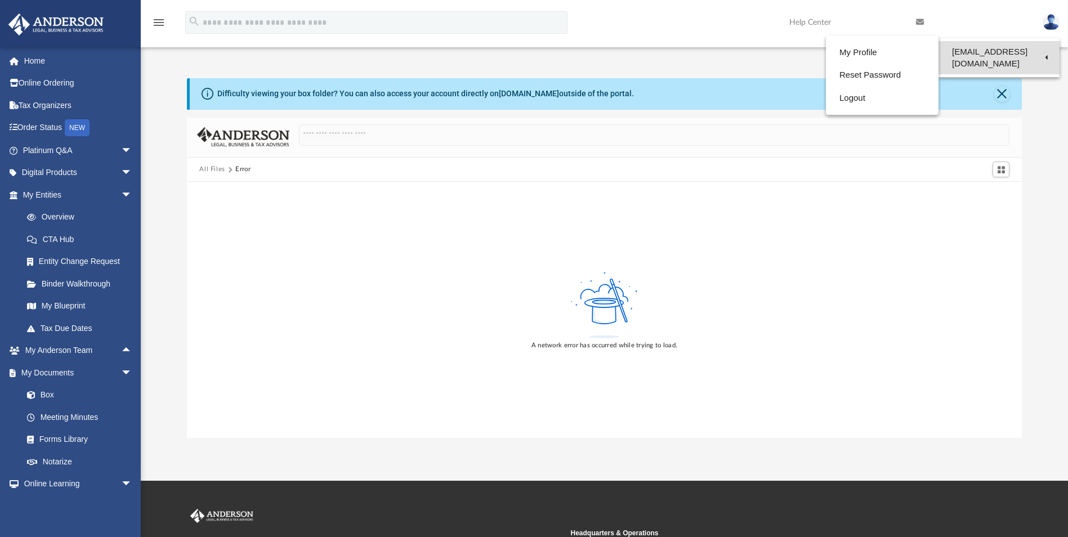
click at [999, 47] on link "[EMAIL_ADDRESS][DOMAIN_NAME]" at bounding box center [998, 57] width 121 height 33
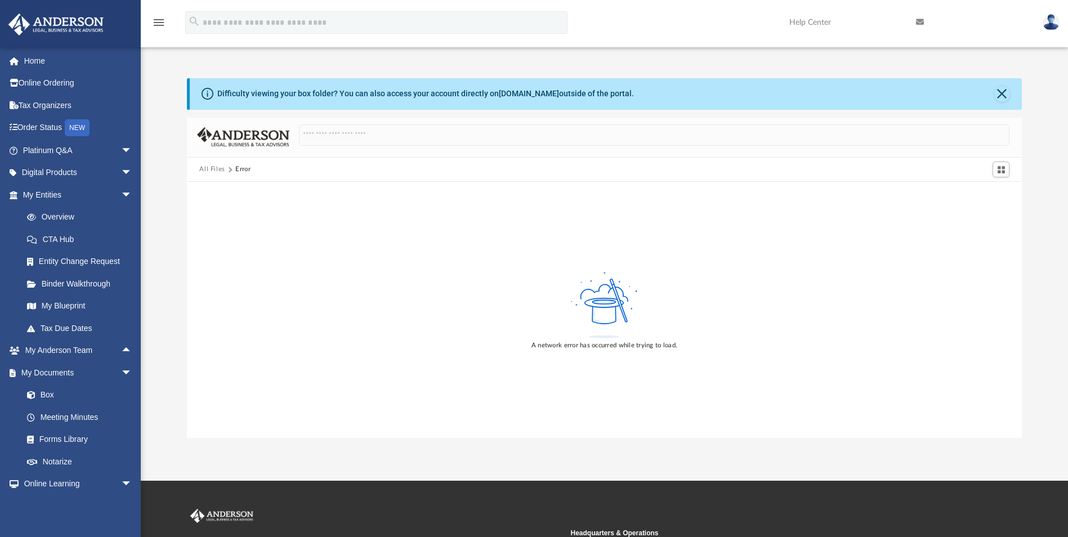
click at [1045, 26] on img at bounding box center [1050, 22] width 17 height 16
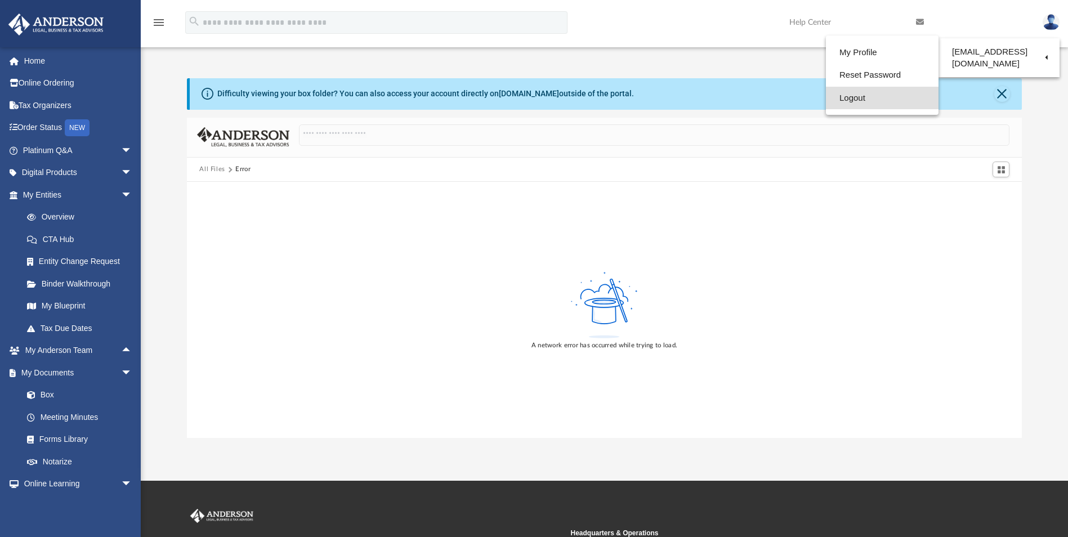
click at [862, 98] on link "Logout" at bounding box center [882, 98] width 113 height 23
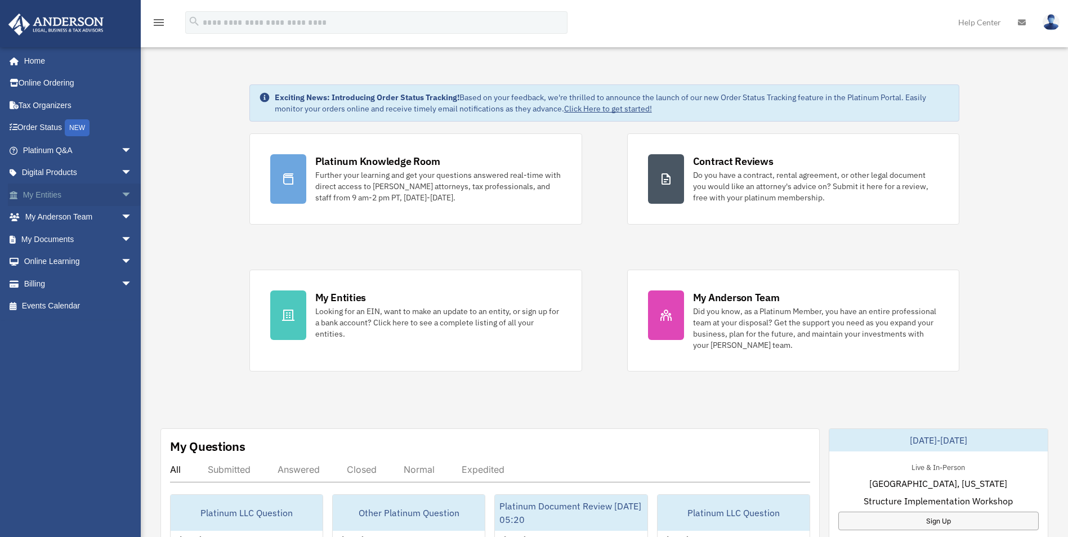
click at [121, 195] on span "arrow_drop_down" at bounding box center [132, 194] width 23 height 23
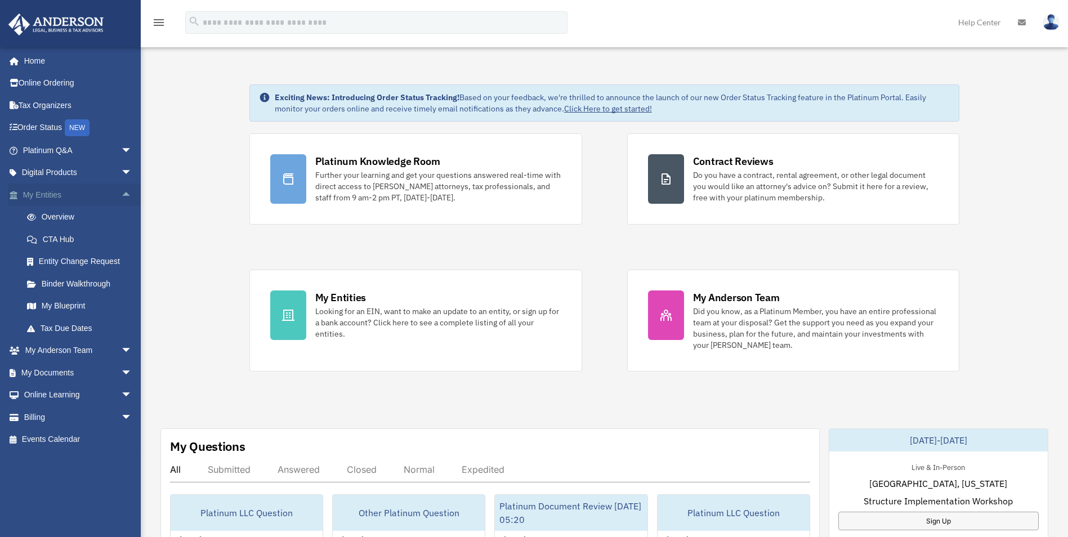
click at [121, 198] on span "arrow_drop_up" at bounding box center [132, 194] width 23 height 23
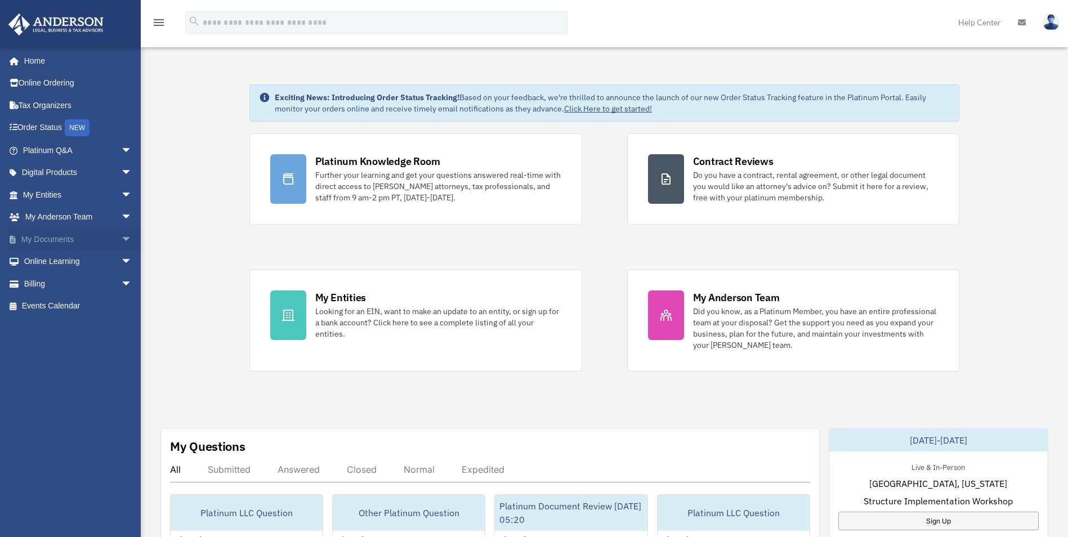
click at [121, 239] on span "arrow_drop_down" at bounding box center [132, 239] width 23 height 23
click at [36, 263] on span at bounding box center [36, 262] width 7 height 8
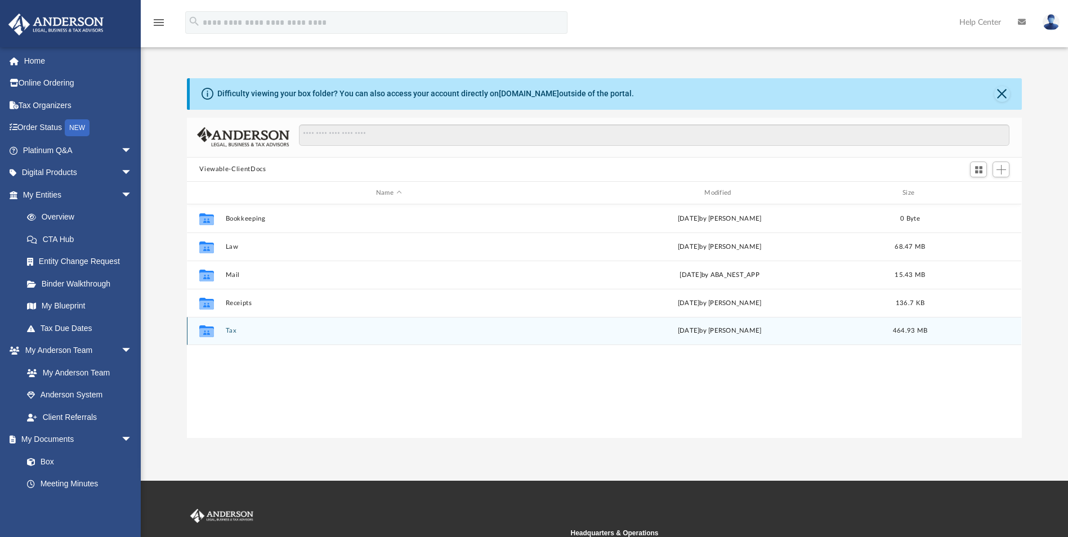
scroll to position [248, 826]
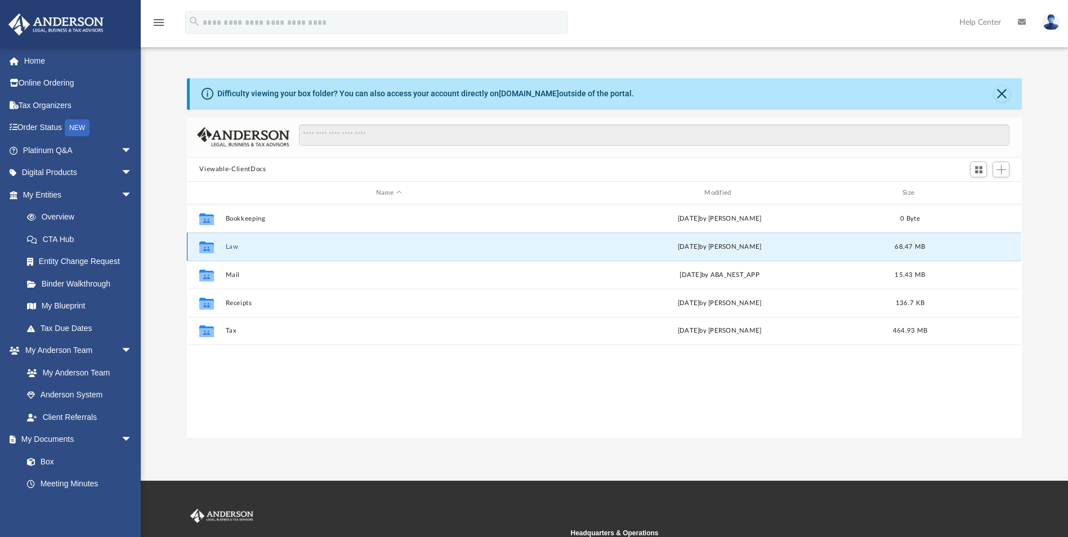
click at [230, 244] on button "Law" at bounding box center [389, 246] width 326 height 7
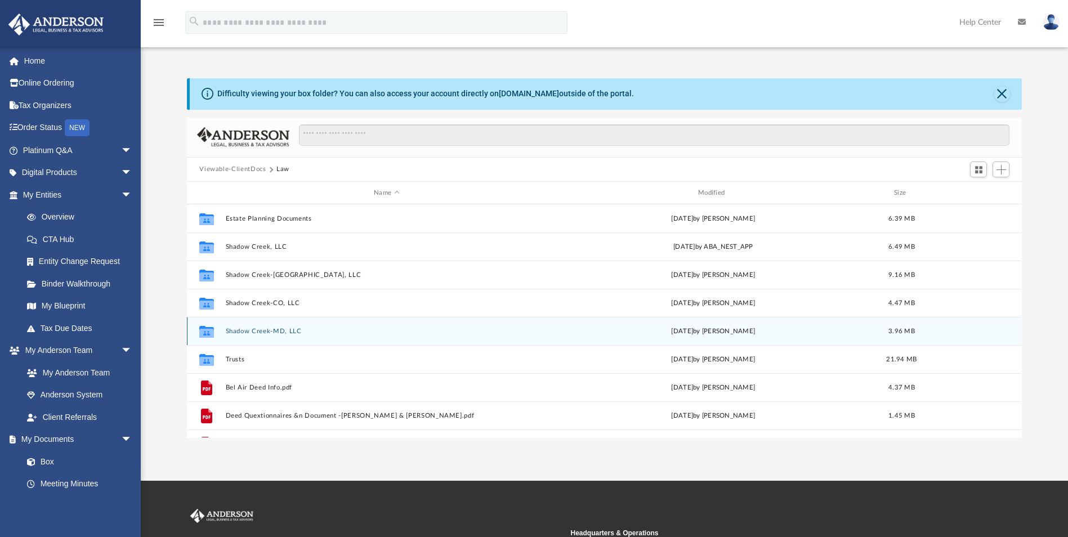
click at [258, 325] on div "Collaborated Folder Shadow Creek-MD, LLC [DATE] by [PERSON_NAME] 3.96 MB" at bounding box center [604, 331] width 834 height 28
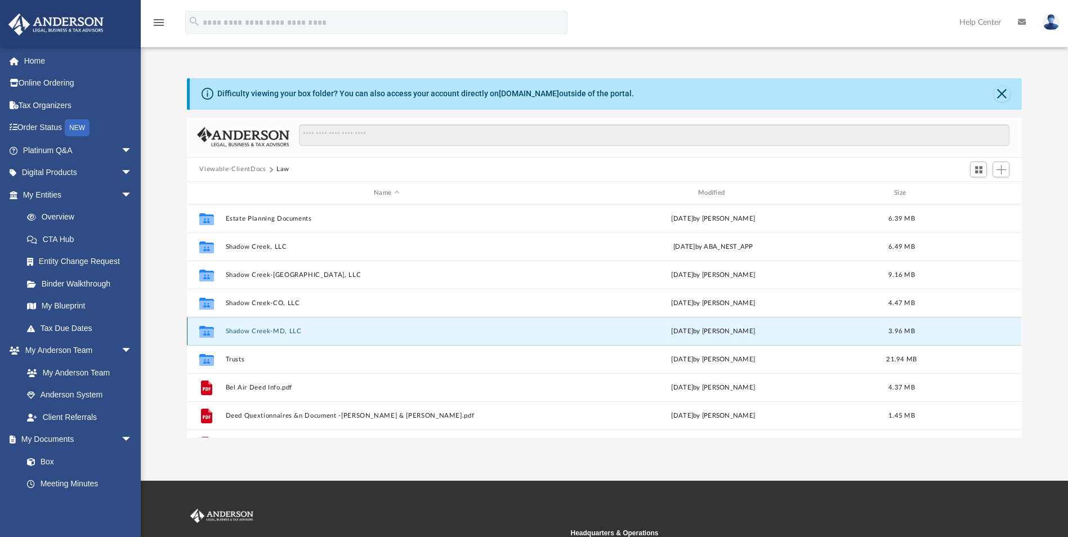
click at [258, 329] on button "Shadow Creek-MD, LLC" at bounding box center [387, 331] width 322 height 7
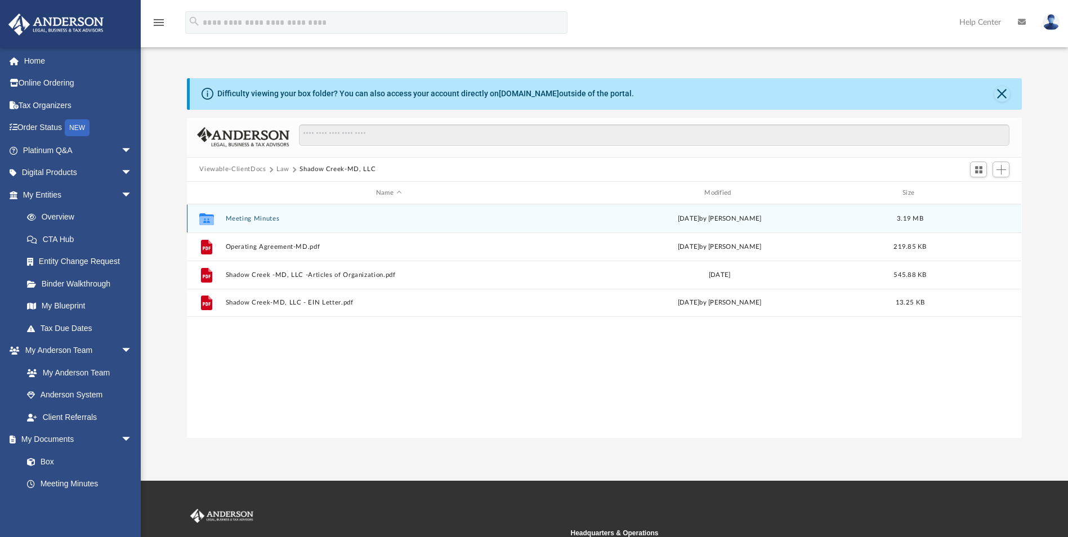
click at [254, 222] on button "Meeting Minutes" at bounding box center [389, 218] width 326 height 7
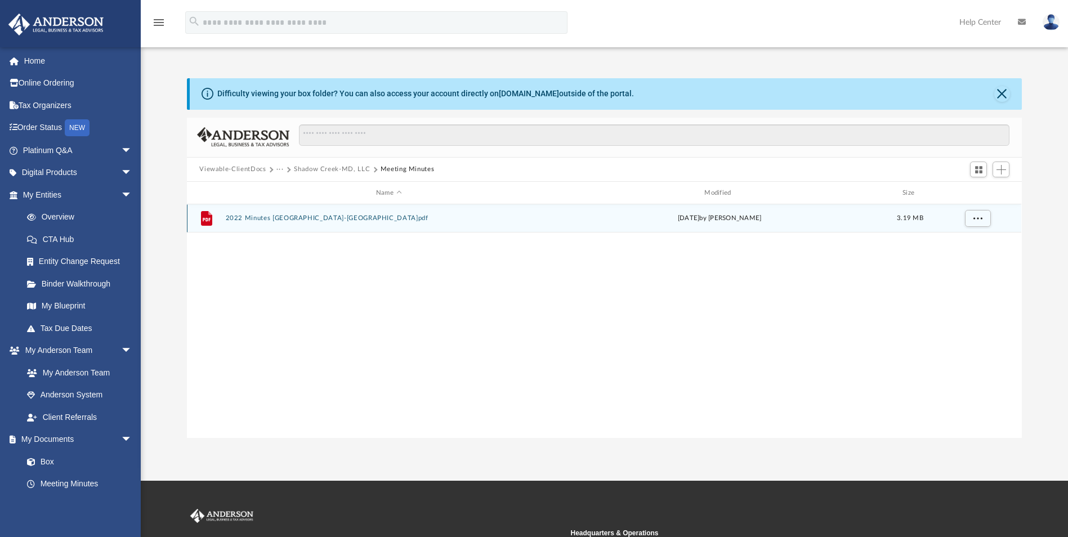
click at [254, 222] on button "2022 Minutes [GEOGRAPHIC_DATA]-[GEOGRAPHIC_DATA]pdf" at bounding box center [389, 218] width 326 height 7
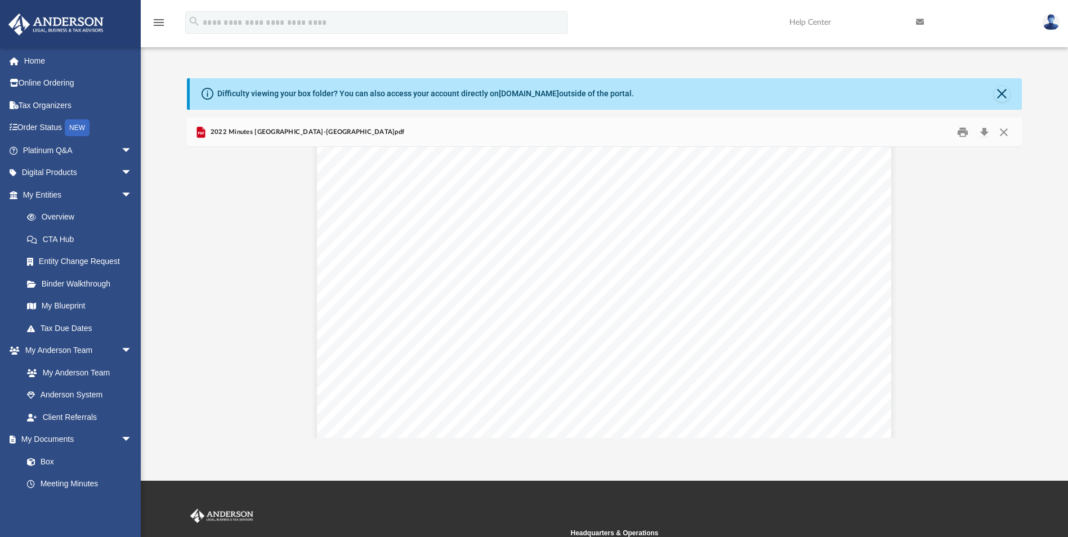
scroll to position [450, 0]
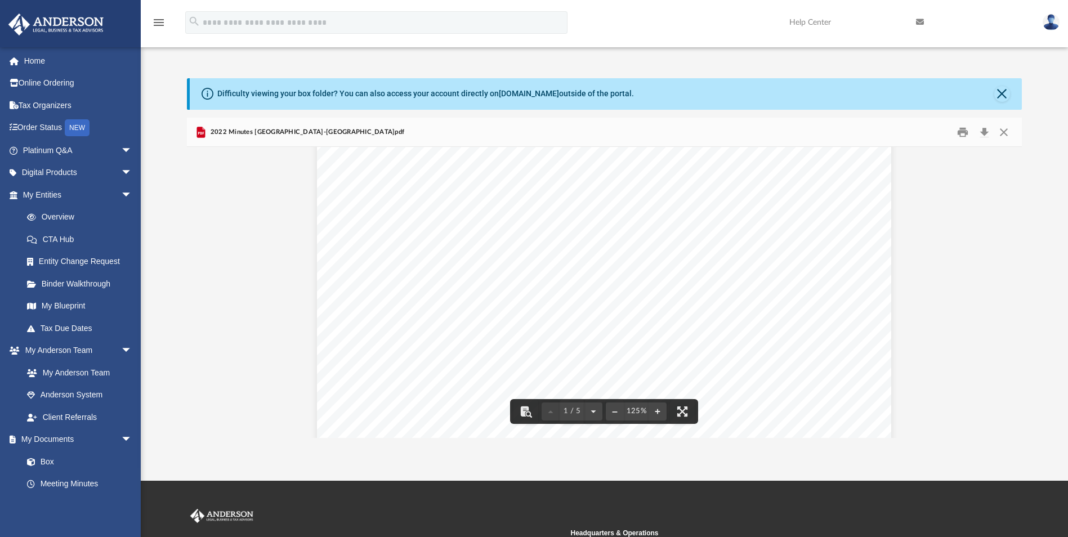
drag, startPoint x: 382, startPoint y: 338, endPoint x: 394, endPoint y: 345, distance: 14.4
click at [394, 345] on div "Page 1" at bounding box center [604, 75] width 574 height 740
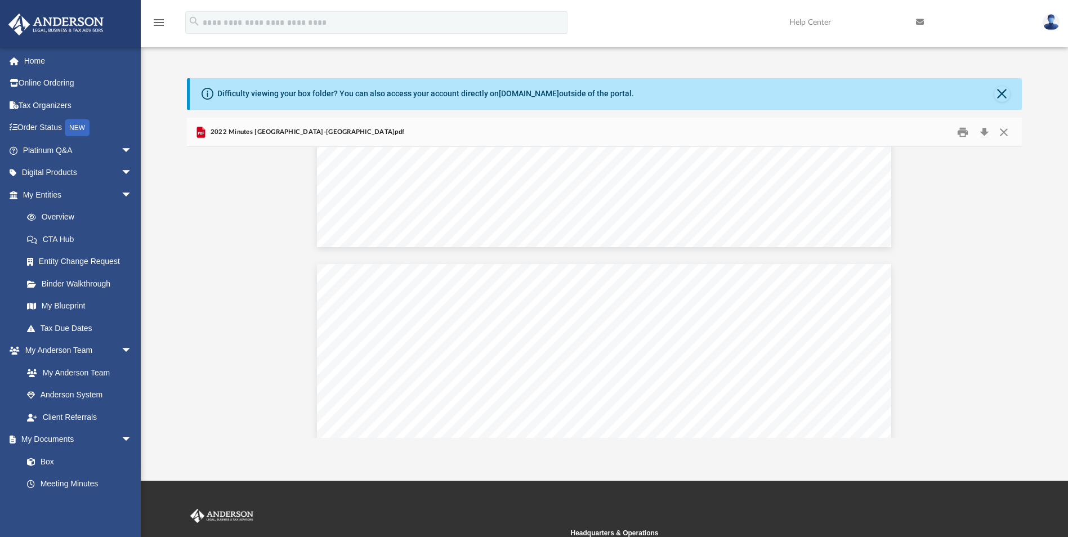
scroll to position [2941, 0]
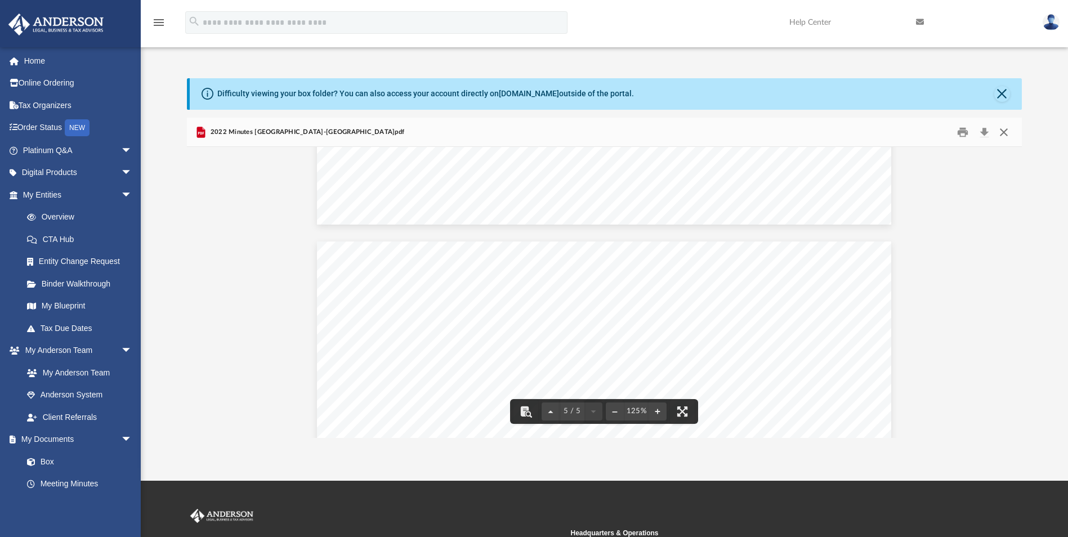
click at [1004, 133] on button "Close" at bounding box center [1003, 131] width 20 height 17
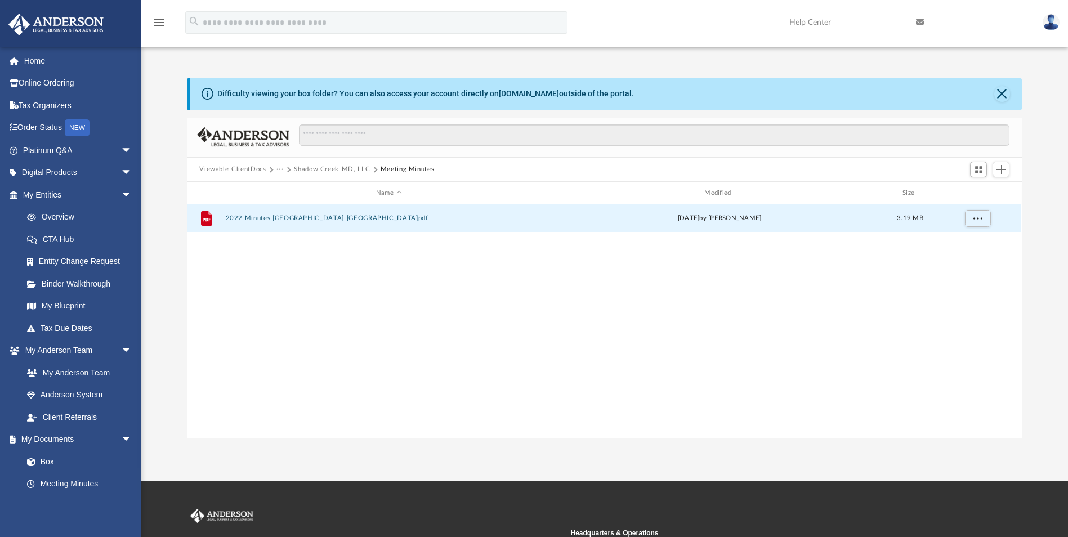
click at [231, 168] on button "Viewable-ClientDocs" at bounding box center [232, 169] width 66 height 10
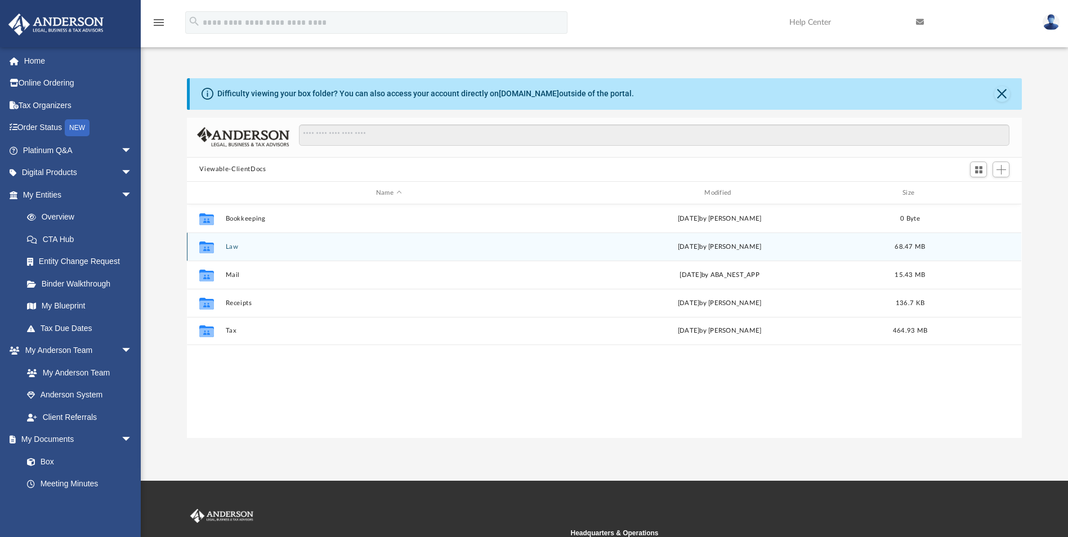
click at [226, 250] on button "Law" at bounding box center [389, 246] width 326 height 7
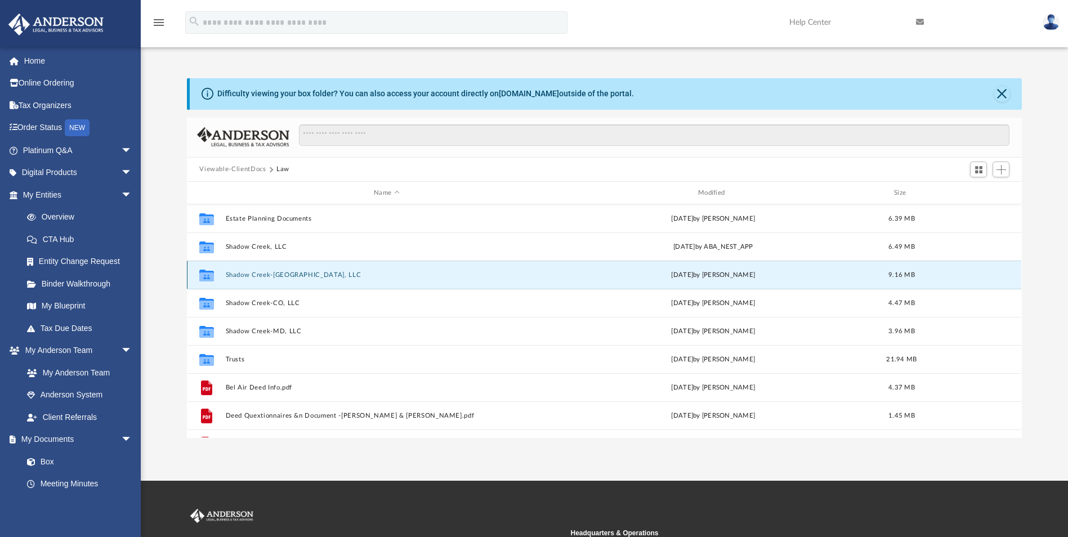
click at [259, 276] on button "Shadow Creek-[GEOGRAPHIC_DATA], LLC" at bounding box center [387, 274] width 322 height 7
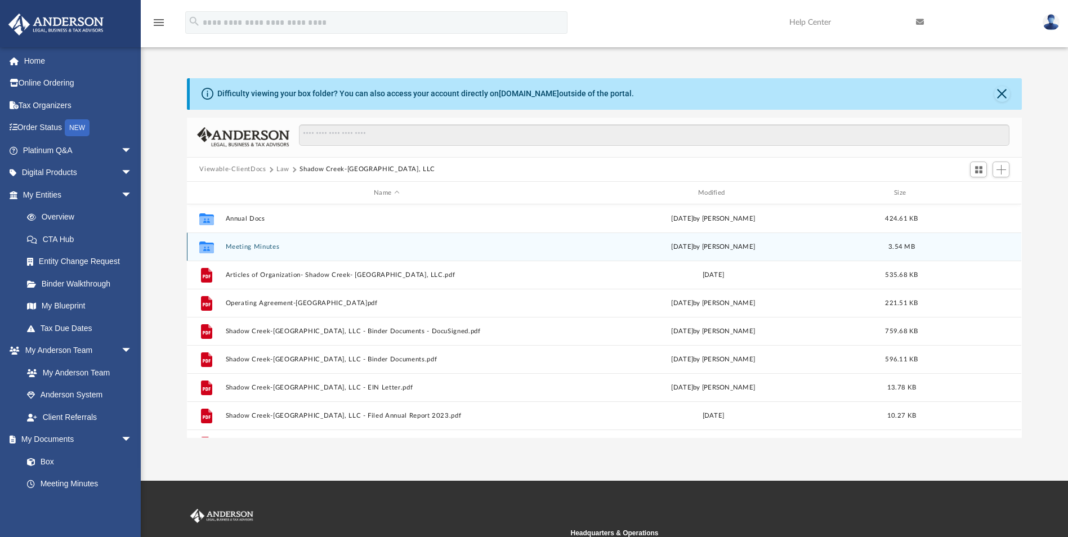
click at [252, 246] on button "Meeting Minutes" at bounding box center [387, 246] width 322 height 7
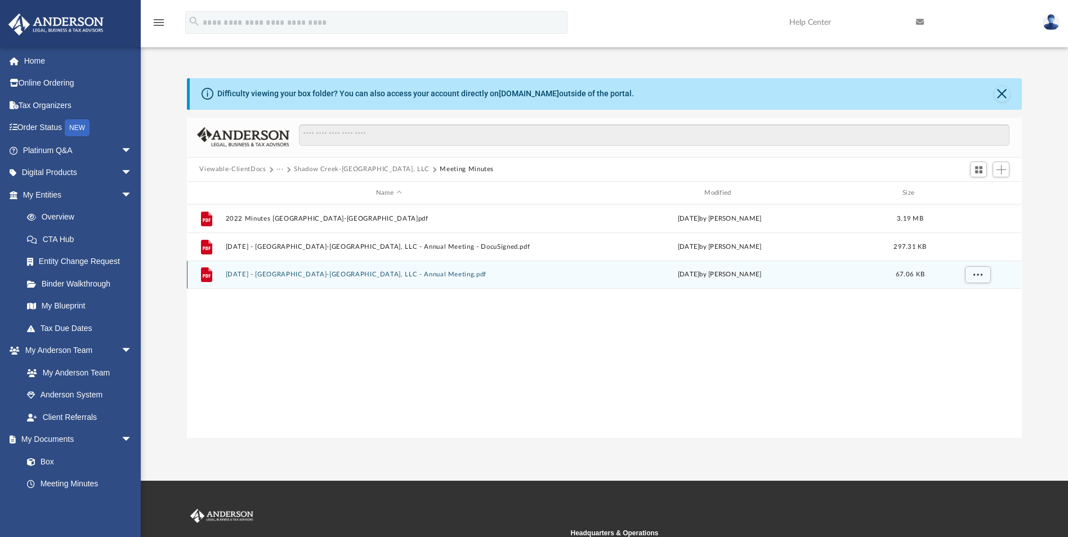
click at [267, 276] on button "[DATE] - [GEOGRAPHIC_DATA]-[GEOGRAPHIC_DATA], LLC - Annual Meeting.pdf" at bounding box center [389, 274] width 326 height 7
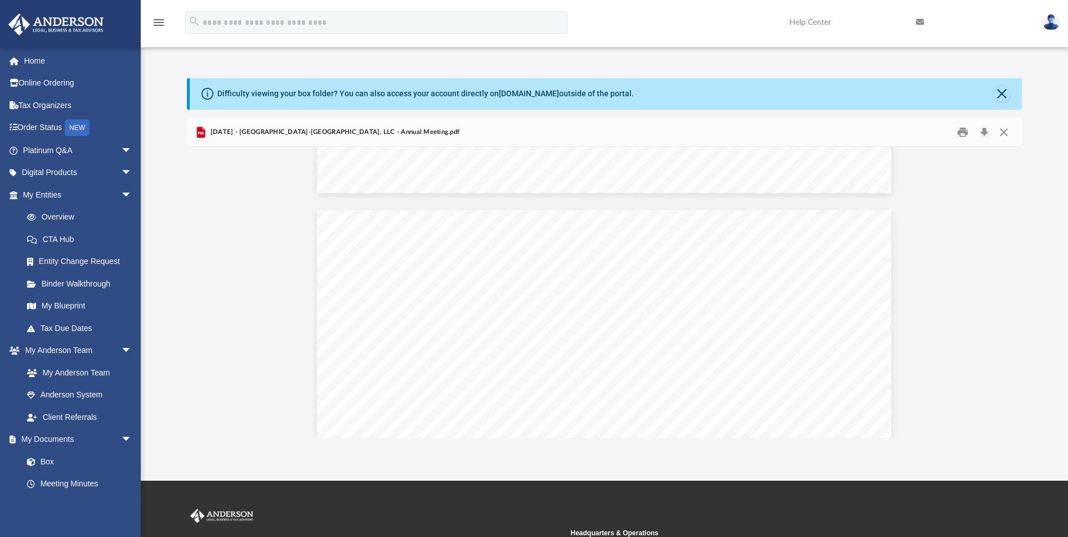
scroll to position [743, 0]
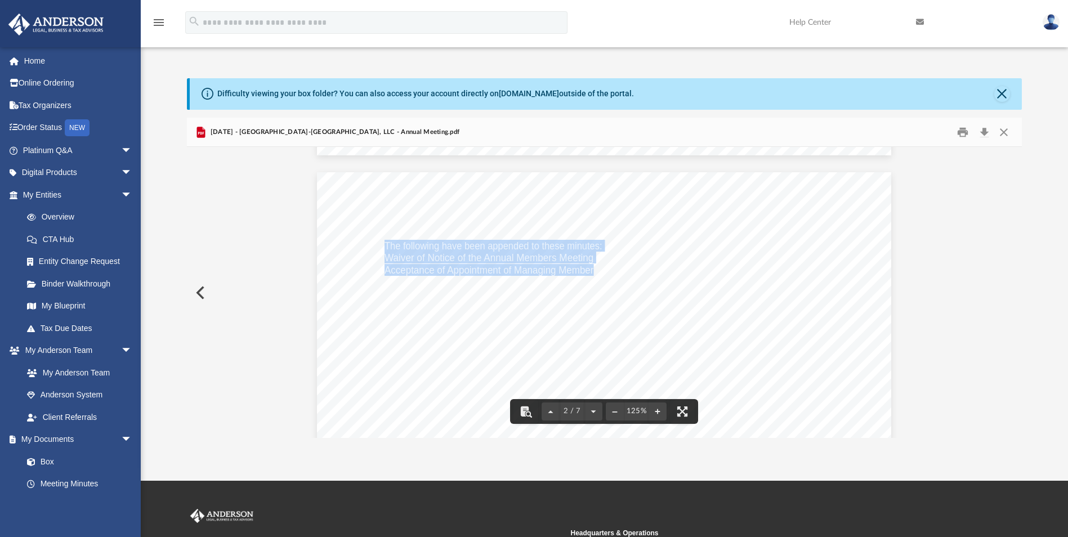
drag, startPoint x: 381, startPoint y: 246, endPoint x: 592, endPoint y: 270, distance: 212.4
click at [592, 270] on div "The following have been appended to these minutes: Waiver of Notice of the Annu…" at bounding box center [604, 543] width 574 height 743
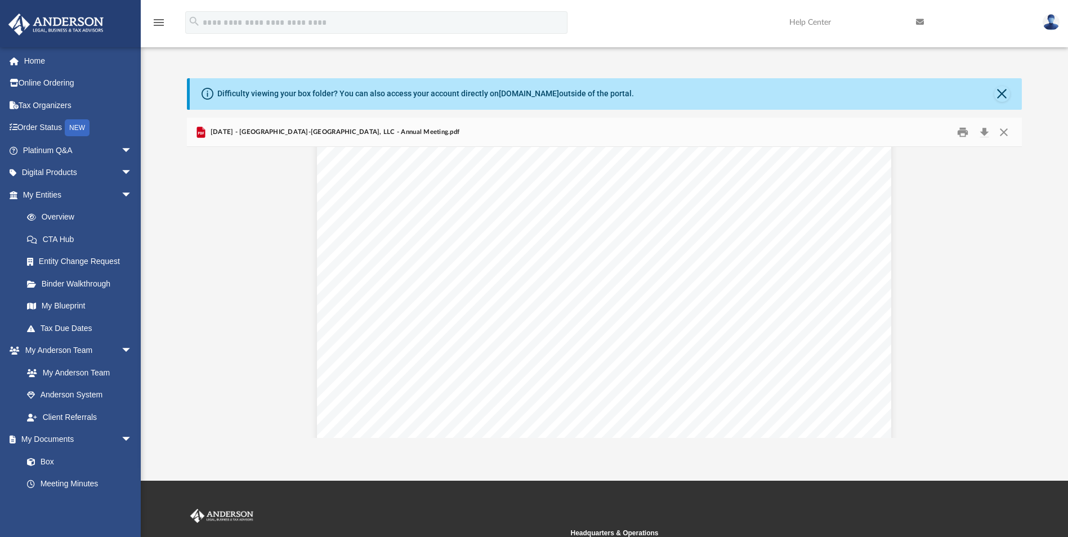
scroll to position [3853, 0]
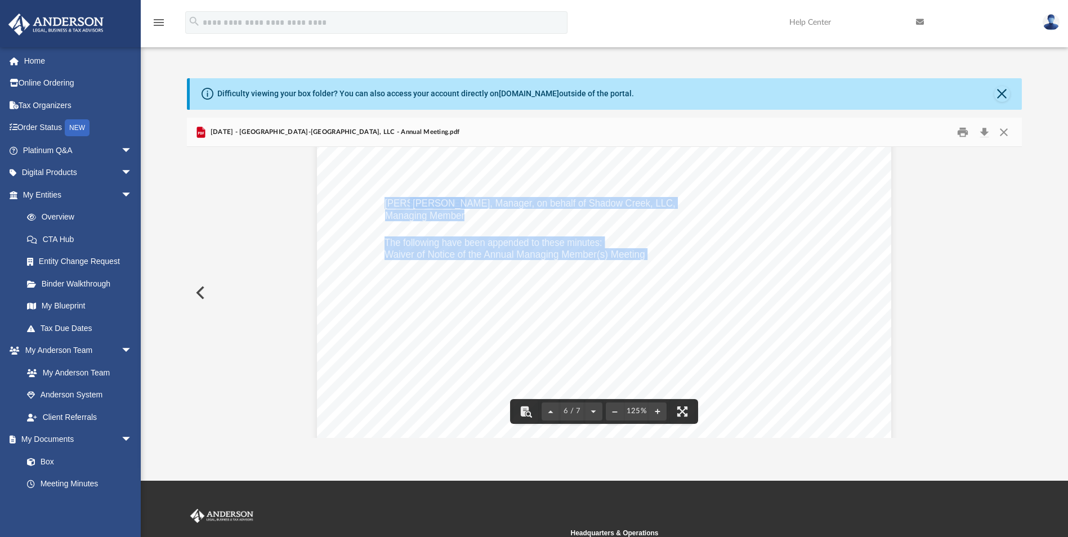
drag, startPoint x: 381, startPoint y: 244, endPoint x: 661, endPoint y: 263, distance: 280.4
click at [661, 263] on div "The following have been appended to these minutes: Waiver of Notice of the Annu…" at bounding box center [604, 473] width 574 height 743
drag, startPoint x: 661, startPoint y: 263, endPoint x: 576, endPoint y: 278, distance: 86.2
click at [576, 278] on div "The following have been appended to these minutes: Waiver of Notice of the Annu…" at bounding box center [604, 473] width 574 height 743
click at [583, 273] on div "The following have been appended to these minutes: Waiver of Notice of the Annu…" at bounding box center [604, 473] width 574 height 743
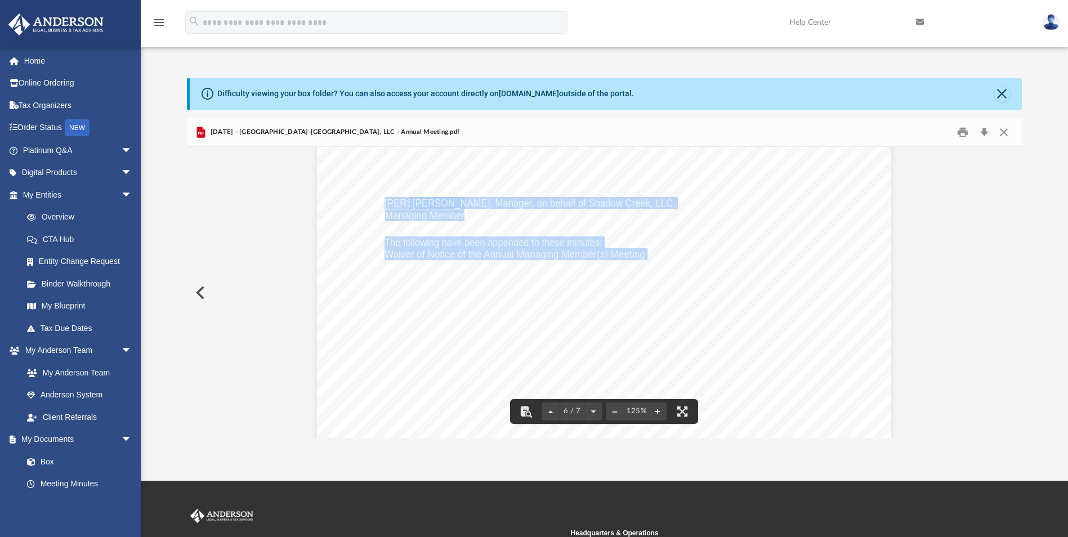
click at [543, 251] on span "Waiver of Notice of the Annual Managing Member(s) Meeting" at bounding box center [514, 254] width 261 height 10
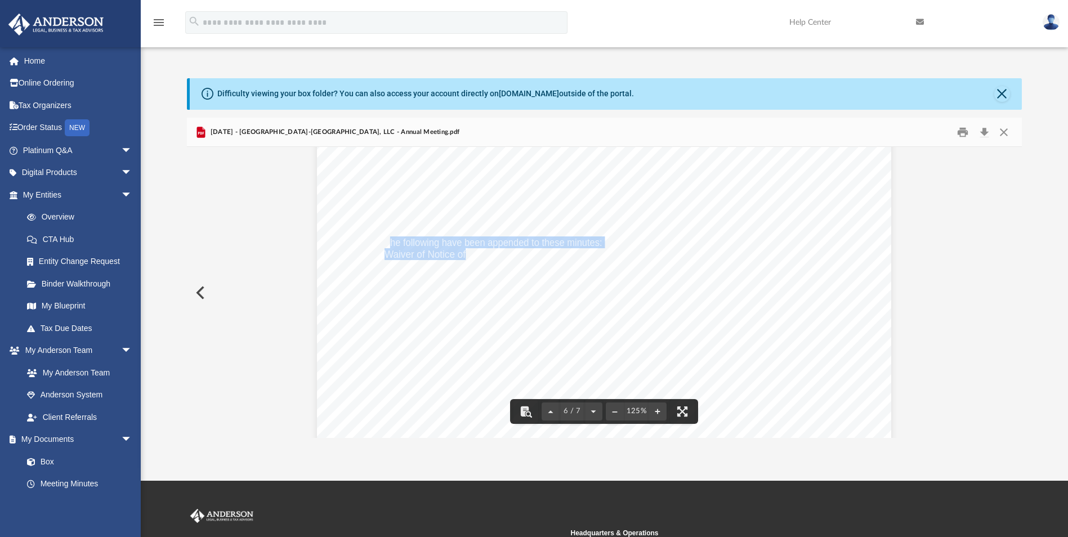
drag, startPoint x: 385, startPoint y: 243, endPoint x: 462, endPoint y: 249, distance: 76.8
click at [462, 249] on div "The following have been appended to these minutes: Waiver of Notice of the Annu…" at bounding box center [604, 473] width 574 height 743
click at [462, 249] on span "Waiver of Notice of the Annual Managing Member(s) Meeting" at bounding box center [514, 254] width 261 height 10
drag, startPoint x: 379, startPoint y: 242, endPoint x: 494, endPoint y: 251, distance: 115.2
click at [494, 251] on div "The following have been appended to these minutes: Waiver of Notice of the Annu…" at bounding box center [604, 473] width 574 height 743
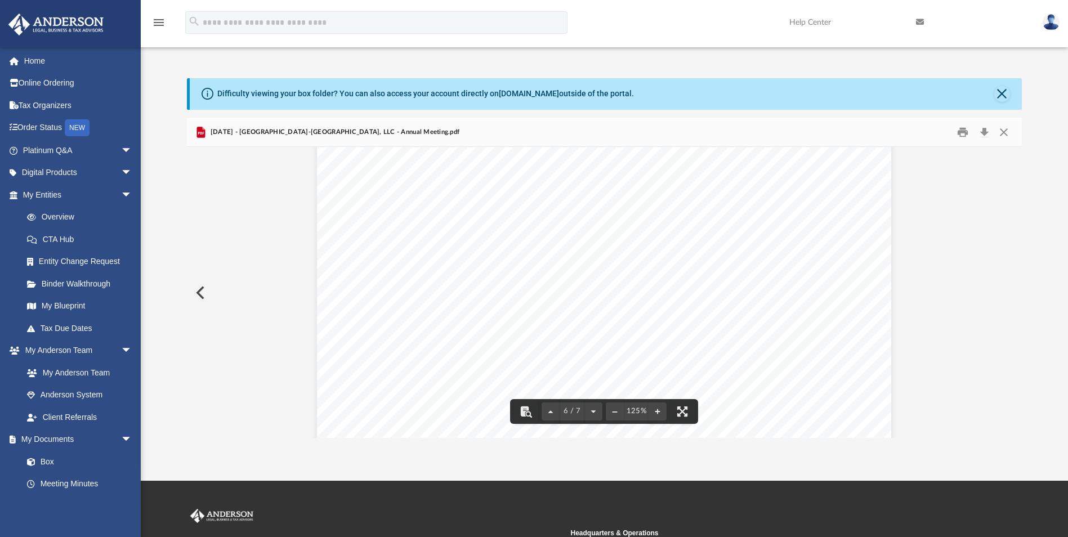
click at [576, 253] on span "Waiver of Notice of the Annual Managing Member(s) Meeting" at bounding box center [514, 254] width 261 height 10
drag, startPoint x: 380, startPoint y: 243, endPoint x: 640, endPoint y: 257, distance: 259.9
click at [640, 257] on div "The following have been appended to these minutes: Waiver of Notice of the Annu…" at bounding box center [604, 473] width 574 height 743
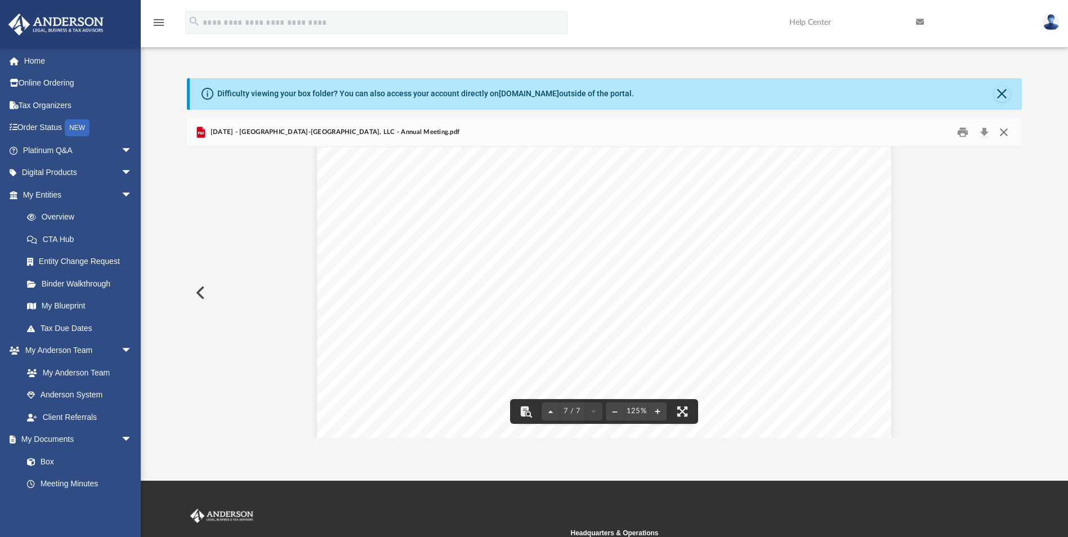
click at [1006, 130] on button "Close" at bounding box center [1003, 131] width 20 height 17
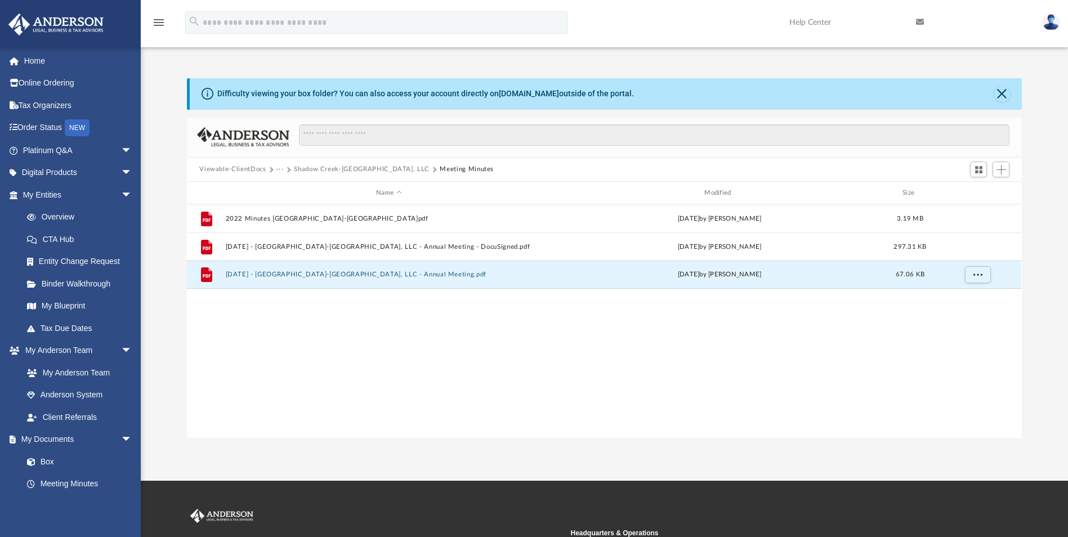
click at [245, 169] on button "Viewable-ClientDocs" at bounding box center [232, 169] width 66 height 10
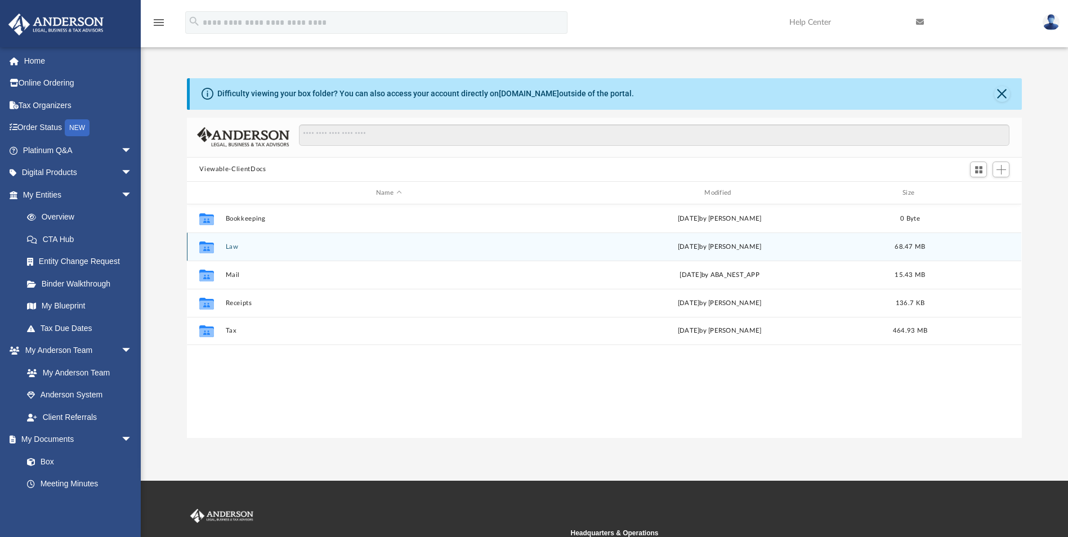
click at [222, 244] on div "Collaborated Folder Law [DATE] by [PERSON_NAME] 68.47 MB" at bounding box center [604, 246] width 834 height 28
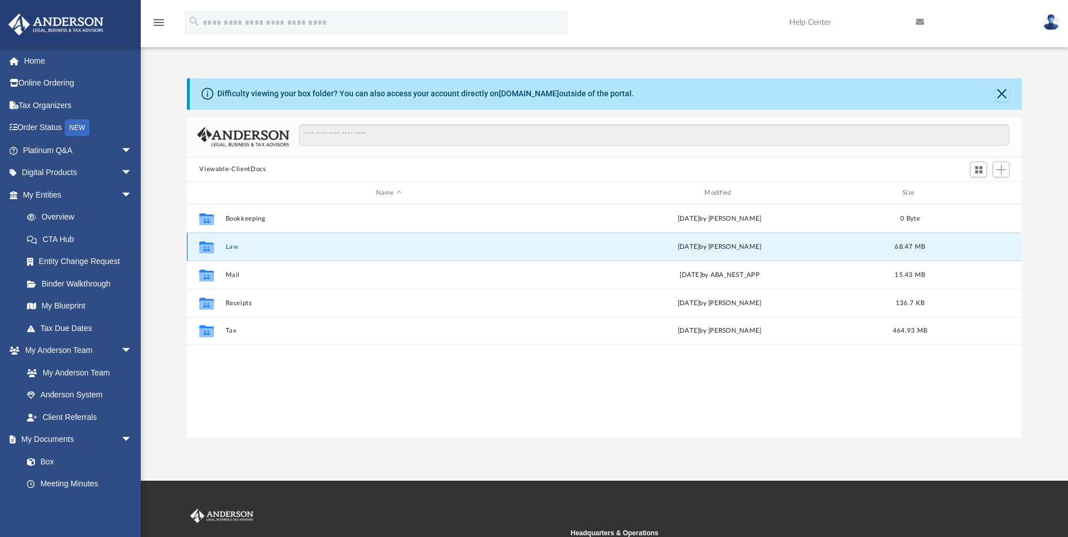
click at [231, 247] on button "Law" at bounding box center [389, 246] width 326 height 7
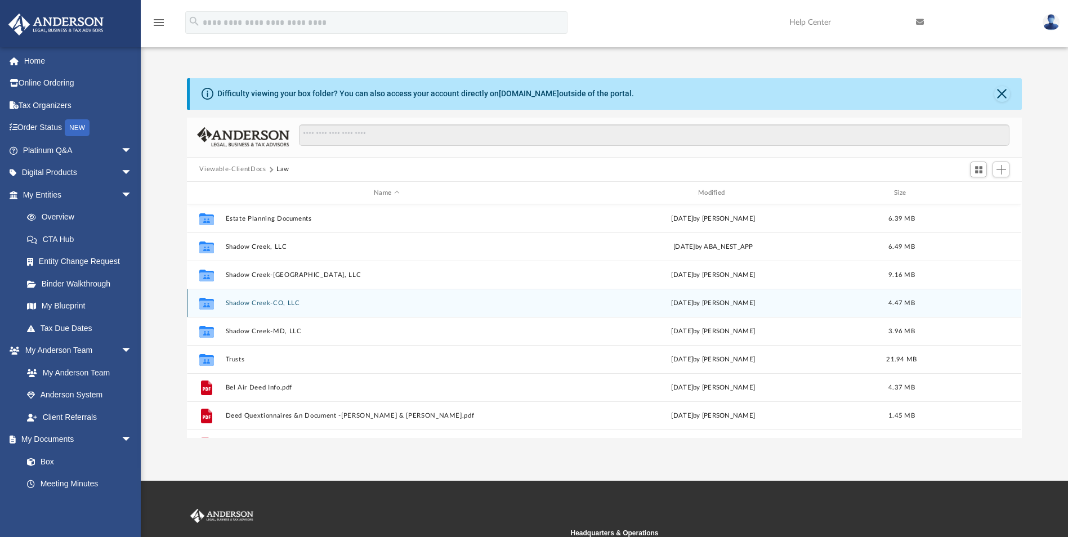
click at [245, 301] on button "Shadow Creek-CO, LLC" at bounding box center [387, 302] width 322 height 7
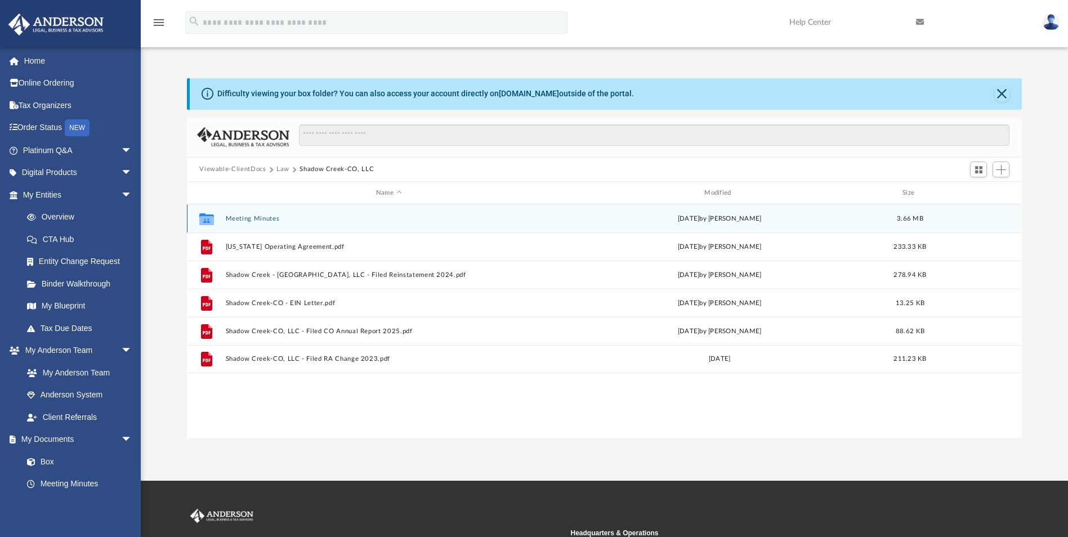
click at [253, 217] on button "Meeting Minutes" at bounding box center [389, 218] width 326 height 7
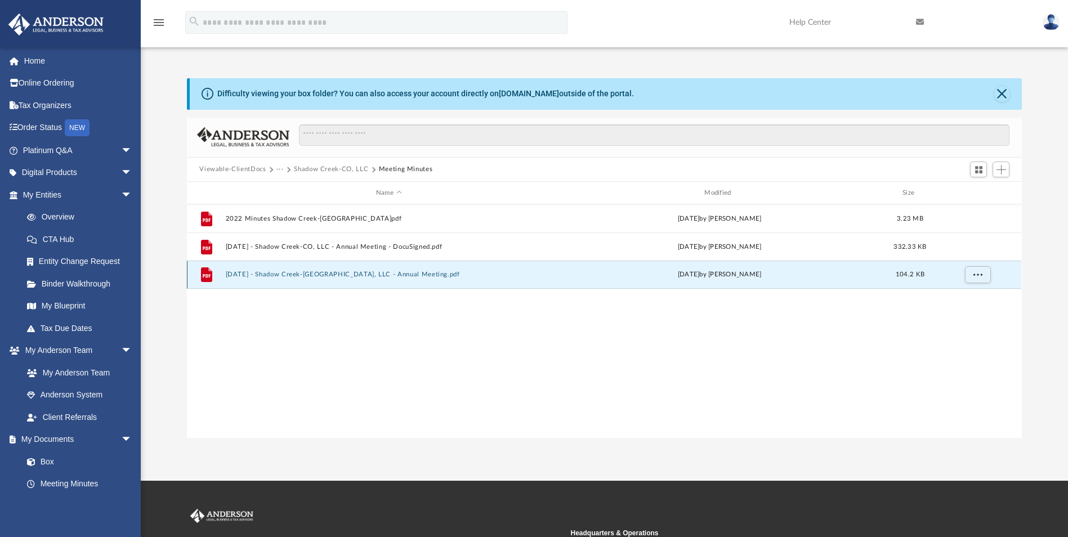
click at [267, 274] on button "[DATE] - Shadow Creek-[GEOGRAPHIC_DATA], LLC - Annual Meeting.pdf" at bounding box center [389, 274] width 326 height 7
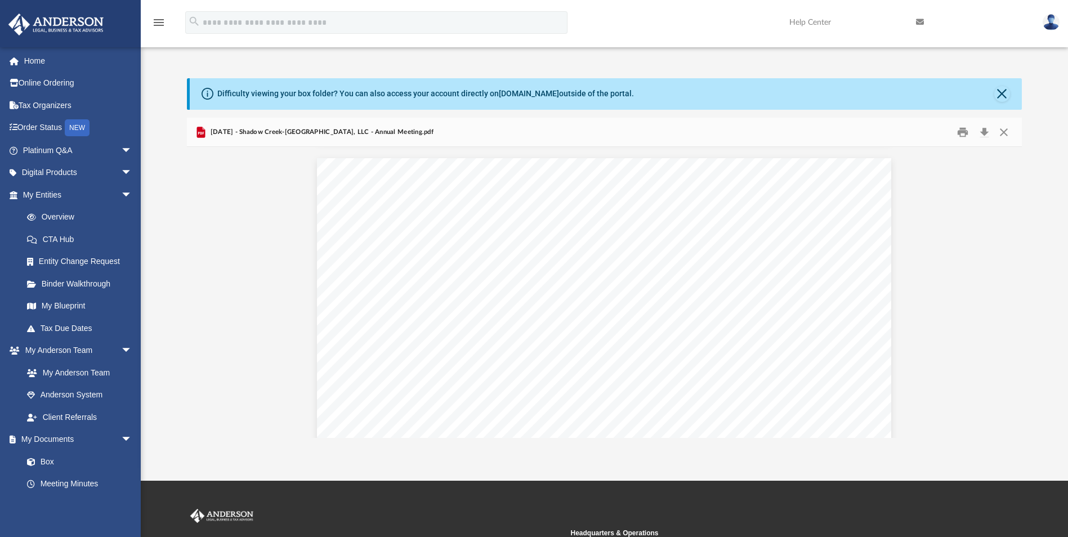
scroll to position [768, 0]
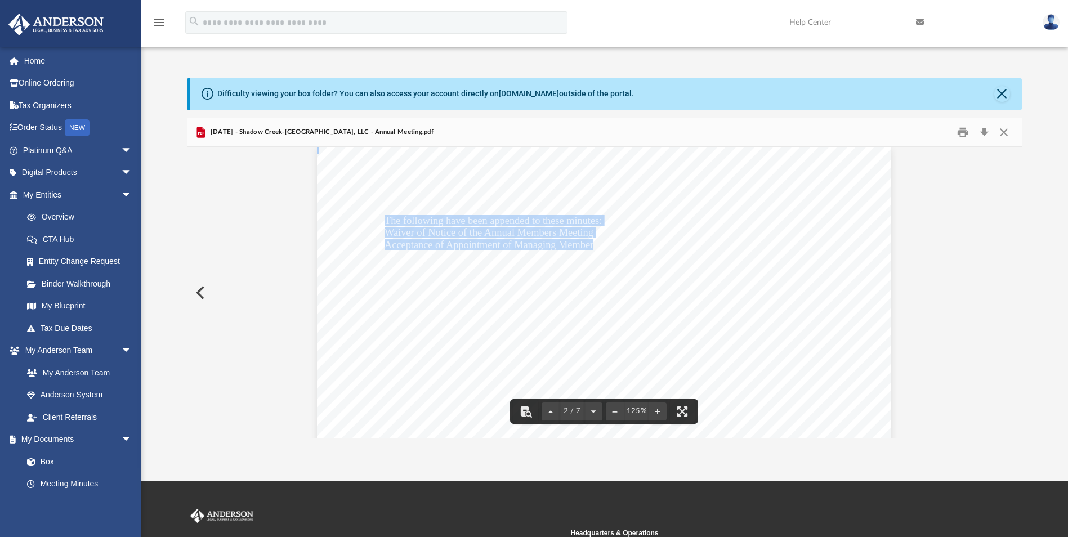
drag, startPoint x: 381, startPoint y: 216, endPoint x: 584, endPoint y: 252, distance: 205.8
click at [584, 252] on div "The following have been appended to these minutes: Waiver of Notice of the Annu…" at bounding box center [604, 518] width 574 height 743
click at [626, 301] on div "The following have been appended to these minutes: Waiver of Notice of the Annu…" at bounding box center [604, 518] width 574 height 743
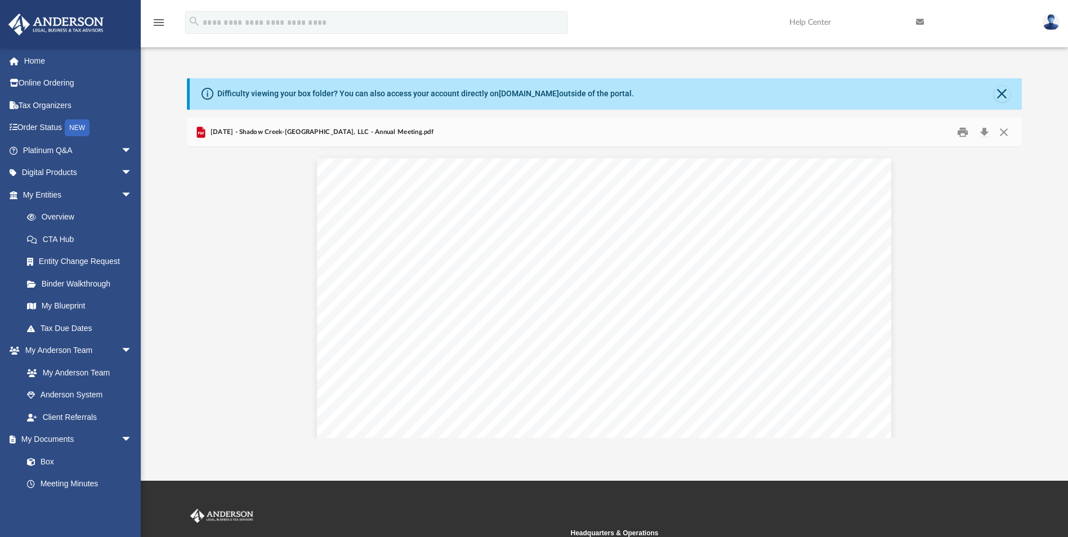
scroll to position [3672, 0]
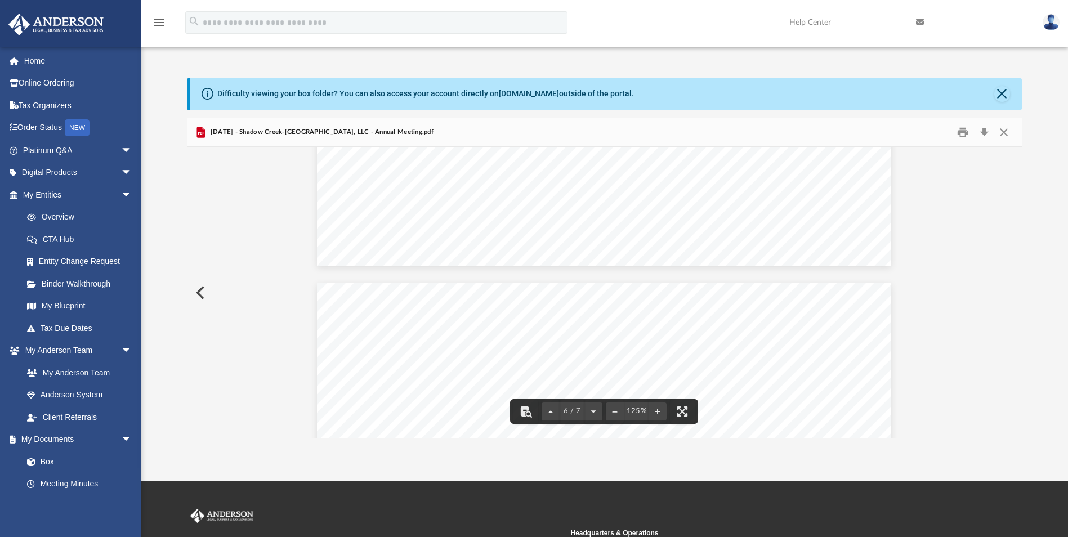
click at [401, 366] on span "The following have been appended to these minutes:" at bounding box center [492, 368] width 217 height 10
drag, startPoint x: 382, startPoint y: 368, endPoint x: 645, endPoint y: 375, distance: 263.5
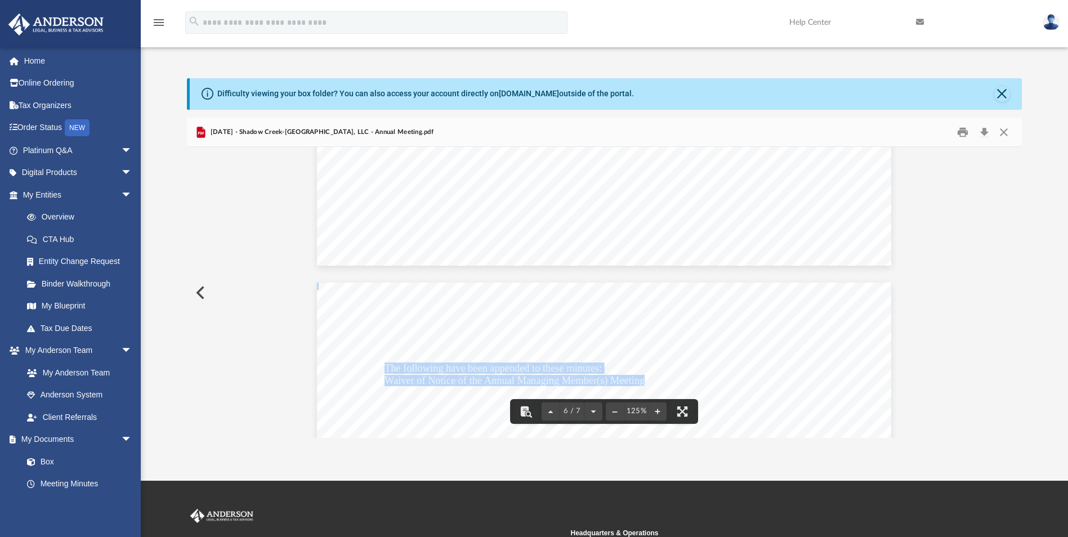
click at [1001, 135] on button "Close" at bounding box center [1003, 131] width 20 height 17
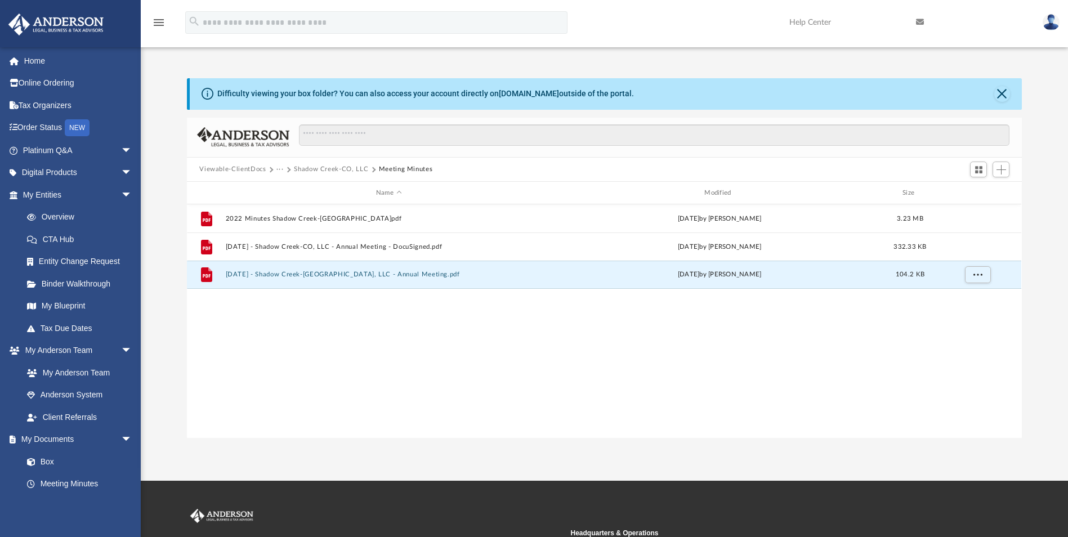
click at [239, 166] on button "Viewable-ClientDocs" at bounding box center [232, 169] width 66 height 10
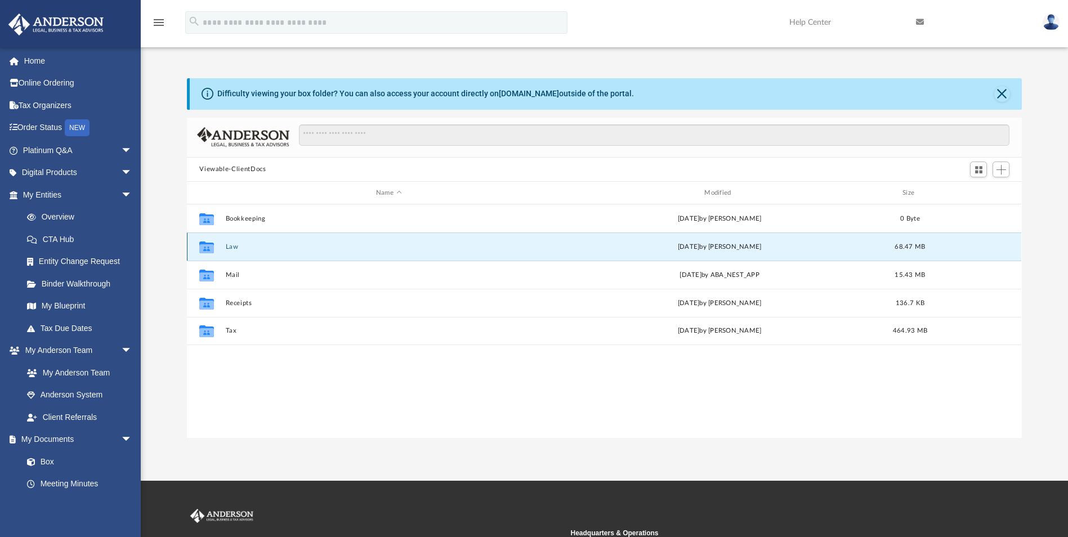
click at [230, 248] on button "Law" at bounding box center [389, 246] width 326 height 7
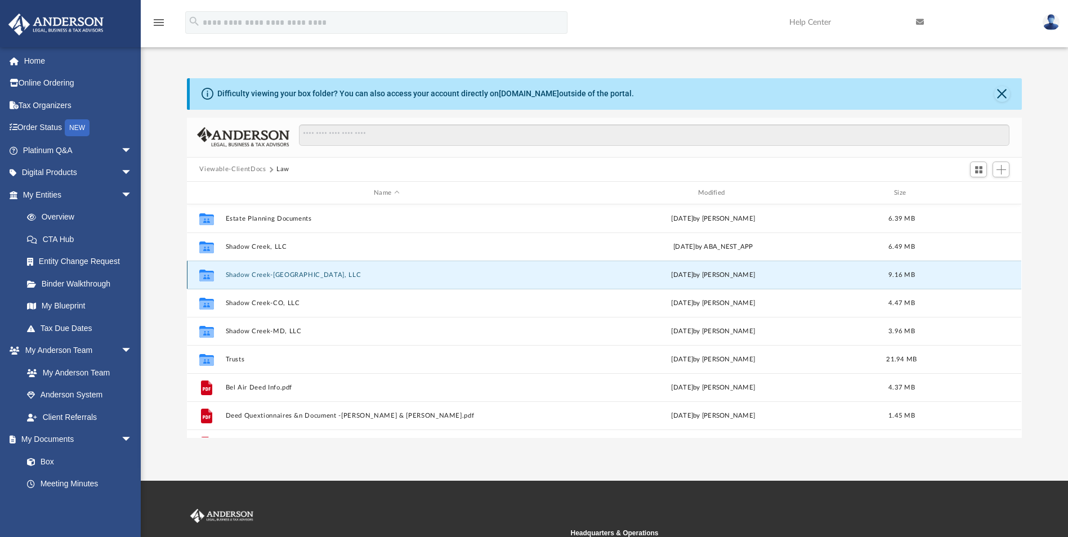
click at [263, 275] on button "Shadow Creek-[GEOGRAPHIC_DATA], LLC" at bounding box center [387, 274] width 322 height 7
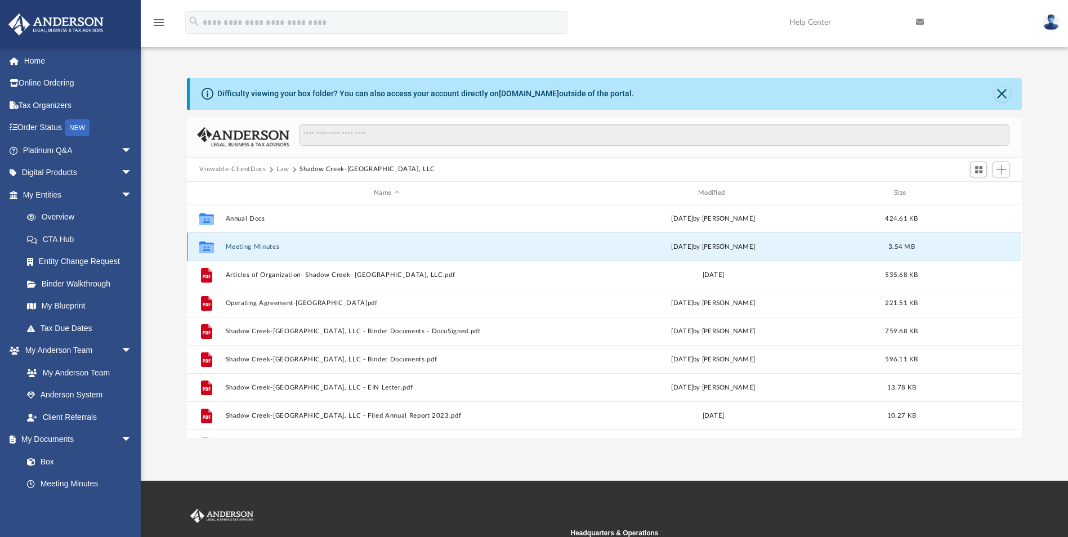
click at [240, 244] on button "Meeting Minutes" at bounding box center [387, 246] width 322 height 7
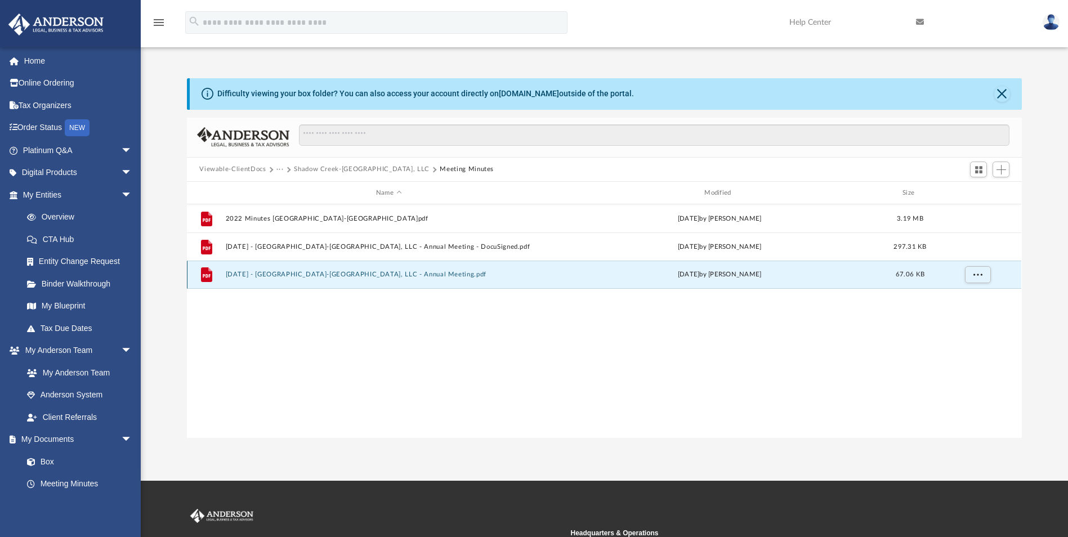
click at [262, 277] on button "[DATE] - [GEOGRAPHIC_DATA]-[GEOGRAPHIC_DATA], LLC - Annual Meeting.pdf" at bounding box center [389, 274] width 326 height 7
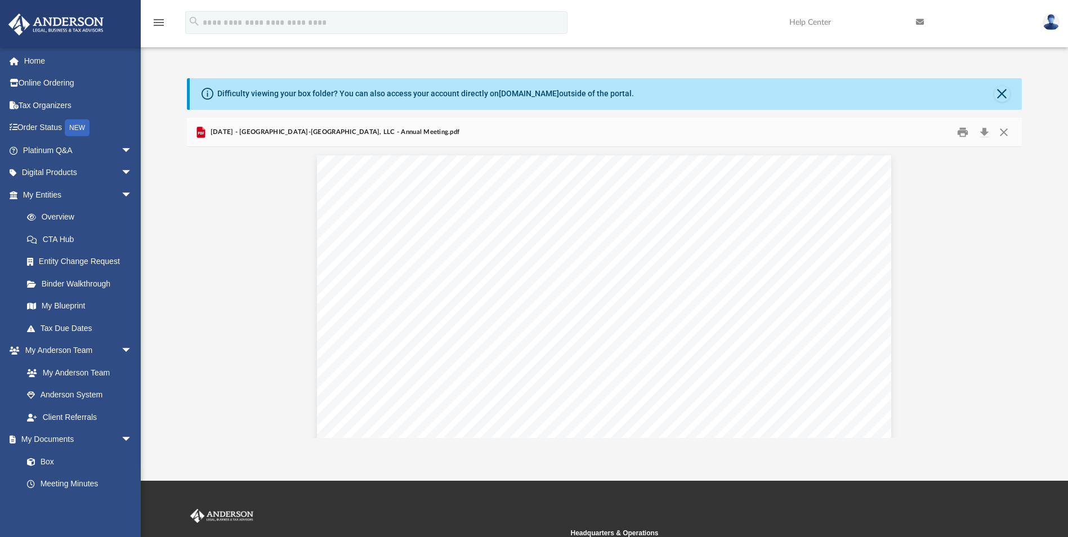
scroll to position [4559, 0]
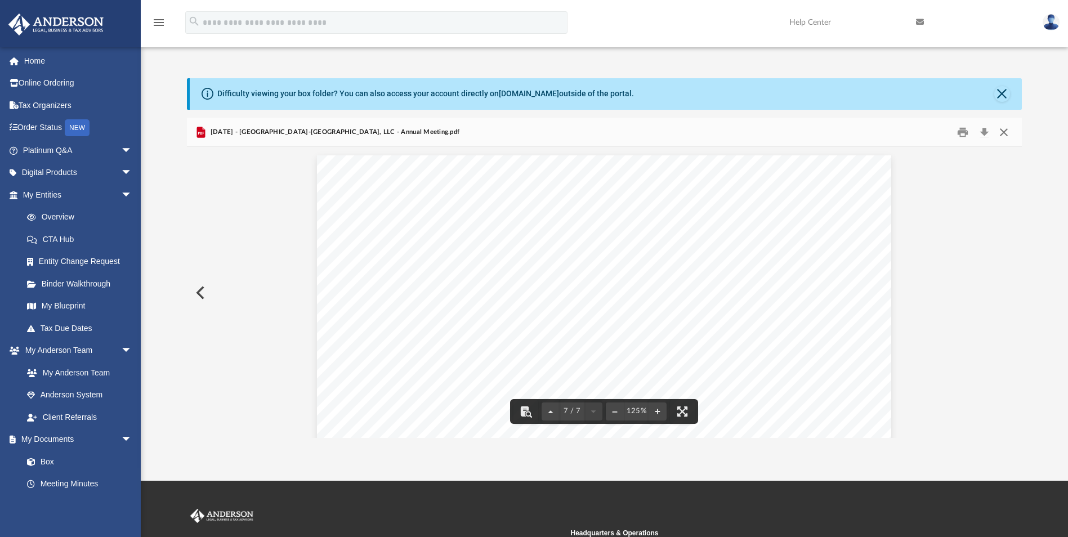
click at [1008, 133] on button "Close" at bounding box center [1003, 131] width 20 height 17
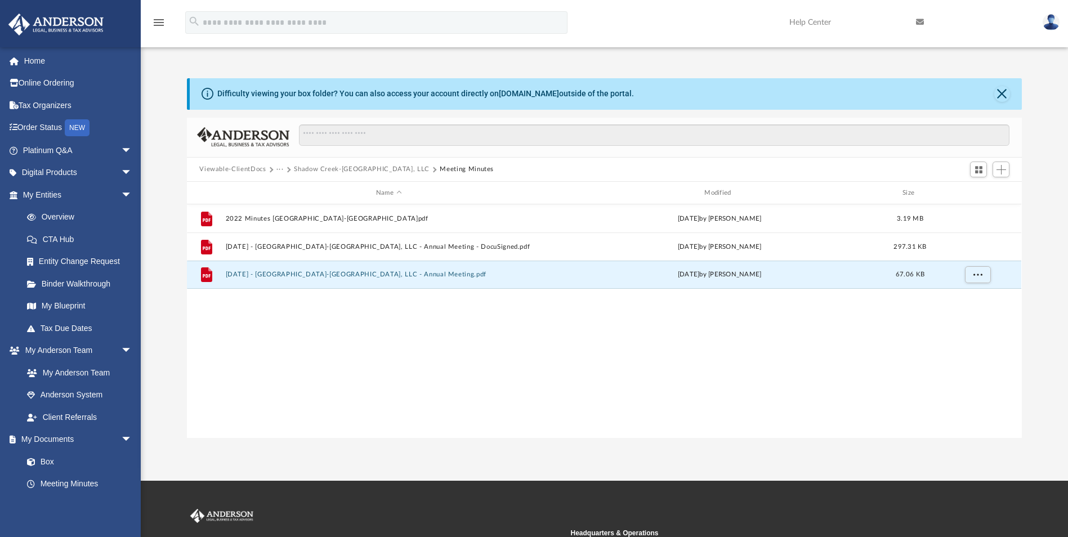
click at [1049, 28] on img at bounding box center [1050, 22] width 17 height 16
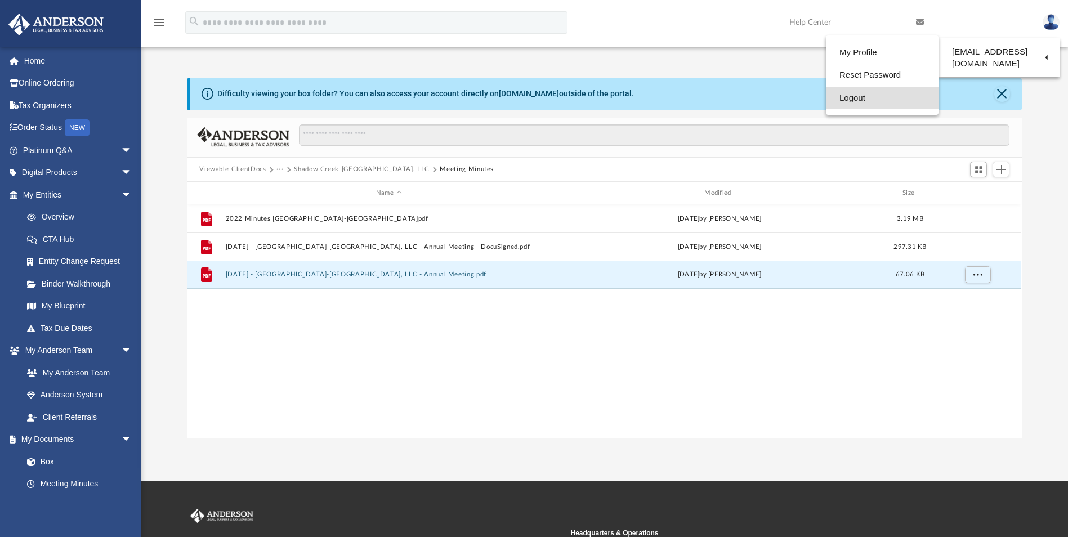
click at [862, 96] on link "Logout" at bounding box center [882, 98] width 113 height 23
